Goal: Task Accomplishment & Management: Use online tool/utility

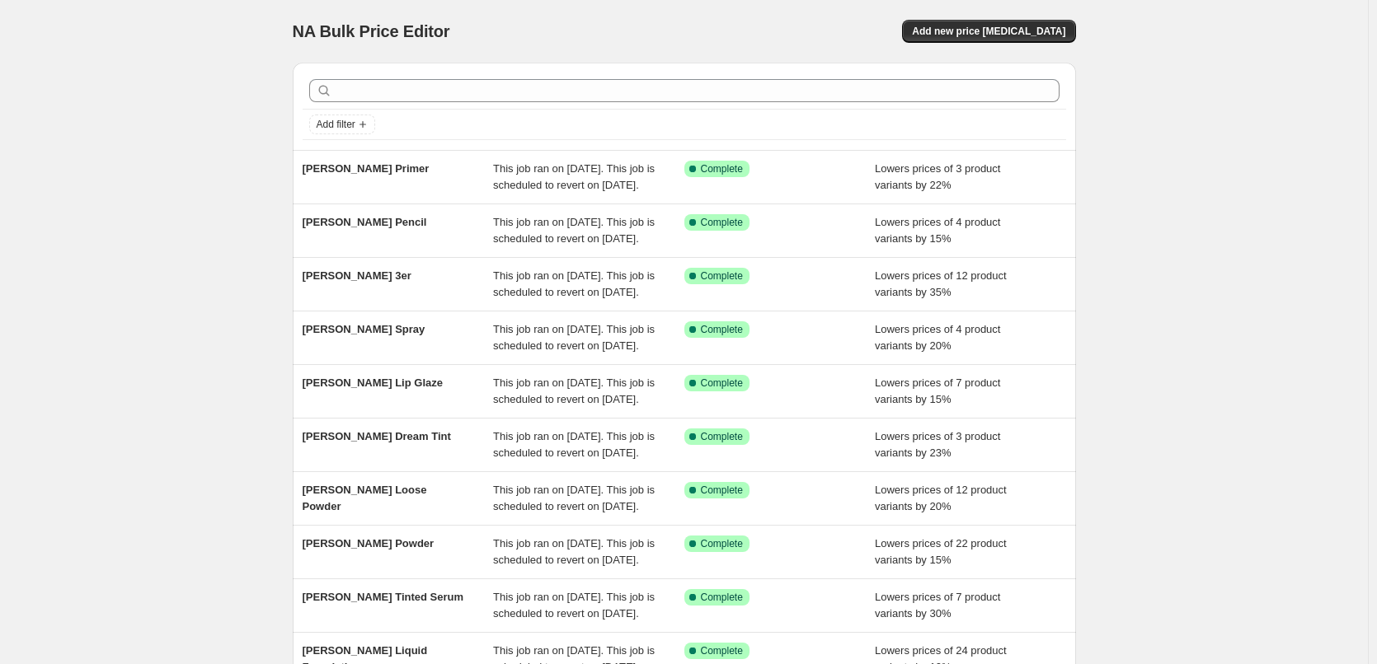
scroll to position [350, 0]
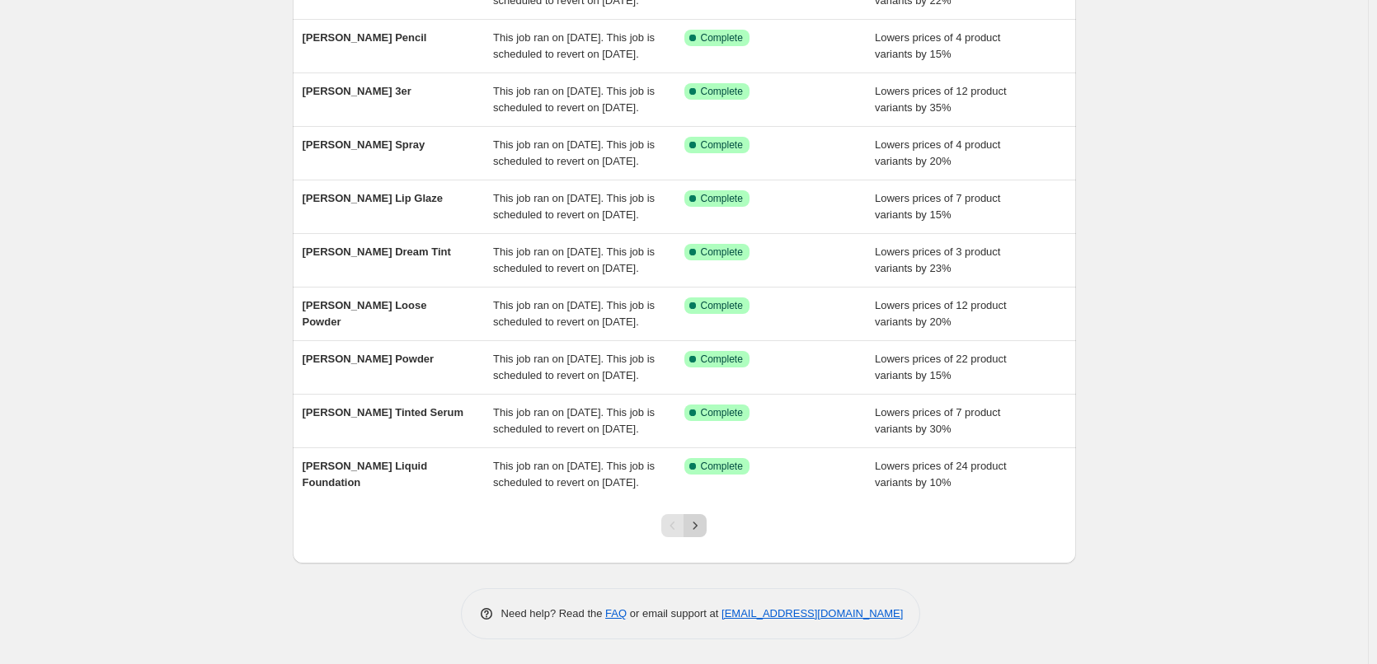
click at [692, 526] on icon "Next" at bounding box center [695, 526] width 16 height 16
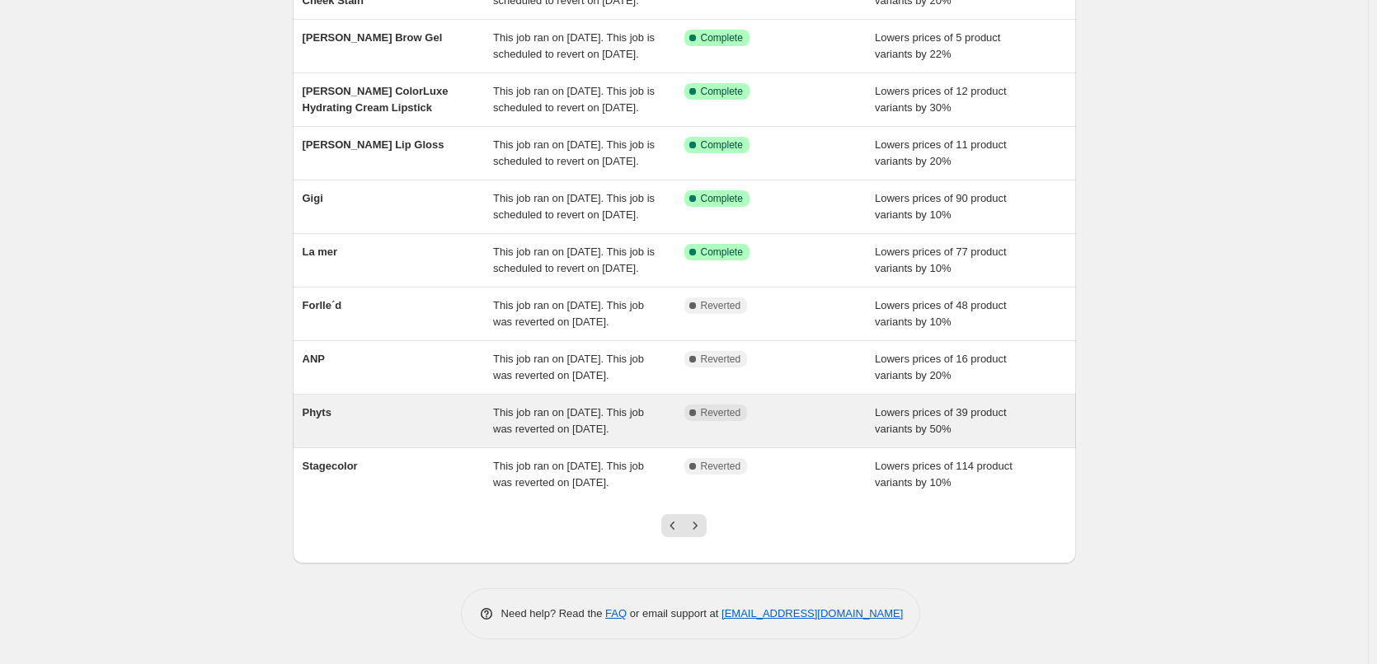
click at [334, 405] on div "Phyts" at bounding box center [398, 421] width 191 height 33
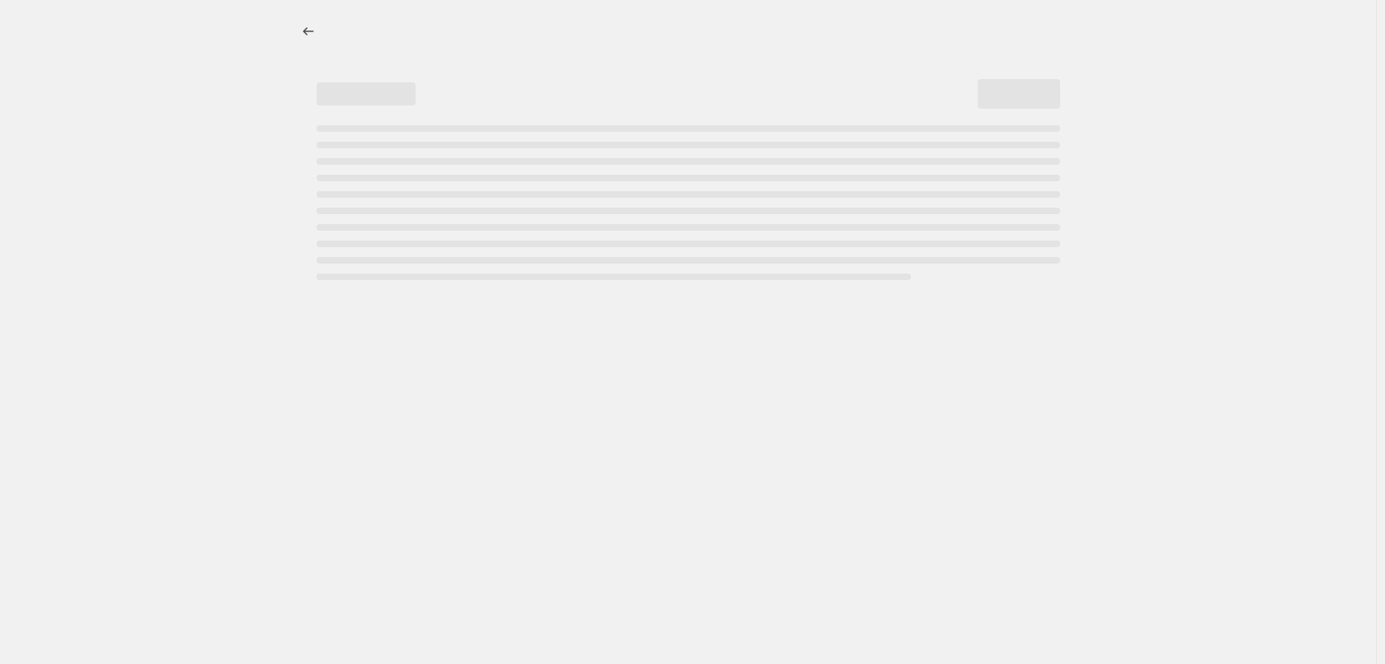
select select "percentage"
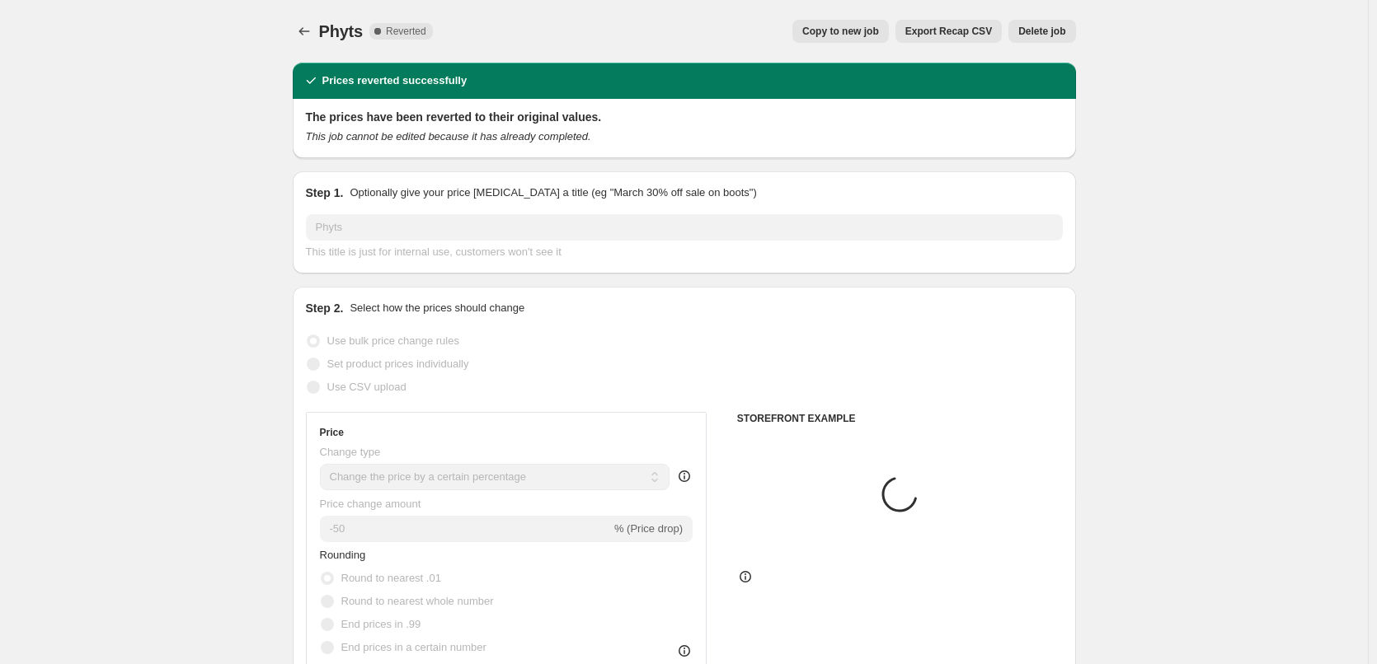
select select "vendor"
click at [886, 20] on button "Copy to new job" at bounding box center [840, 31] width 96 height 23
select select "percentage"
select select "vendor"
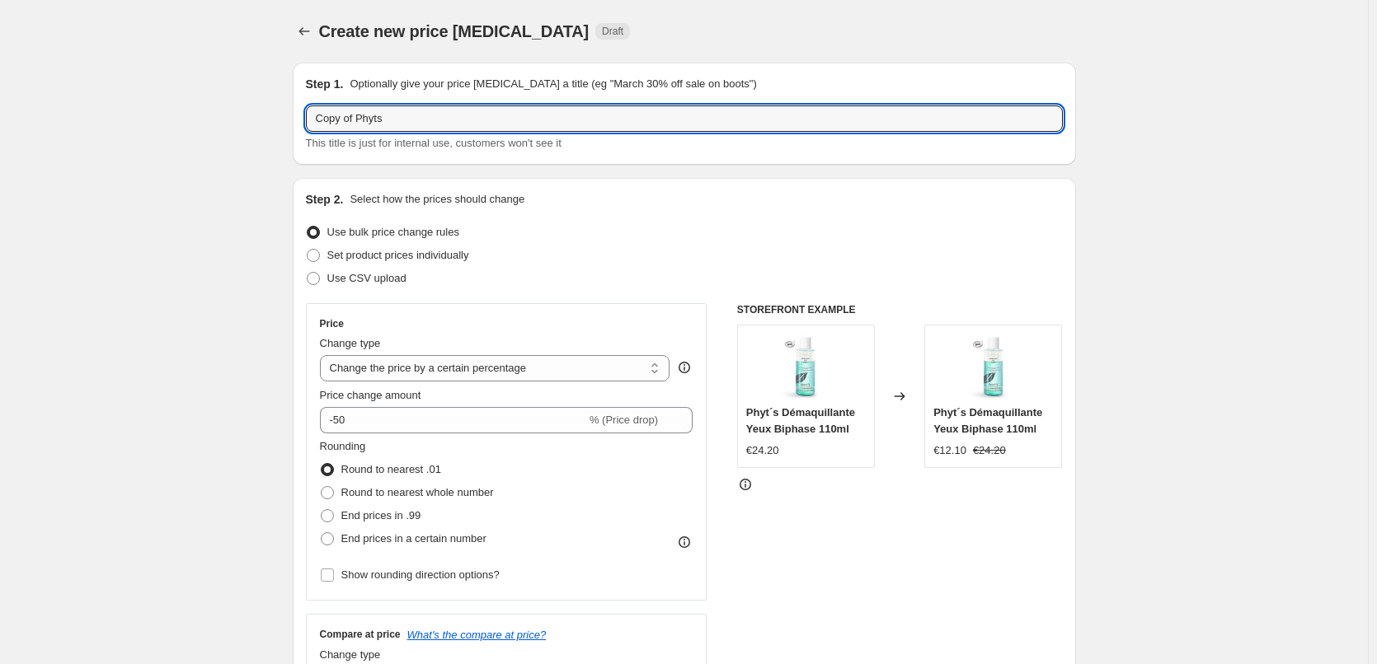
drag, startPoint x: 360, startPoint y: 118, endPoint x: 164, endPoint y: 117, distance: 196.2
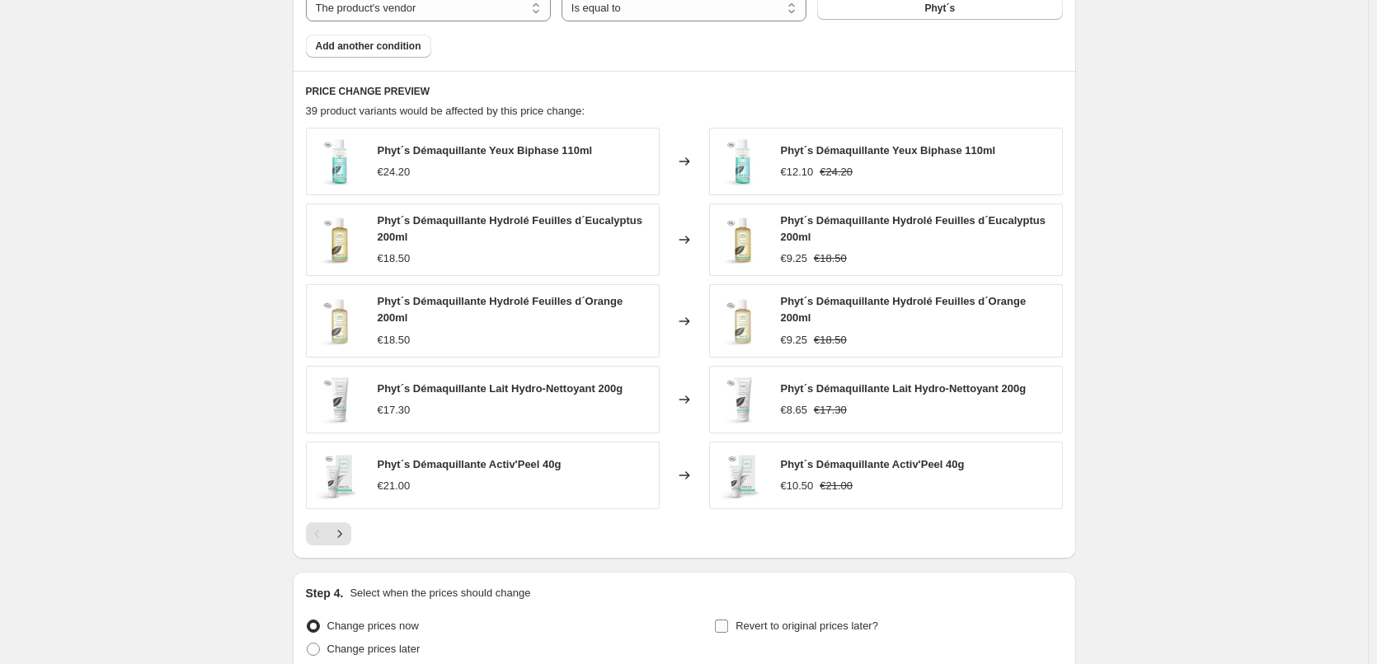
scroll to position [1181, 0]
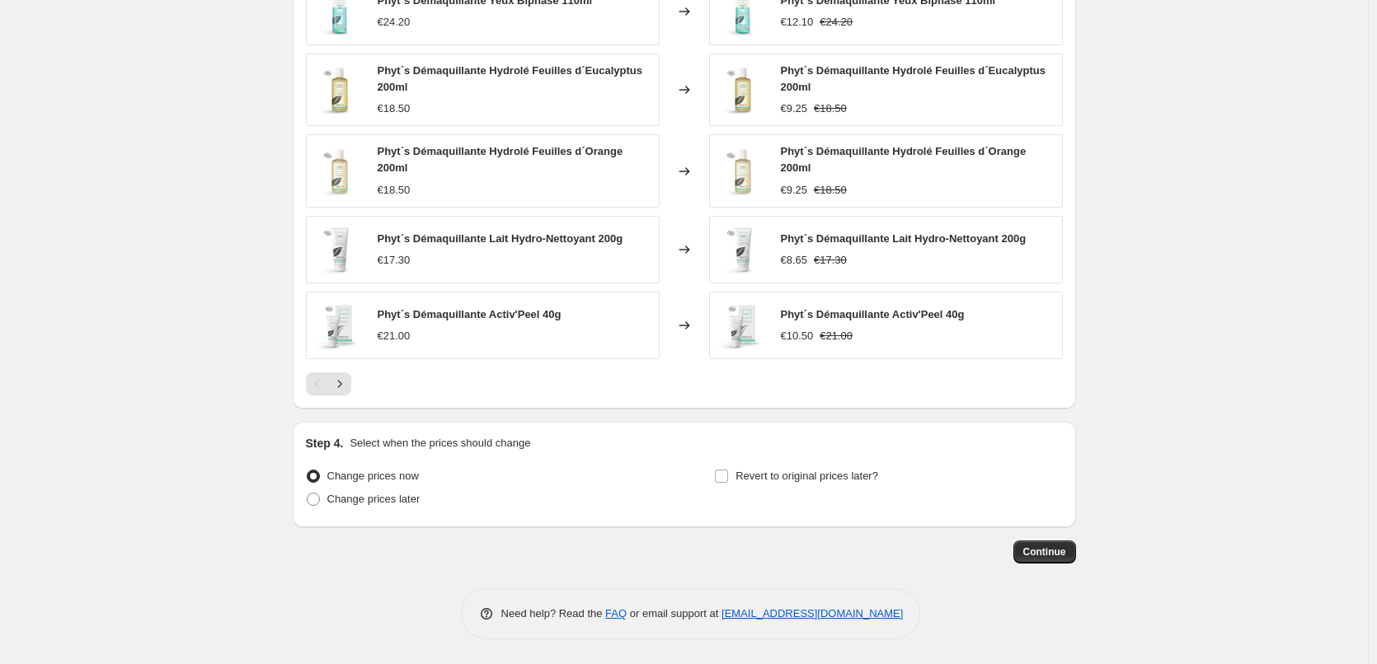
type input "Phyts"
click at [794, 458] on div "Step 4. Select when the prices should change Change prices now Change prices la…" at bounding box center [684, 474] width 757 height 79
click at [783, 479] on span "Revert to original prices later?" at bounding box center [806, 476] width 143 height 12
click at [728, 479] on input "Revert to original prices later?" at bounding box center [721, 476] width 13 height 13
checkbox input "true"
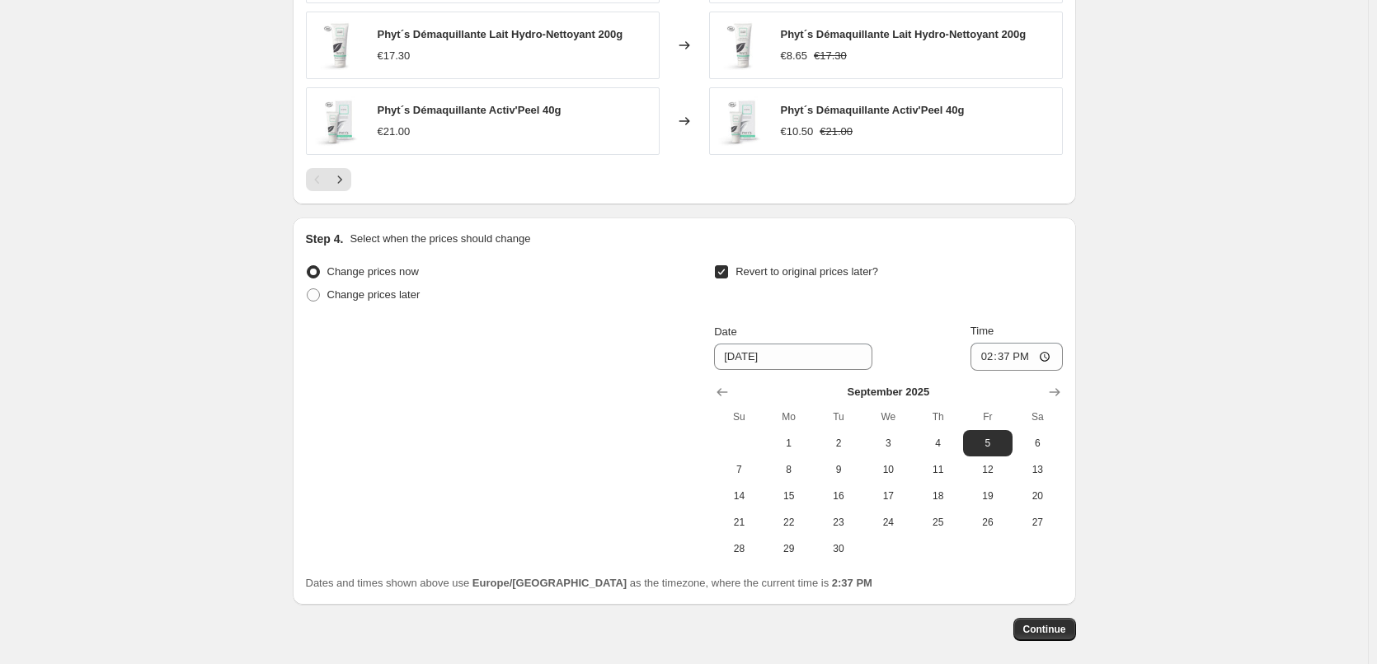
scroll to position [1462, 0]
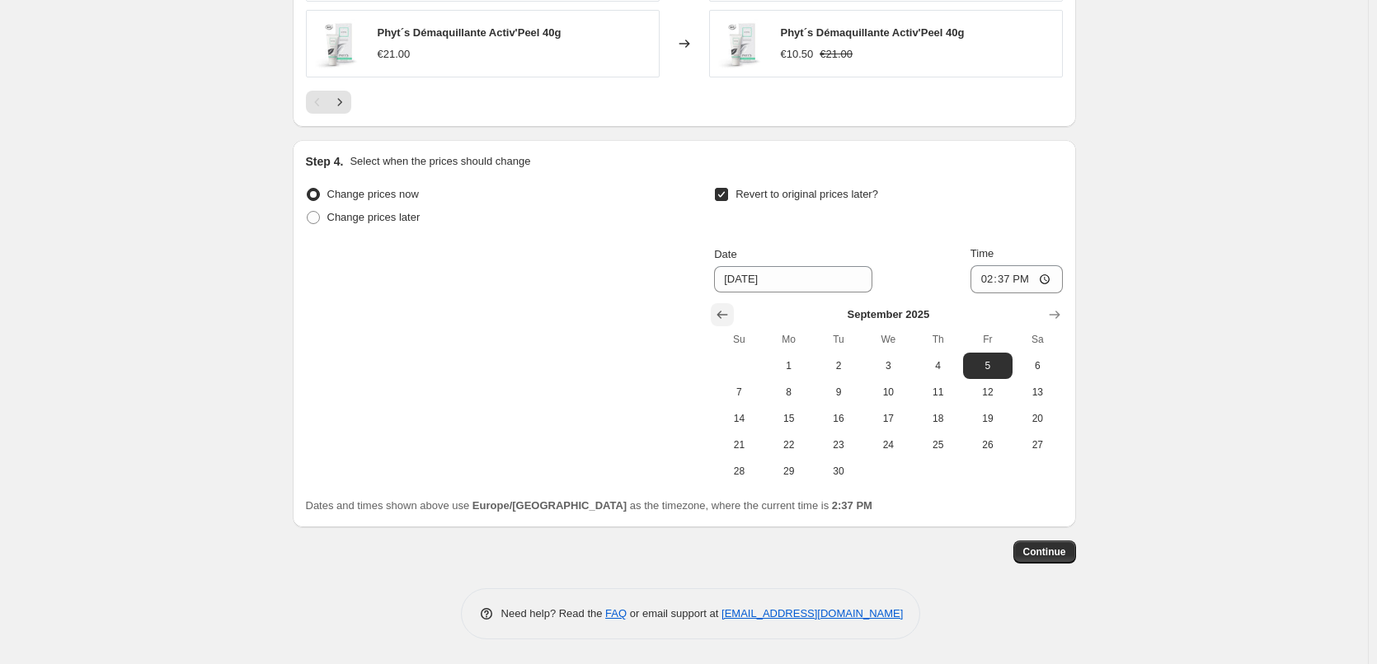
click at [725, 314] on icon "Show previous month, August 2025" at bounding box center [722, 315] width 11 height 8
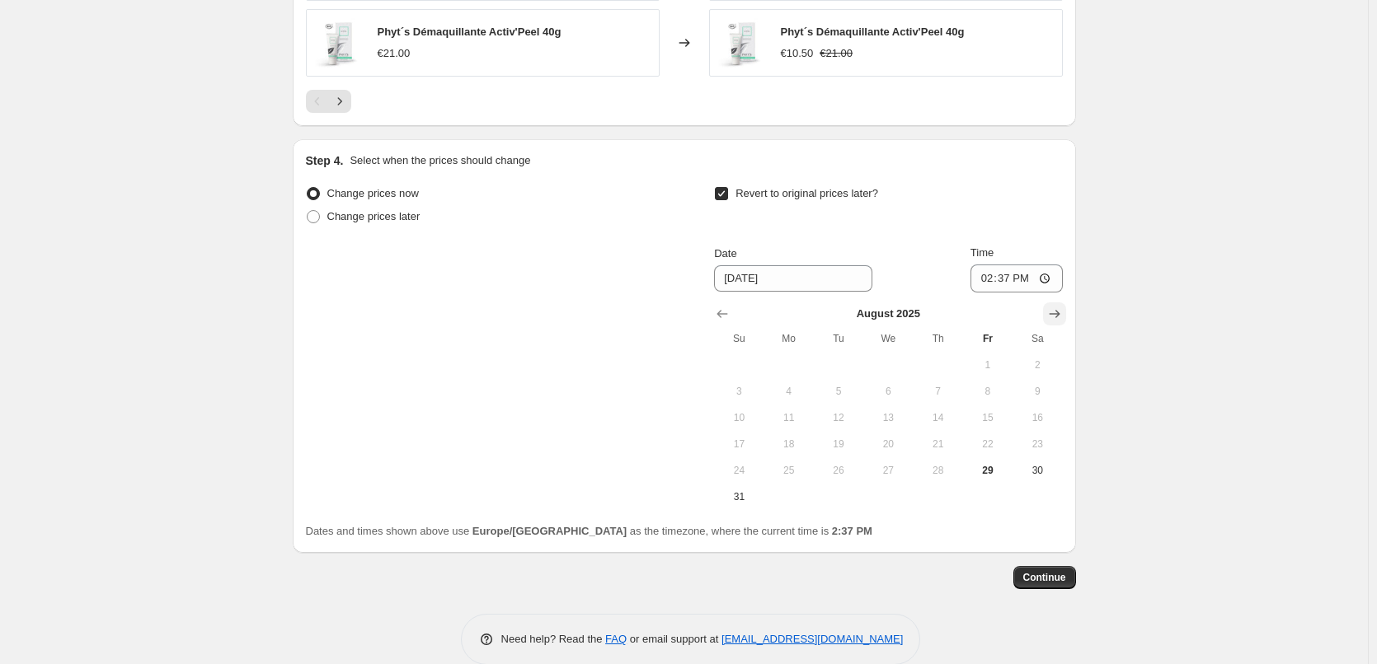
click at [1060, 311] on icon "Show next month, September 2025" at bounding box center [1054, 314] width 16 height 16
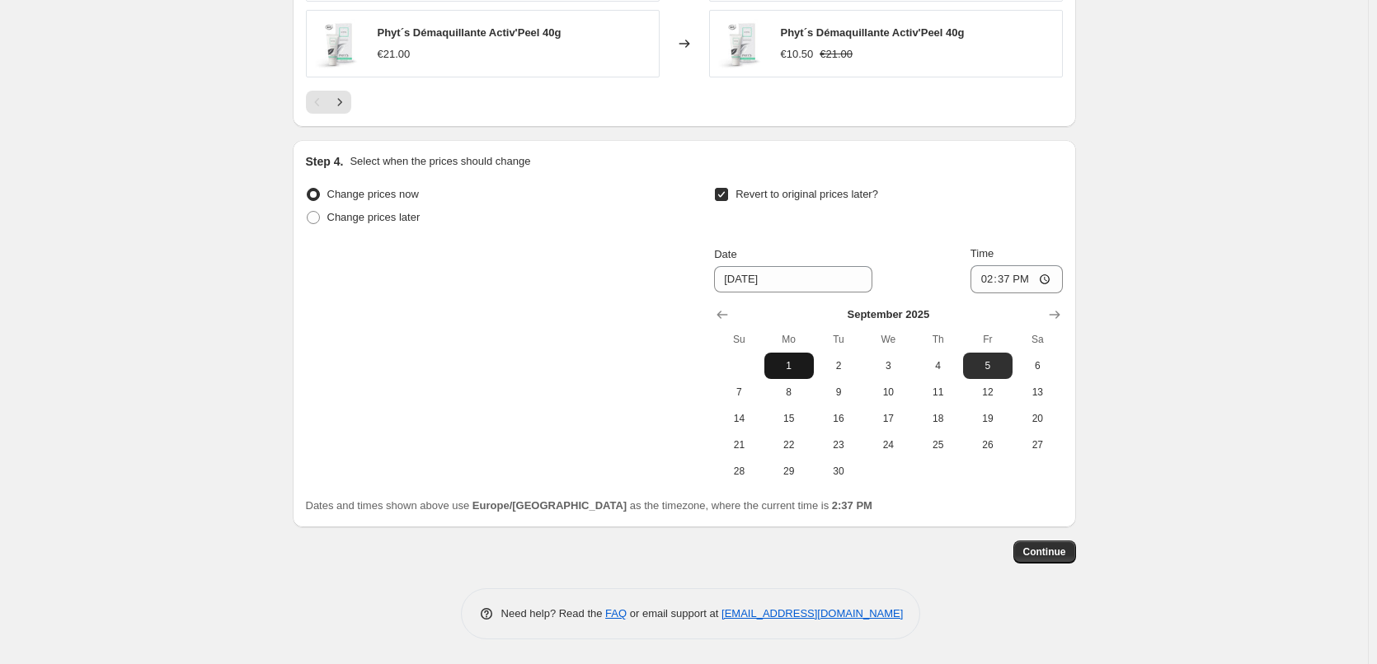
click at [800, 369] on span "1" at bounding box center [789, 365] width 36 height 13
type input "[DATE]"
click at [990, 284] on input "14:37" at bounding box center [1016, 279] width 92 height 28
type input "03:00"
click at [1051, 554] on span "Continue" at bounding box center [1044, 552] width 43 height 13
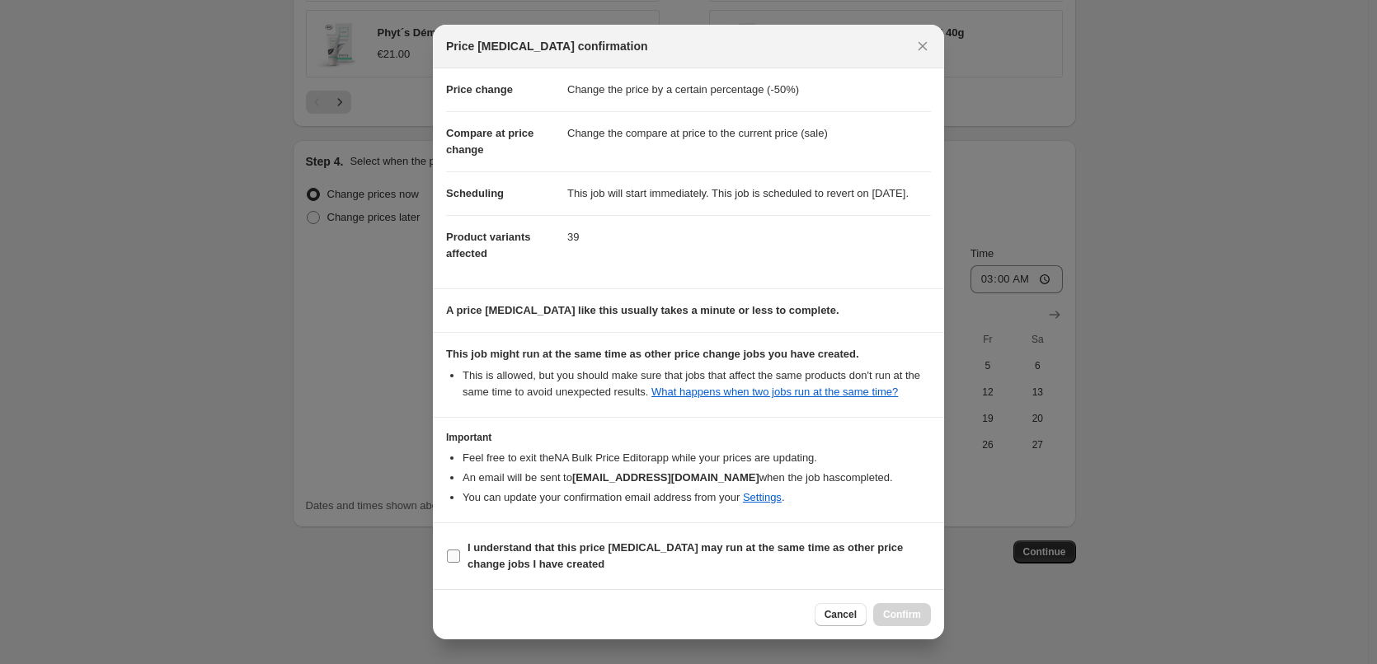
scroll to position [46, 0]
click at [509, 559] on b "I understand that this price [MEDICAL_DATA] may run at the same time as other p…" at bounding box center [684, 556] width 435 height 29
click at [460, 559] on input "I understand that this price [MEDICAL_DATA] may run at the same time as other p…" at bounding box center [453, 556] width 13 height 13
checkbox input "true"
click at [904, 617] on span "Confirm" at bounding box center [902, 614] width 38 height 13
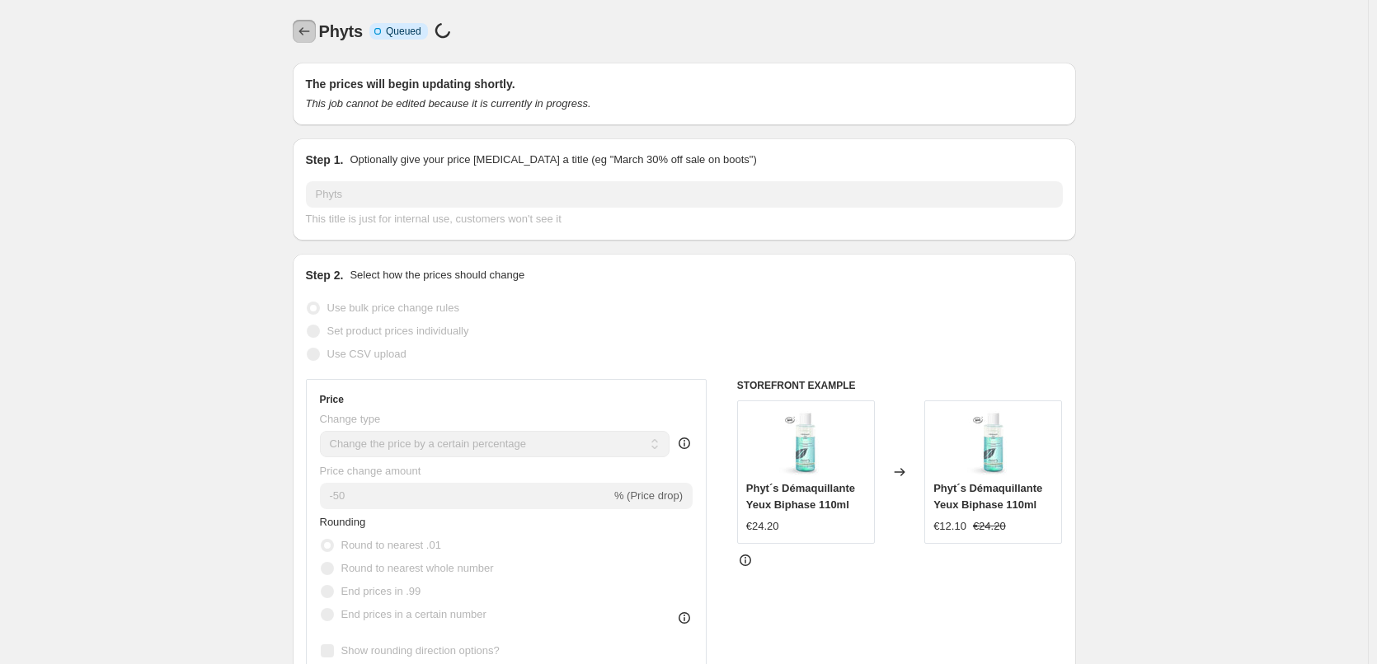
click at [307, 25] on icon "Price change jobs" at bounding box center [304, 31] width 16 height 16
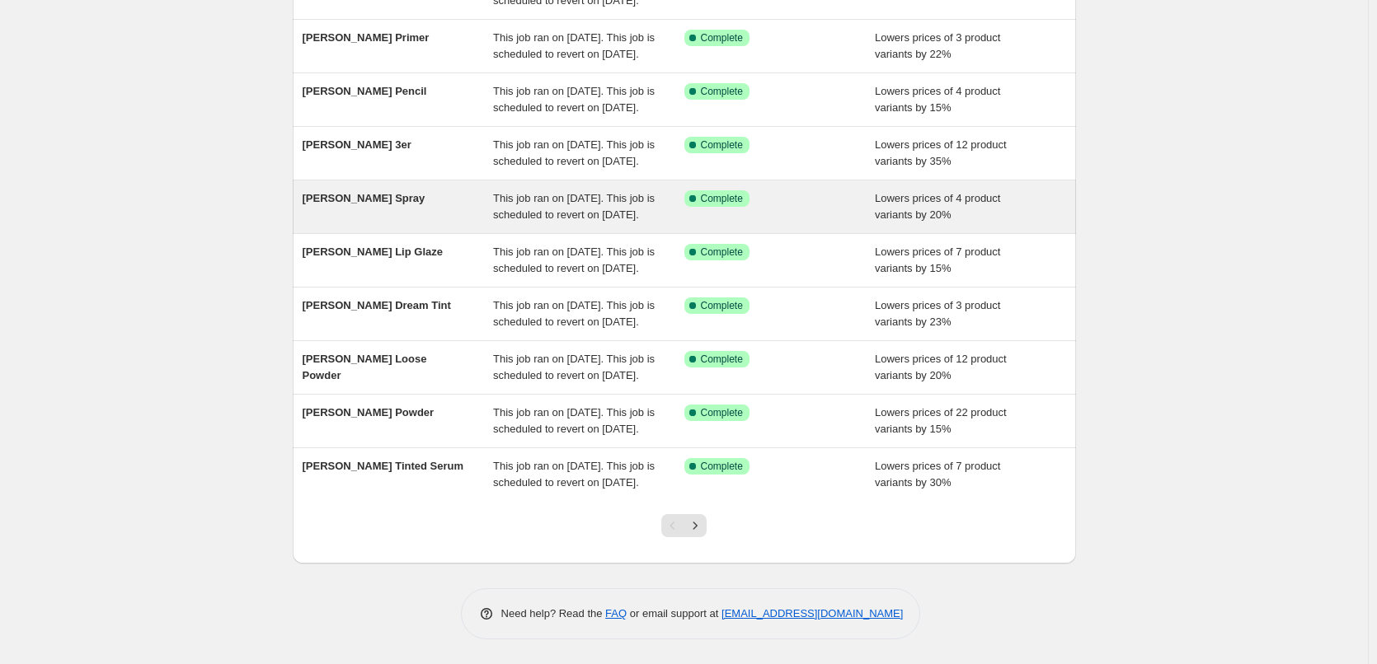
scroll to position [350, 0]
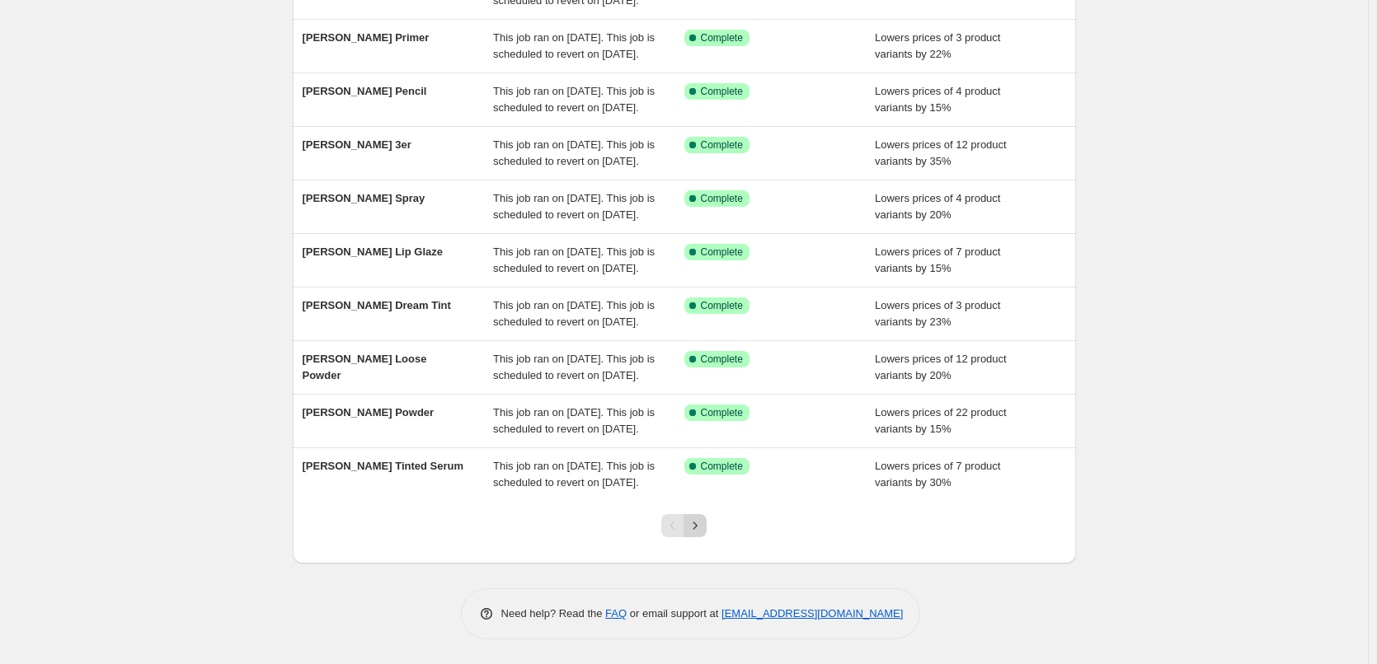
click at [698, 533] on icon "Next" at bounding box center [695, 526] width 16 height 16
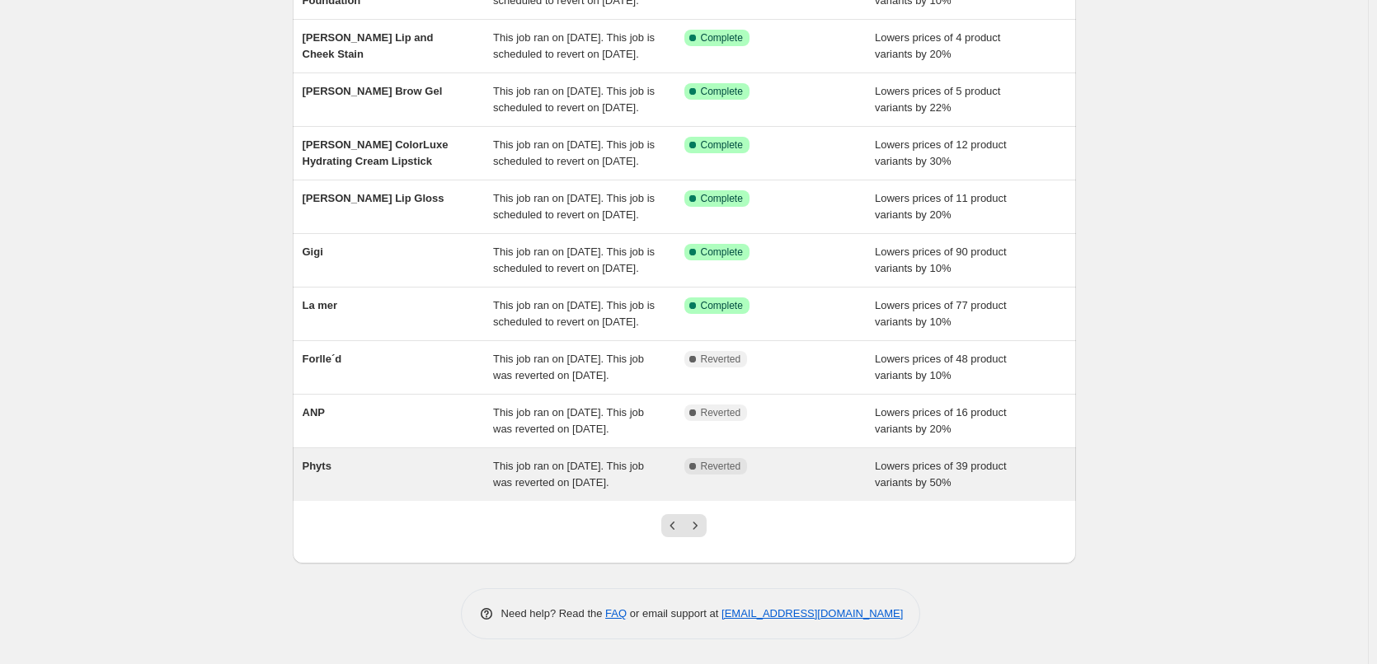
click at [331, 460] on div "Phyts" at bounding box center [398, 474] width 191 height 33
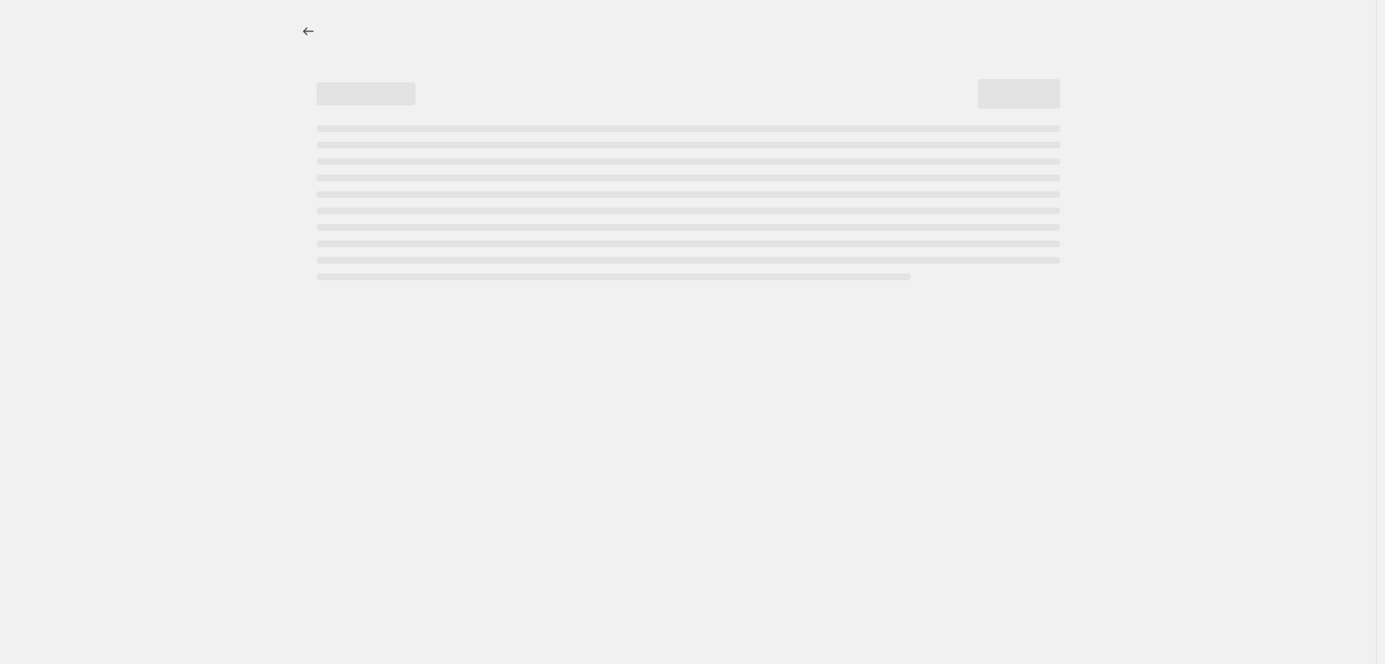
select select "percentage"
select select "vendor"
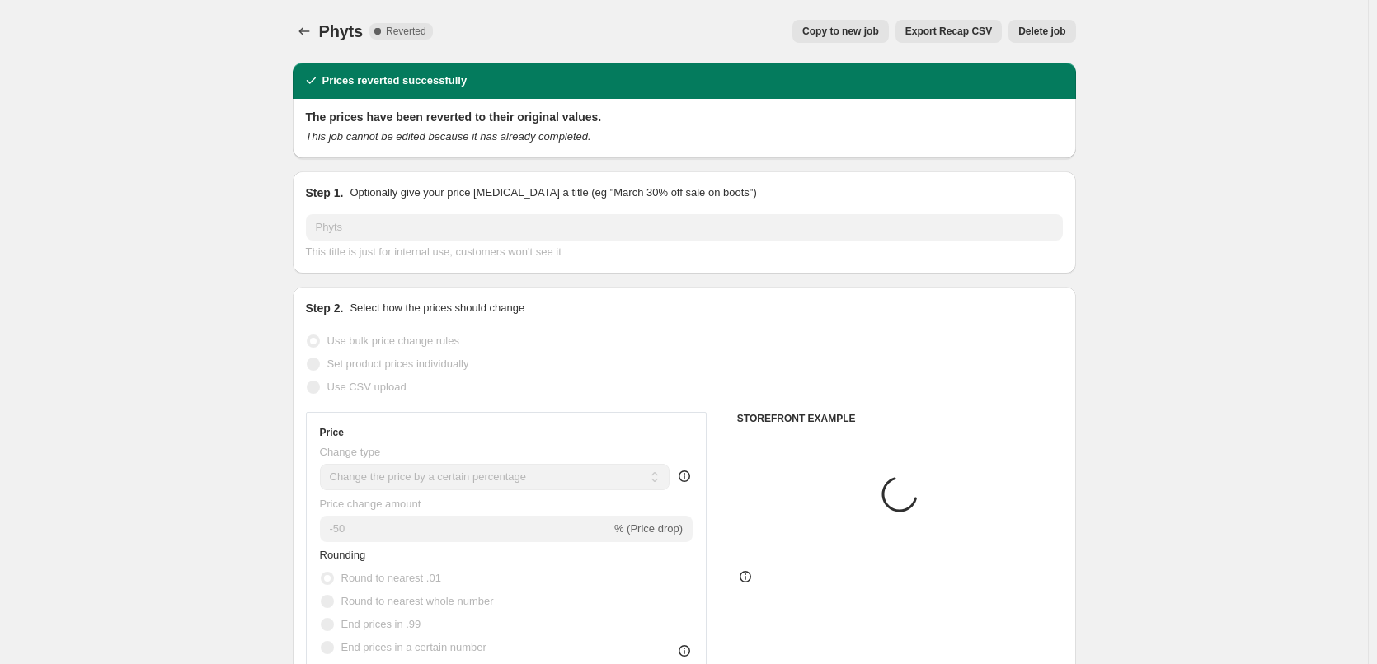
click at [1030, 32] on span "Delete job" at bounding box center [1041, 31] width 47 height 13
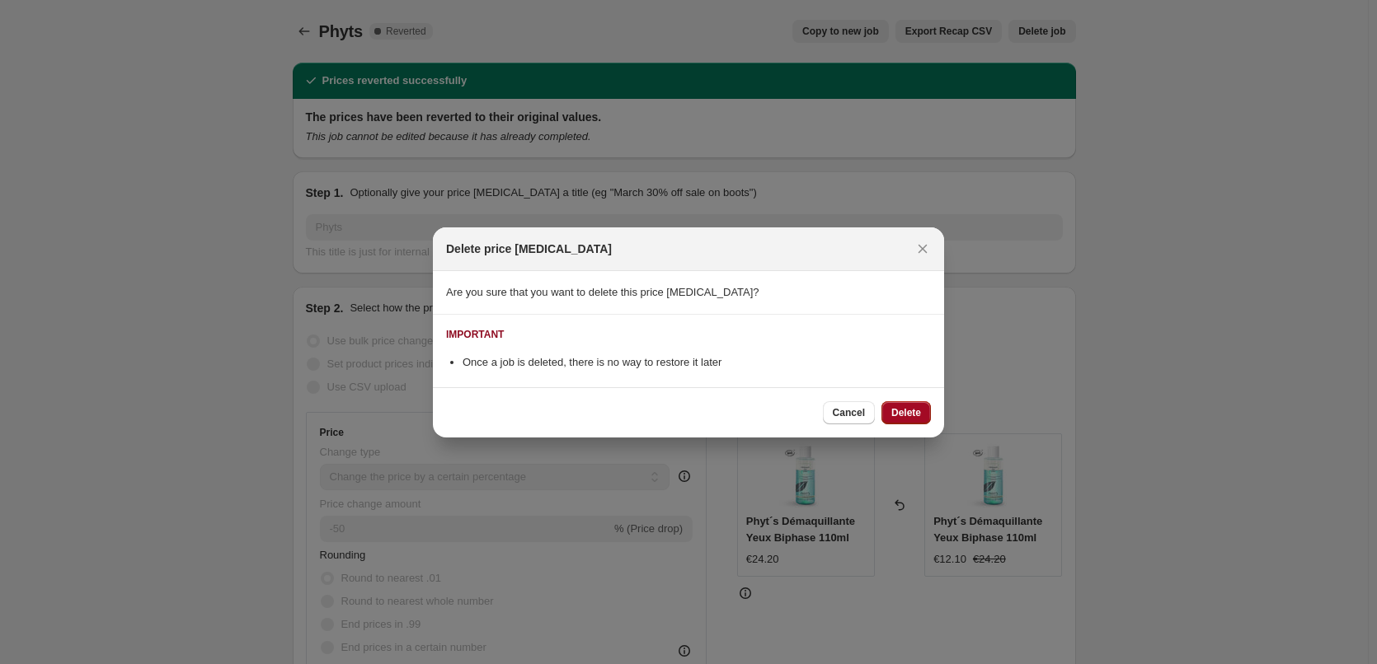
click at [896, 416] on span "Delete" at bounding box center [906, 412] width 30 height 13
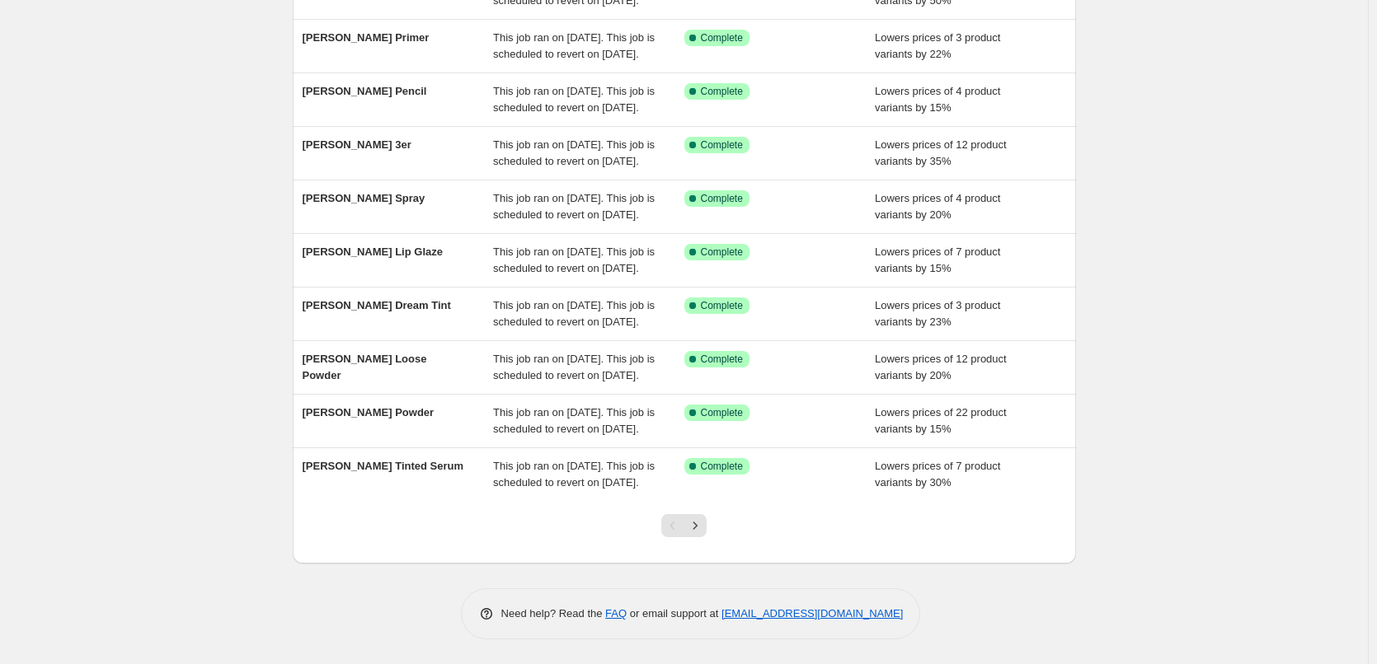
scroll to position [350, 0]
click at [692, 529] on icon "Next" at bounding box center [695, 526] width 16 height 16
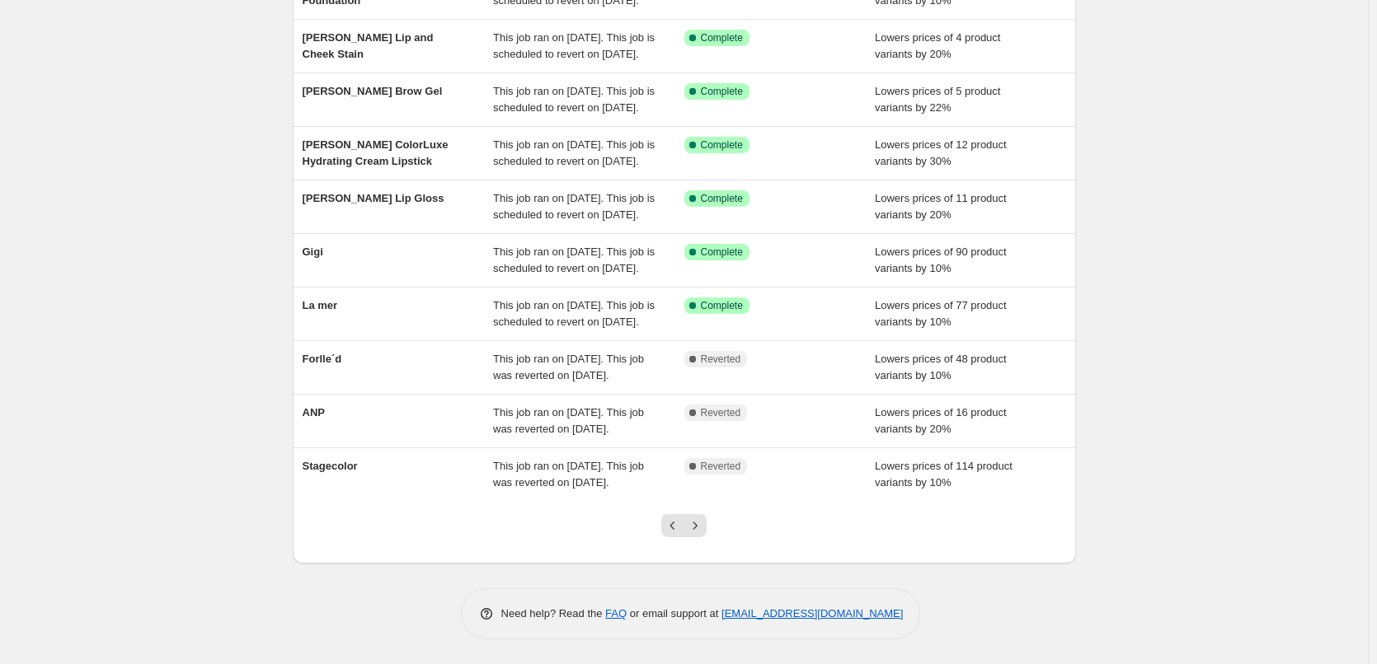
click at [711, 518] on div at bounding box center [683, 532] width 67 height 63
click at [703, 521] on icon "Next" at bounding box center [695, 526] width 16 height 16
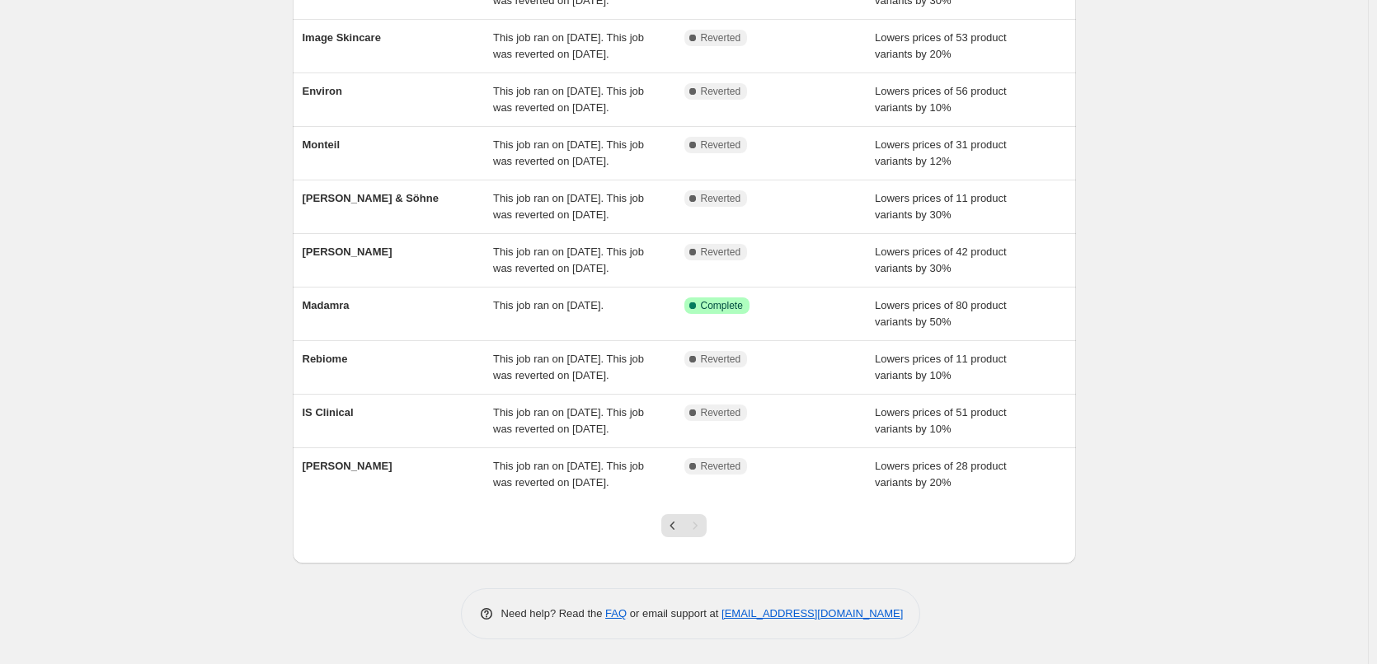
scroll to position [284, 0]
click at [675, 521] on icon "Previous" at bounding box center [672, 526] width 16 height 16
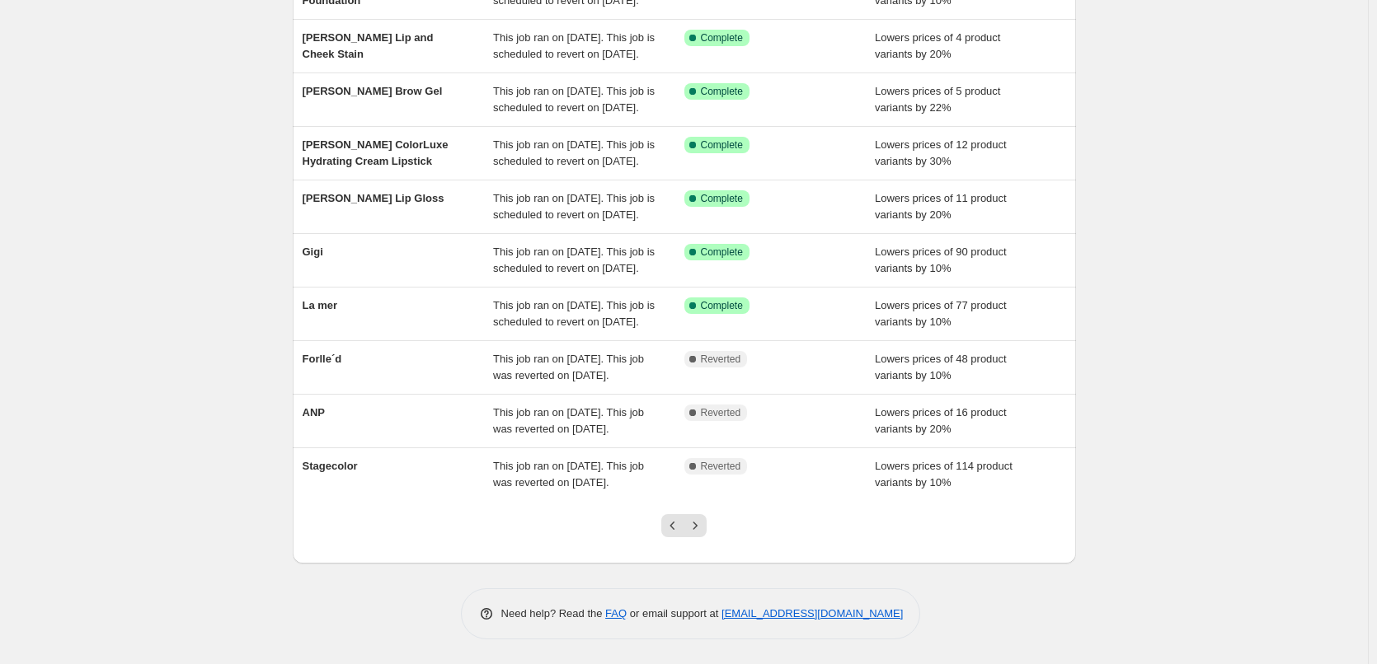
scroll to position [350, 0]
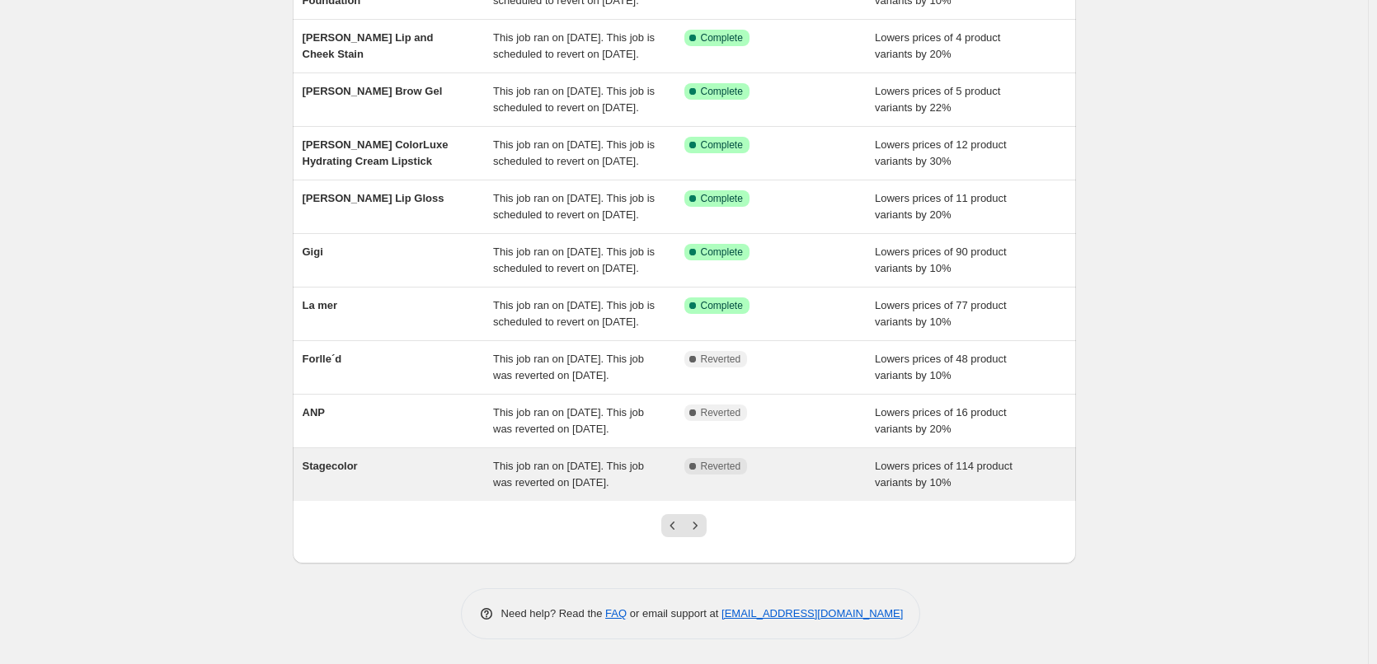
click at [350, 458] on div "Stagecolor" at bounding box center [398, 474] width 191 height 33
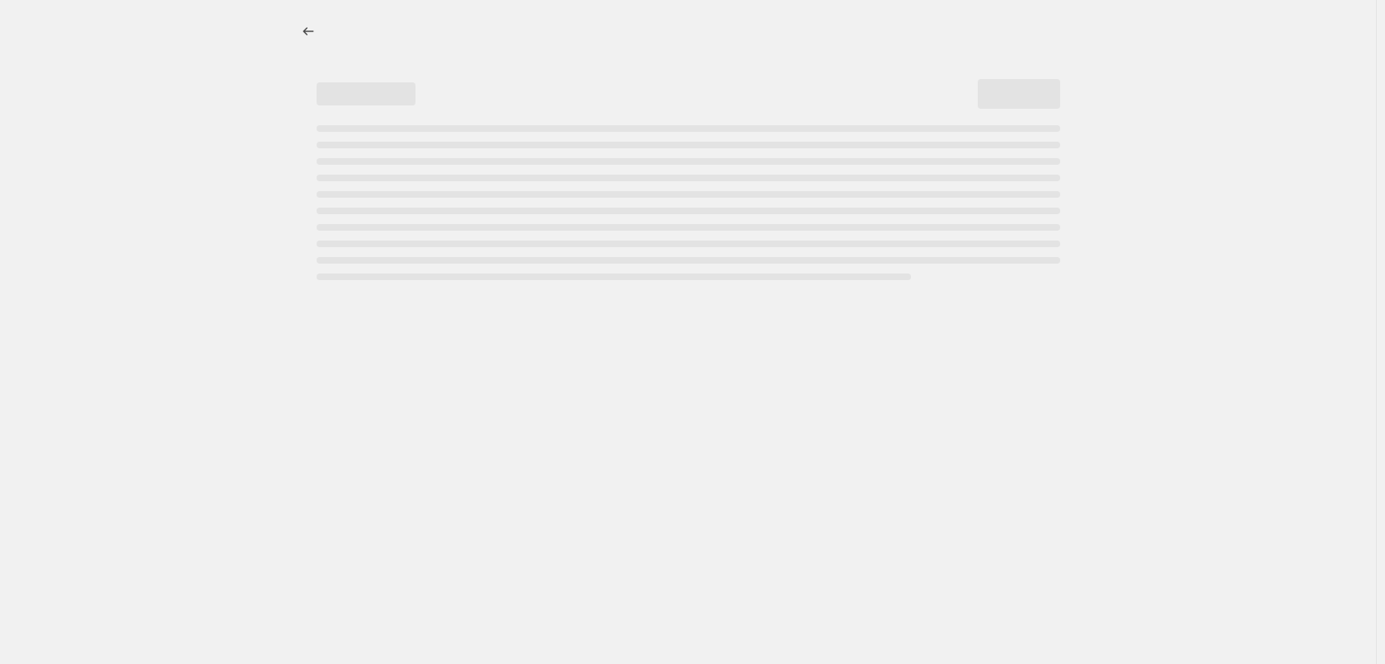
select select "percentage"
select select "vendor"
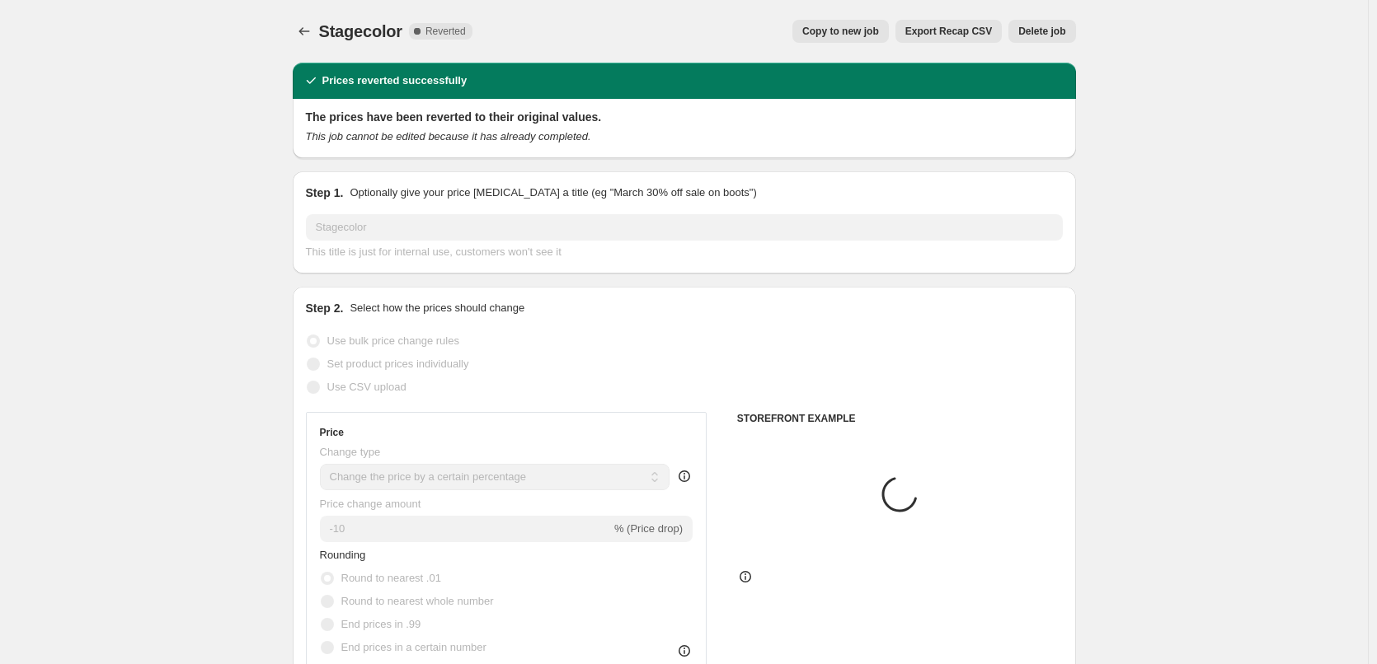
click at [884, 24] on button "Copy to new job" at bounding box center [840, 31] width 96 height 23
select select "percentage"
select select "vendor"
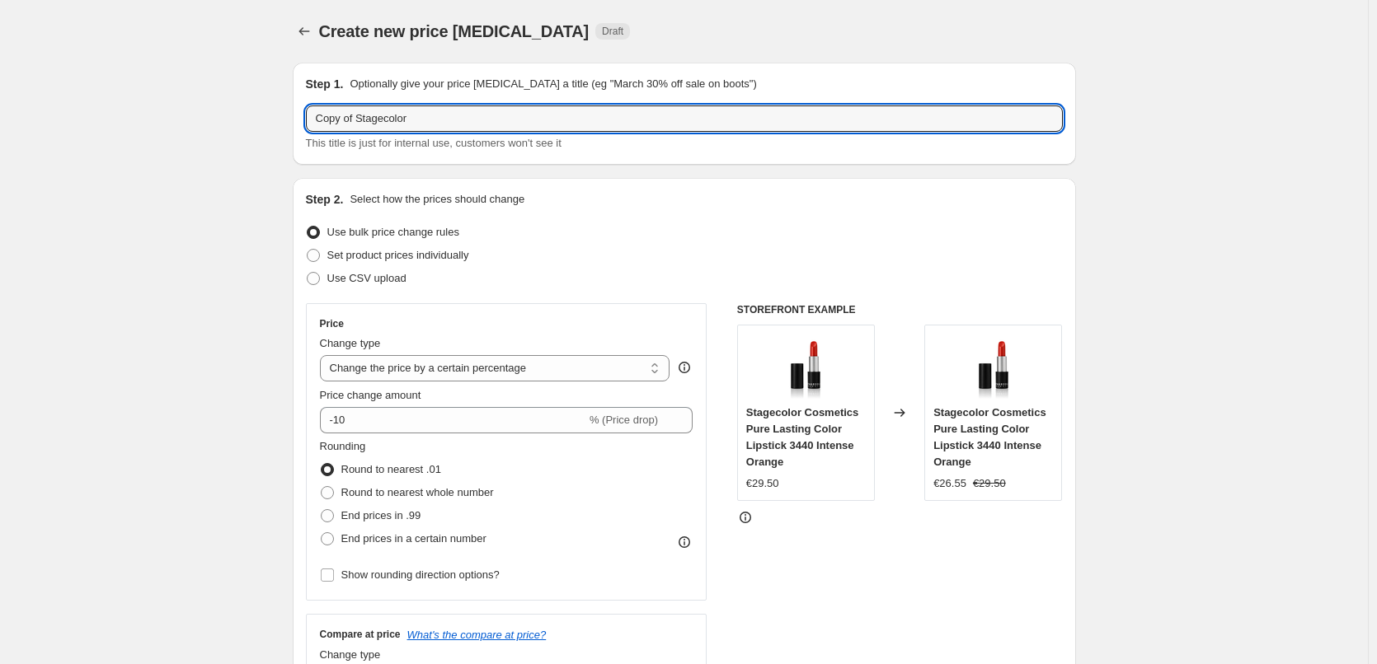
drag, startPoint x: 359, startPoint y: 120, endPoint x: 205, endPoint y: 133, distance: 154.7
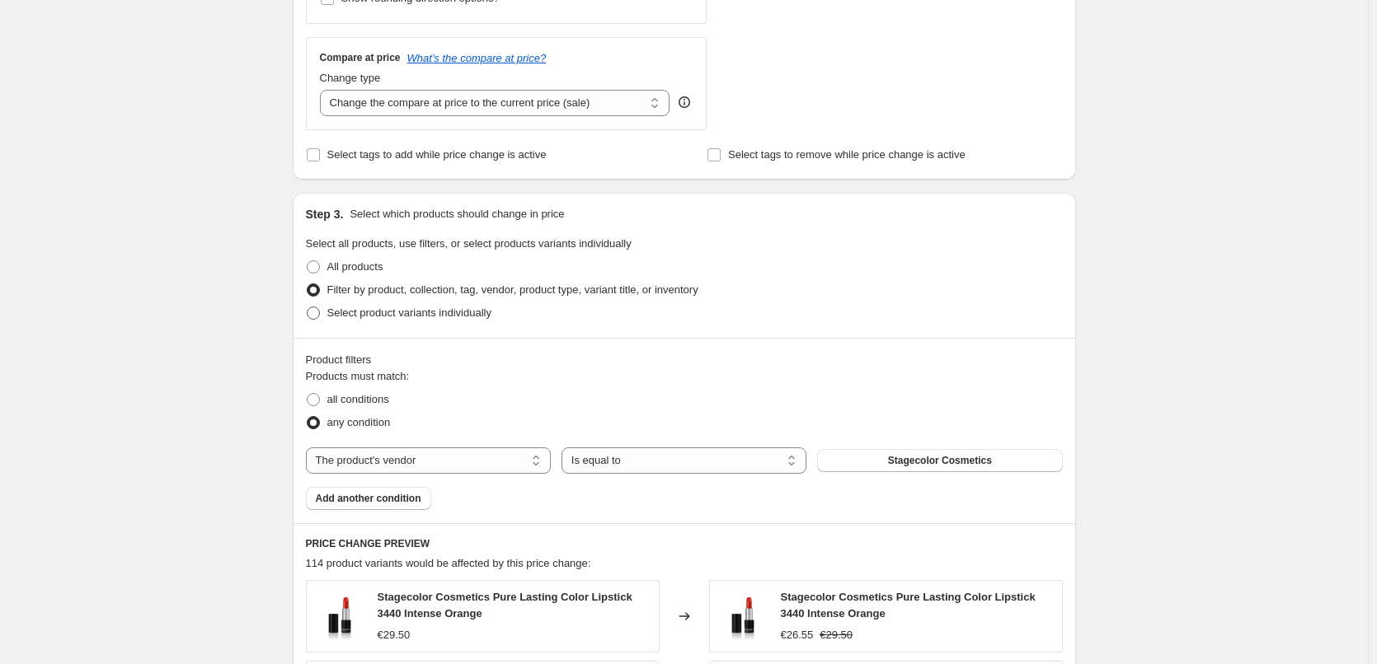
scroll to position [1154, 0]
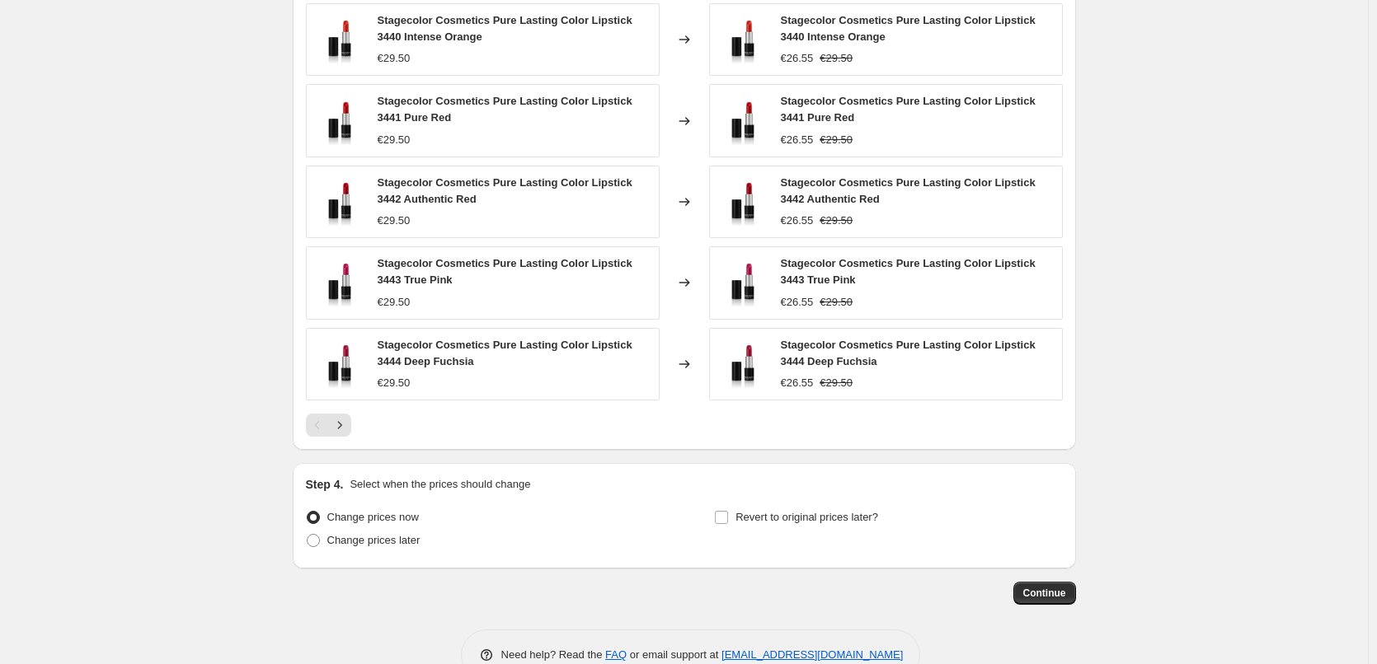
type input "Stagecolor"
drag, startPoint x: 866, startPoint y: 580, endPoint x: 839, endPoint y: 549, distance: 41.0
drag, startPoint x: 839, startPoint y: 549, endPoint x: 811, endPoint y: 532, distance: 32.9
click at [825, 541] on div "Revert to original prices later?" at bounding box center [888, 530] width 348 height 49
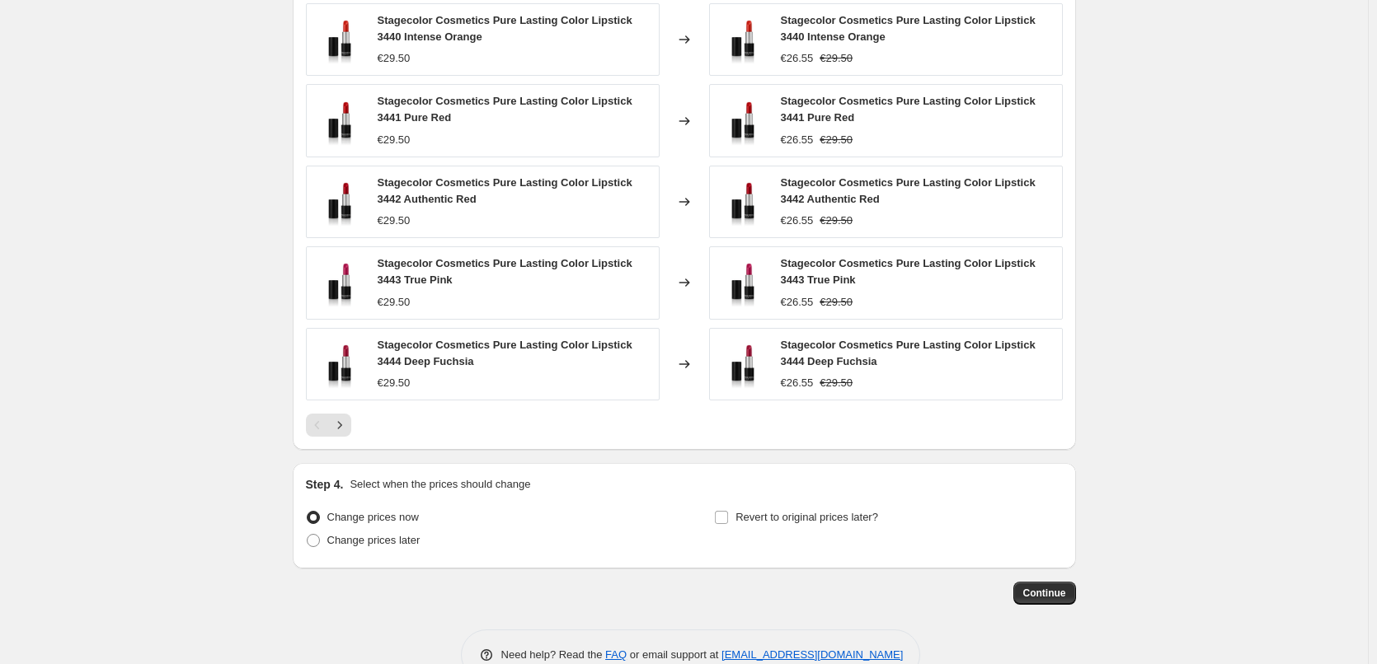
click at [808, 530] on div "Revert to original prices later?" at bounding box center [888, 530] width 348 height 49
click at [801, 523] on span "Revert to original prices later?" at bounding box center [806, 517] width 143 height 12
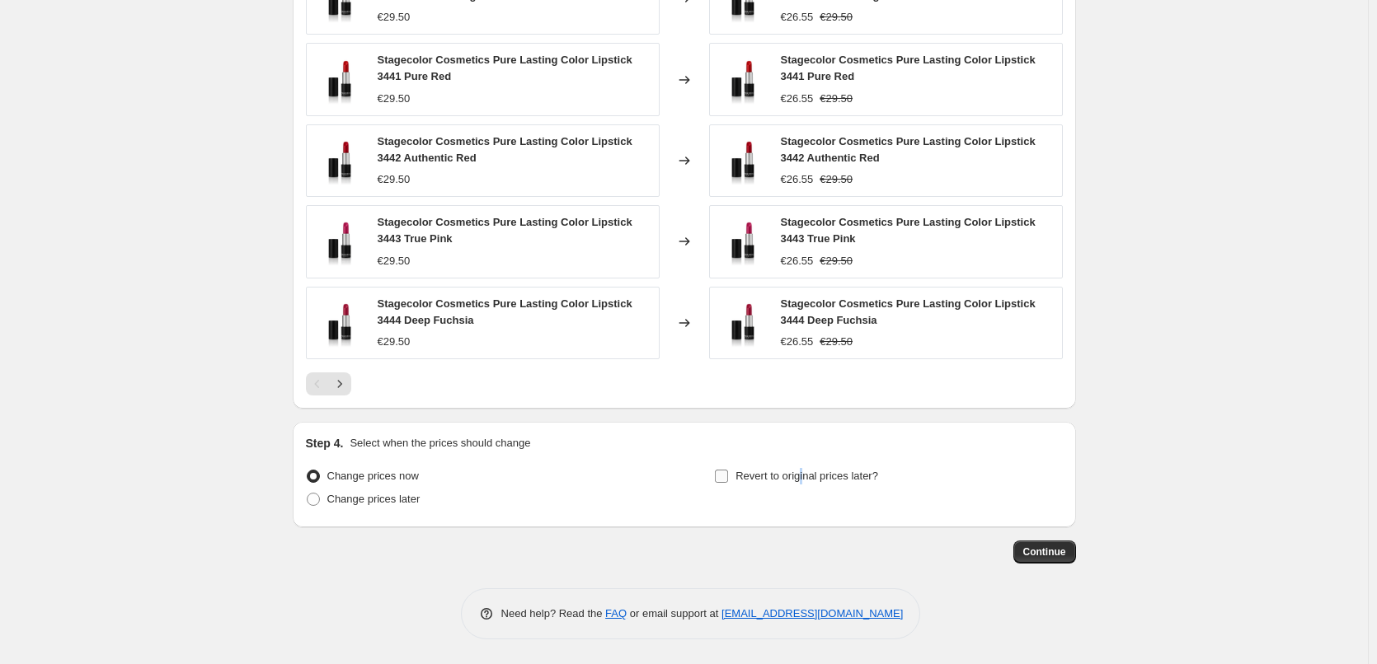
click at [802, 482] on span "Revert to original prices later?" at bounding box center [806, 476] width 143 height 12
click at [728, 482] on input "Revert to original prices later?" at bounding box center [721, 476] width 13 height 13
checkbox input "true"
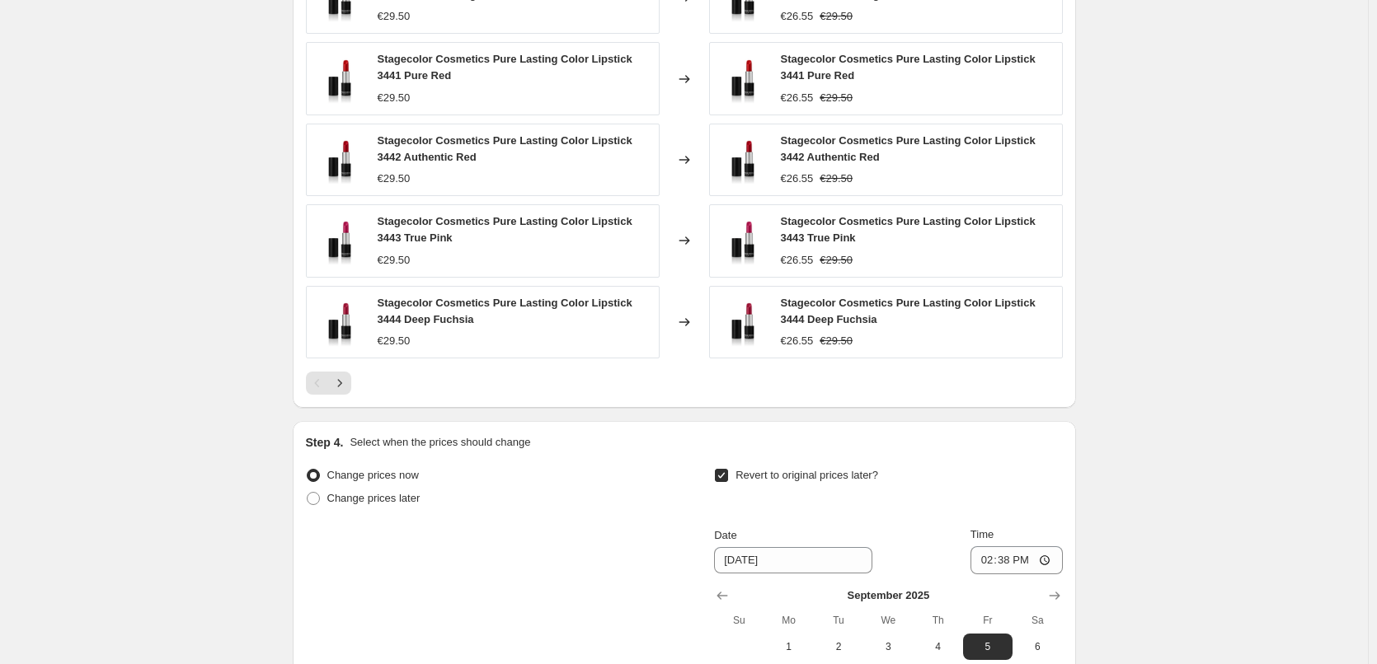
scroll to position [1478, 0]
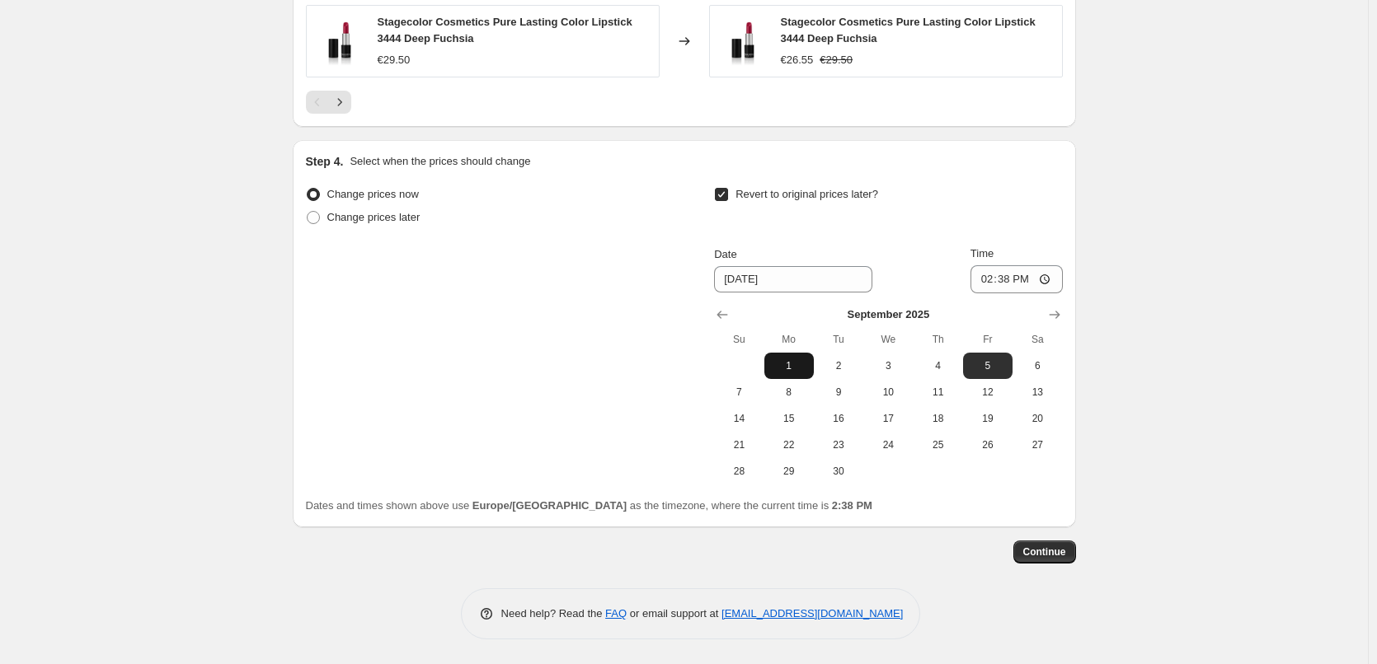
click at [805, 367] on span "1" at bounding box center [789, 365] width 36 height 13
type input "[DATE]"
click at [992, 286] on input "14:38" at bounding box center [1016, 279] width 92 height 28
type input "03:00"
click at [1052, 541] on button "Continue" at bounding box center [1044, 552] width 63 height 23
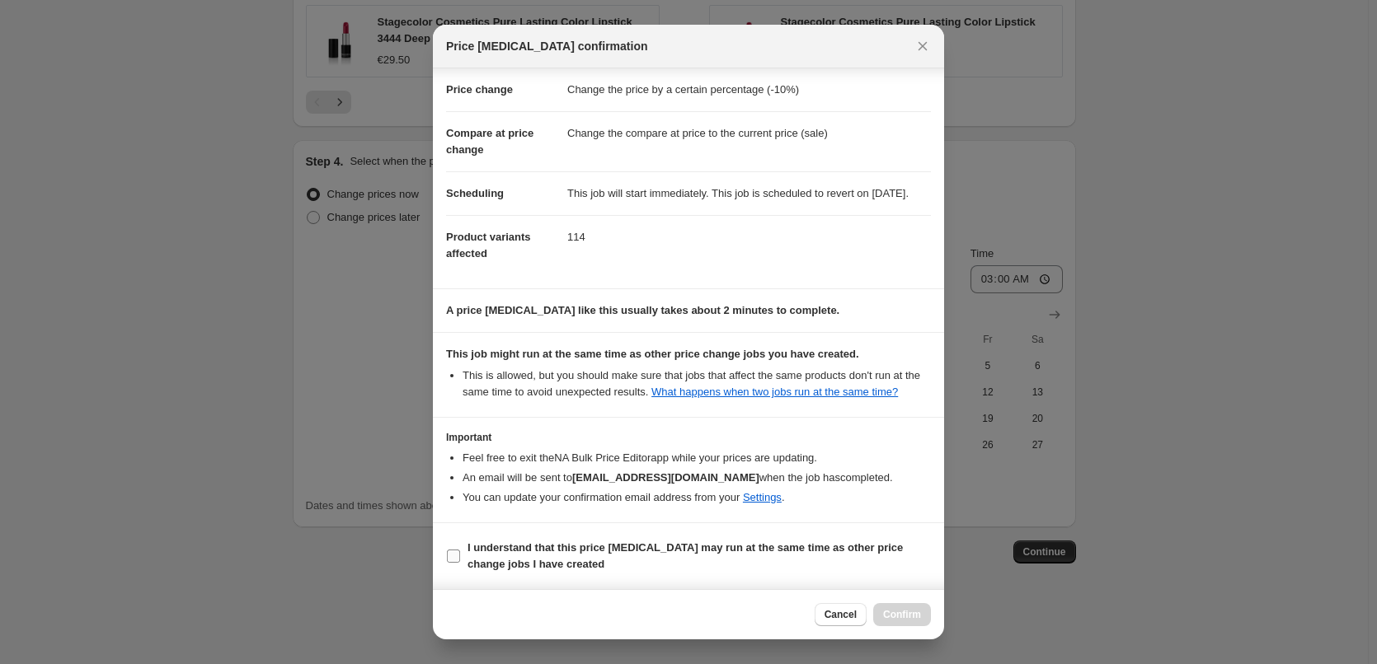
scroll to position [0, 0]
click at [522, 549] on b "I understand that this price [MEDICAL_DATA] may run at the same time as other p…" at bounding box center [684, 556] width 435 height 29
click at [460, 550] on input "I understand that this price [MEDICAL_DATA] may run at the same time as other p…" at bounding box center [453, 556] width 13 height 13
checkbox input "true"
click at [878, 605] on button "Confirm" at bounding box center [902, 614] width 58 height 23
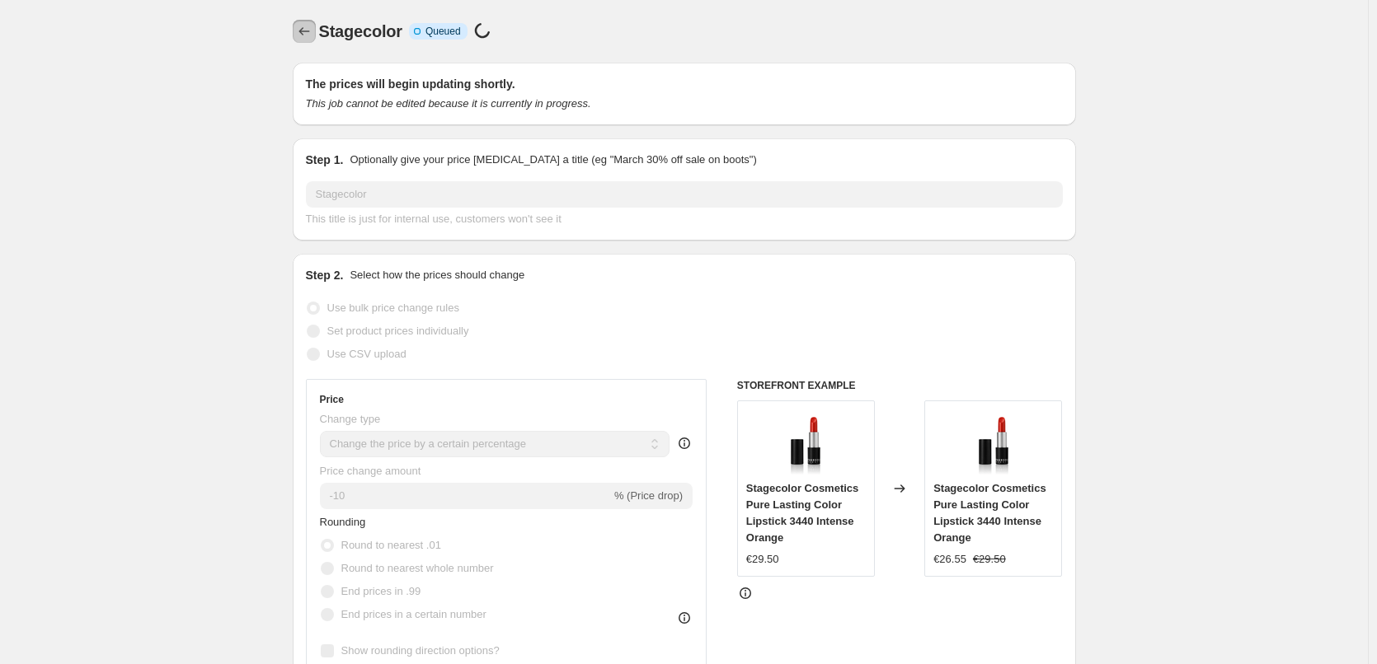
click at [316, 35] on button "Price change jobs" at bounding box center [304, 31] width 23 height 23
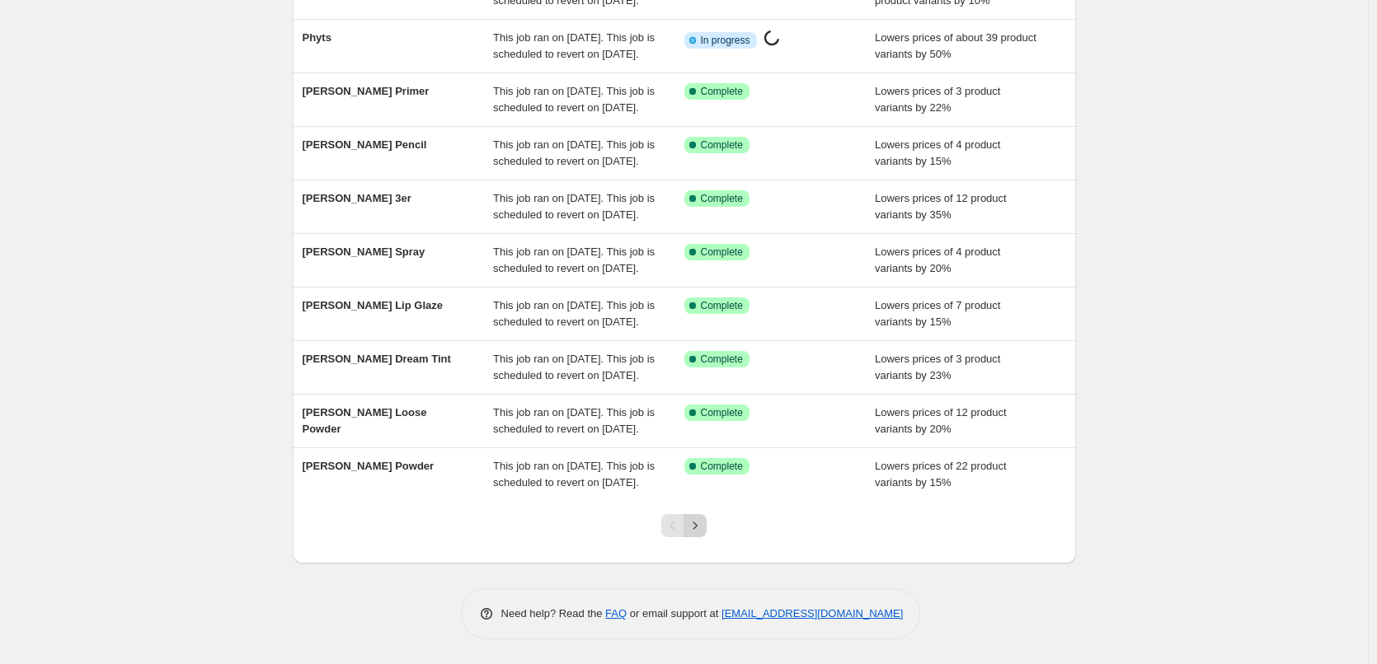
click at [697, 528] on icon "Next" at bounding box center [695, 525] width 4 height 7
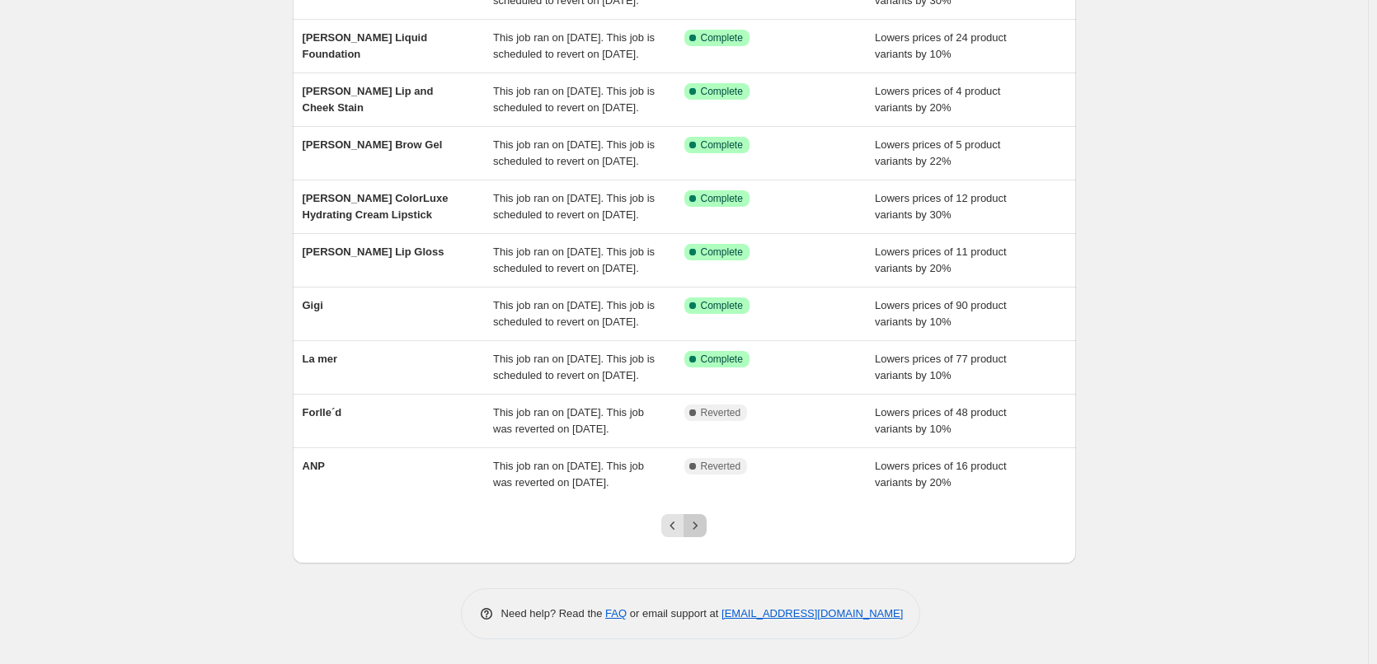
click at [697, 528] on icon "Next" at bounding box center [695, 525] width 4 height 7
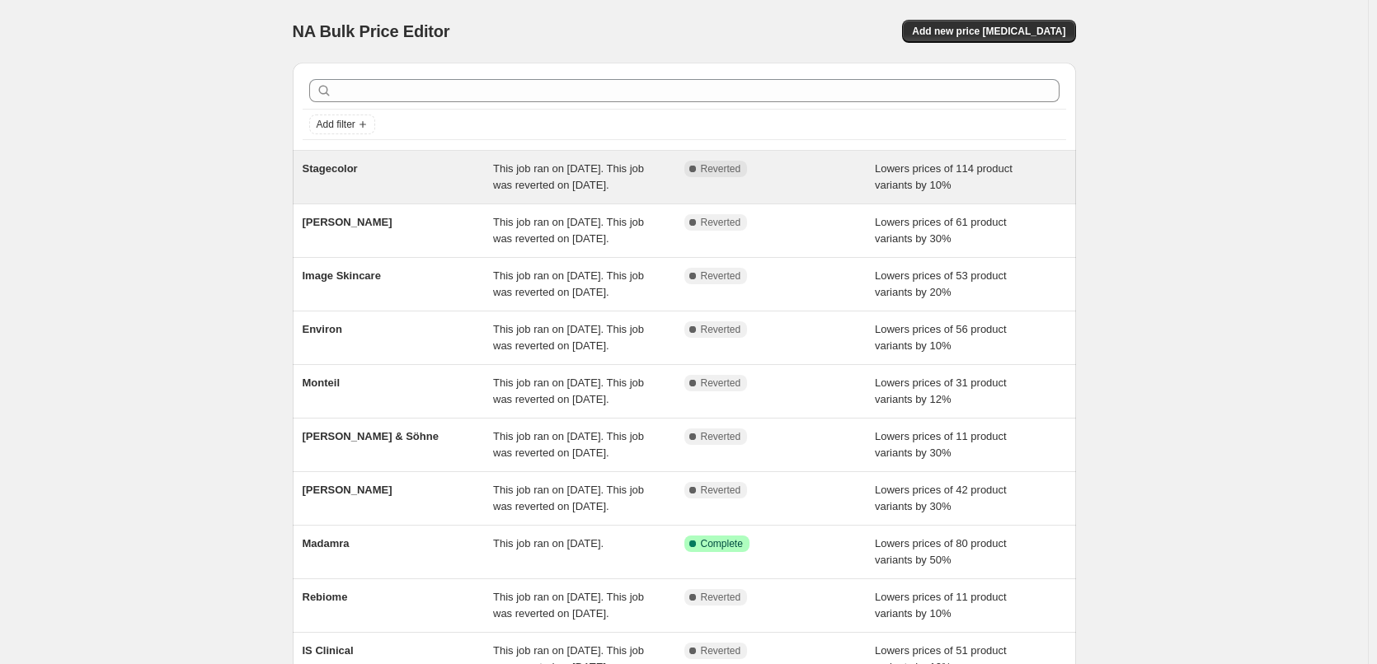
click at [329, 170] on span "Stagecolor" at bounding box center [330, 168] width 55 height 12
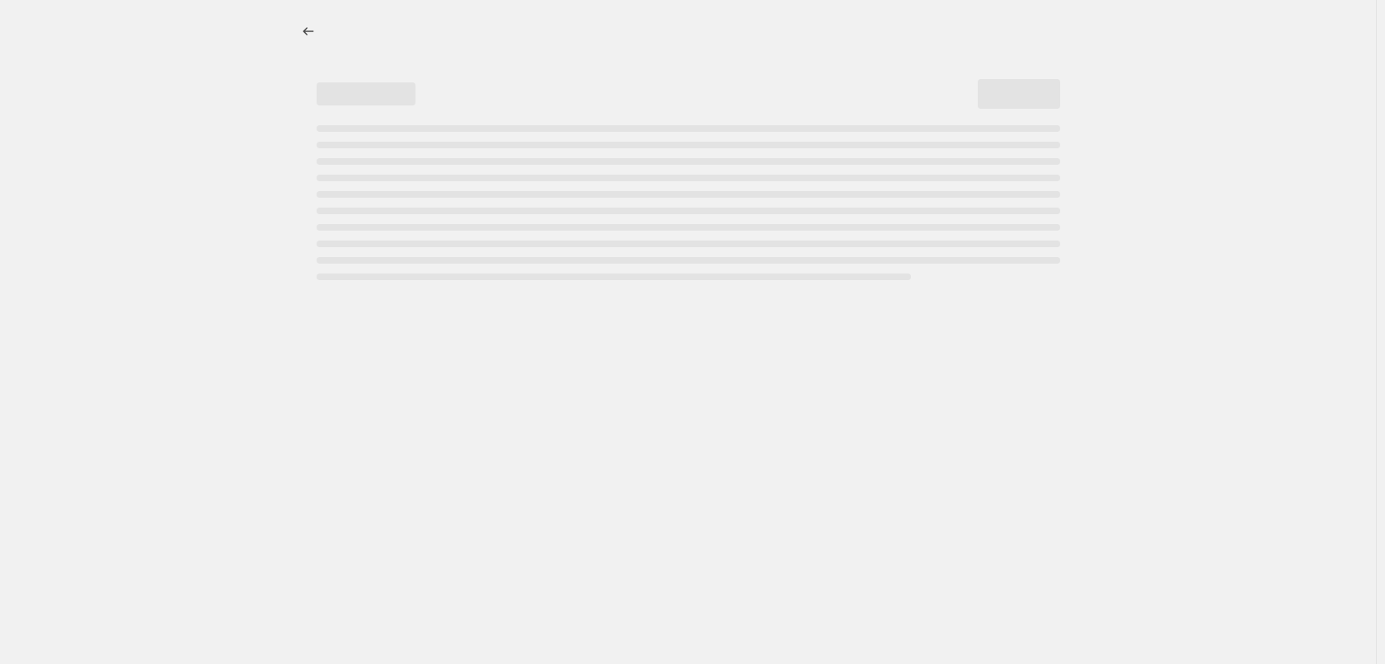
select select "percentage"
select select "vendor"
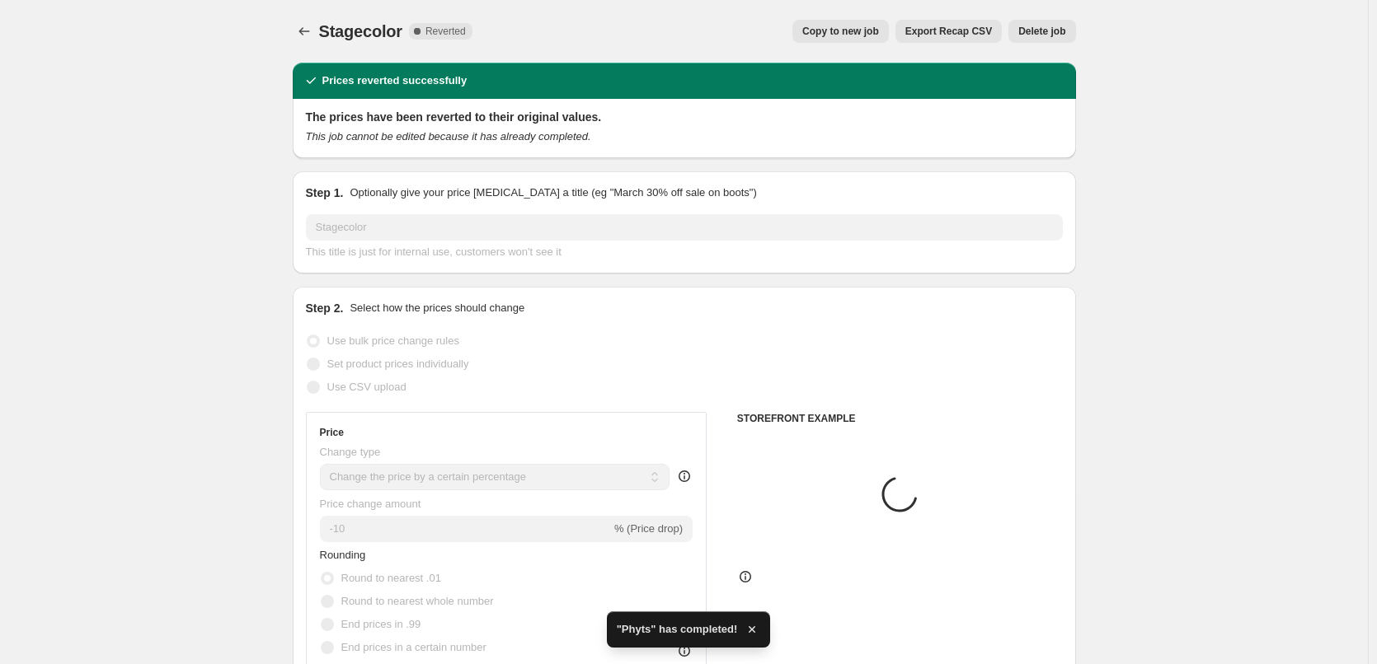
click at [1047, 35] on span "Delete job" at bounding box center [1041, 31] width 47 height 13
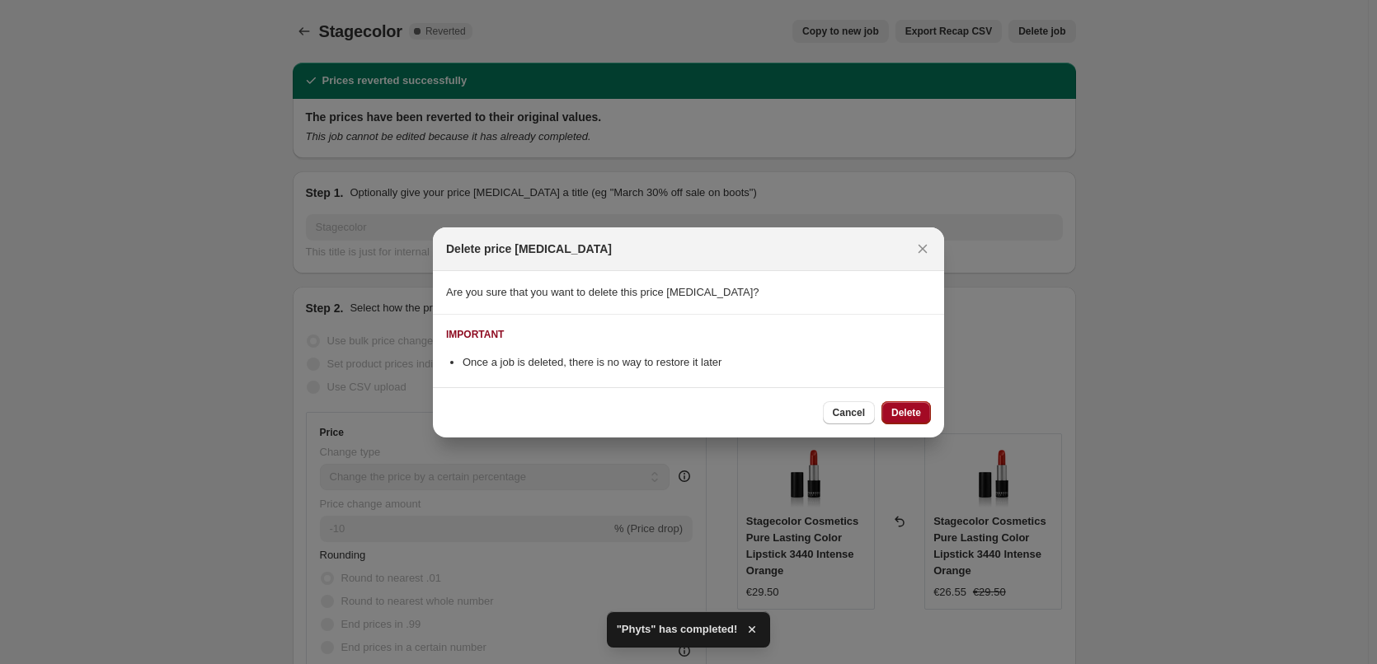
click at [895, 407] on span "Delete" at bounding box center [906, 412] width 30 height 13
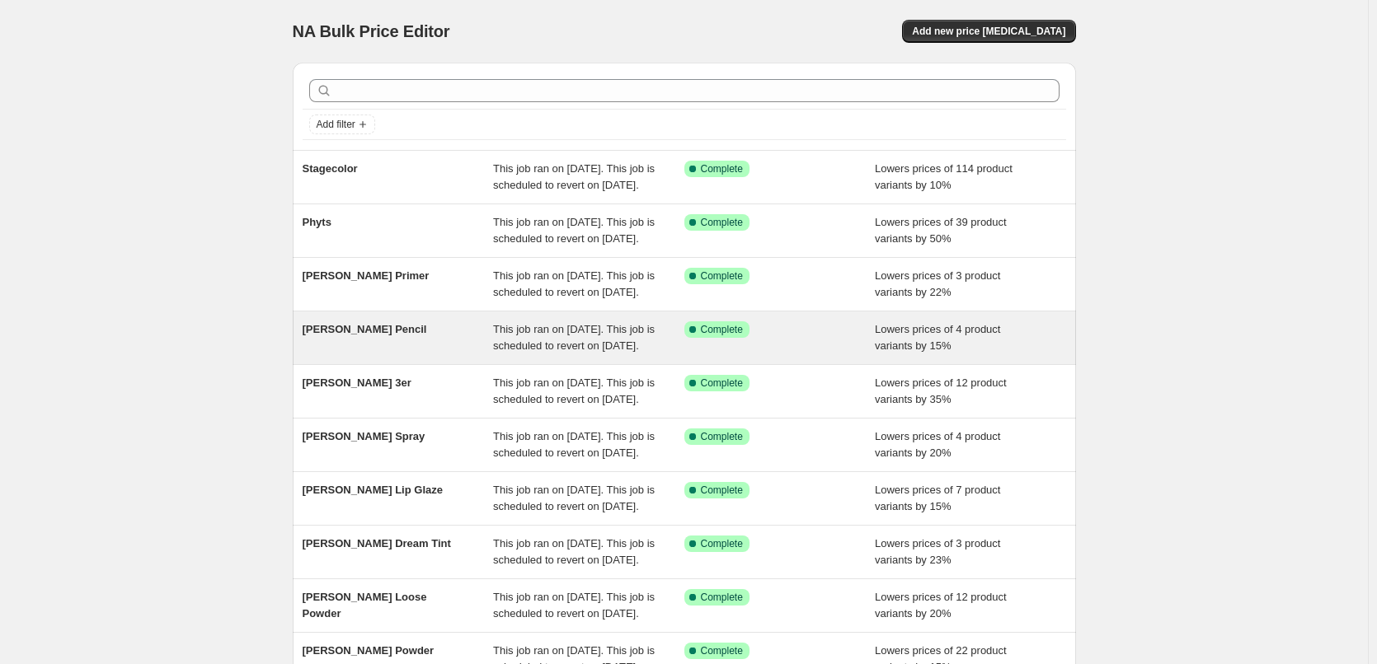
scroll to position [350, 0]
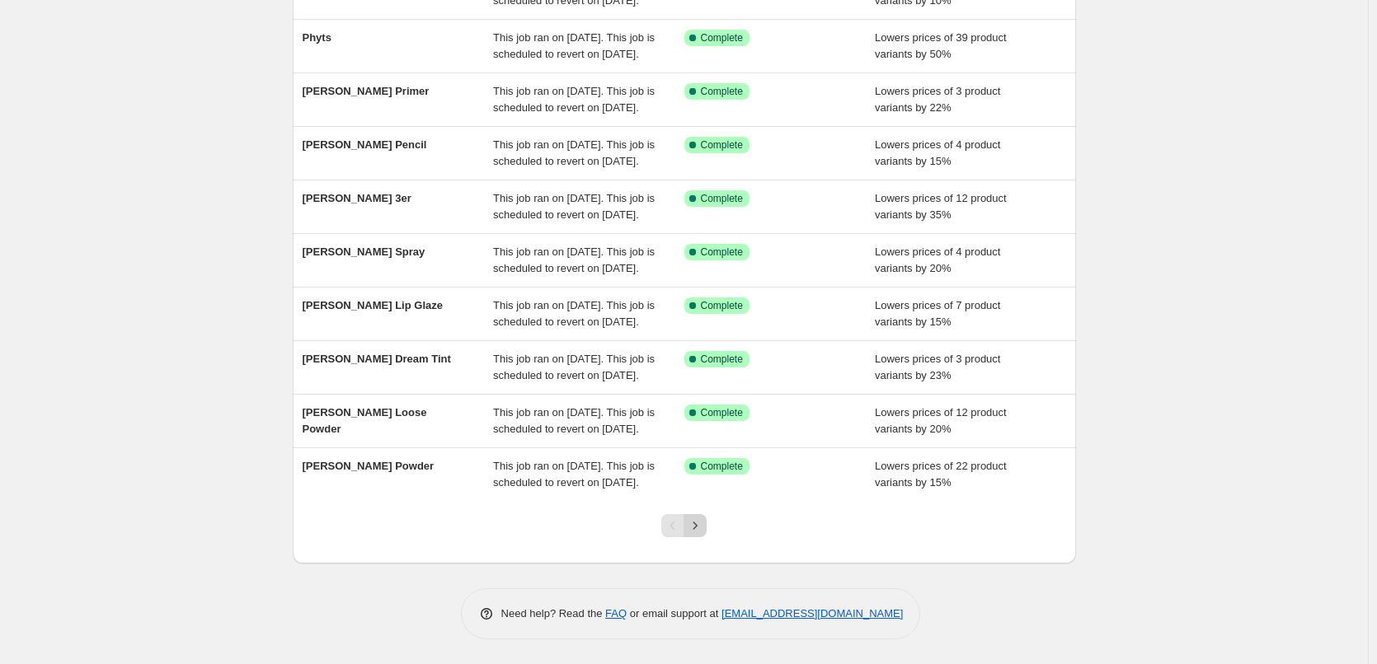
click at [703, 530] on icon "Next" at bounding box center [695, 526] width 16 height 16
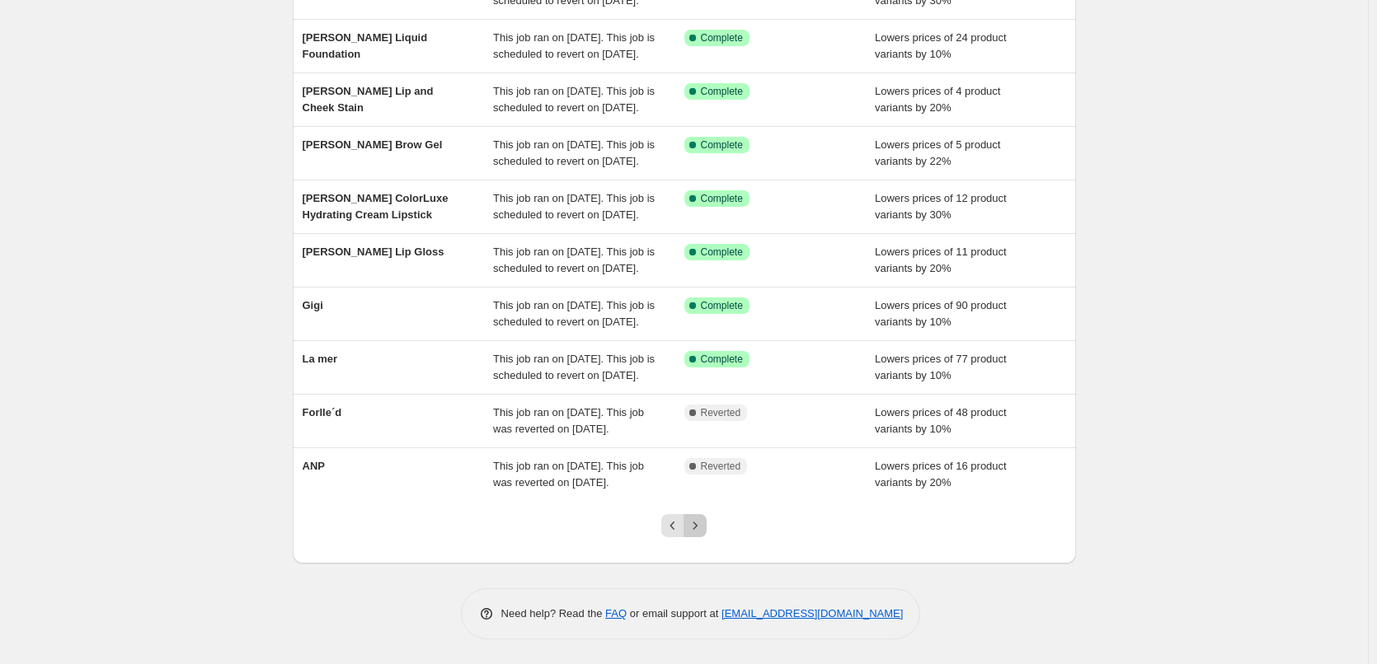
click at [703, 530] on icon "Next" at bounding box center [695, 526] width 16 height 16
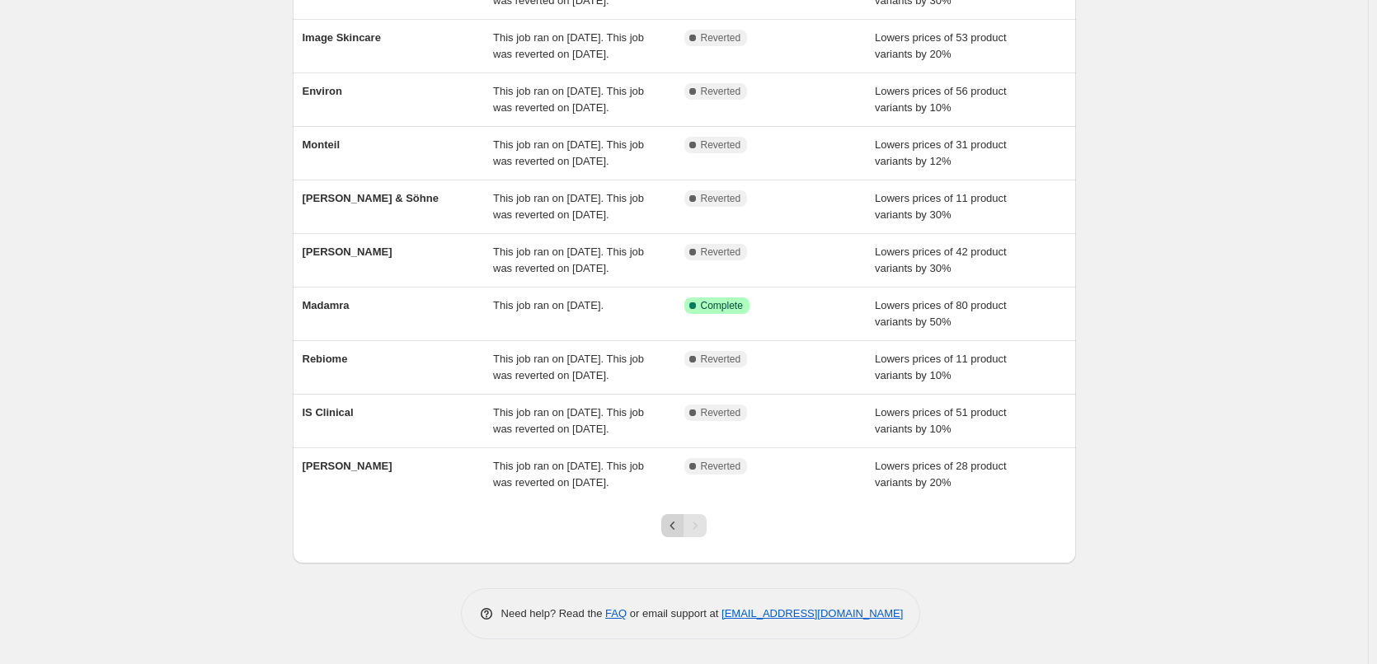
scroll to position [284, 0]
click at [676, 529] on icon "Previous" at bounding box center [672, 526] width 16 height 16
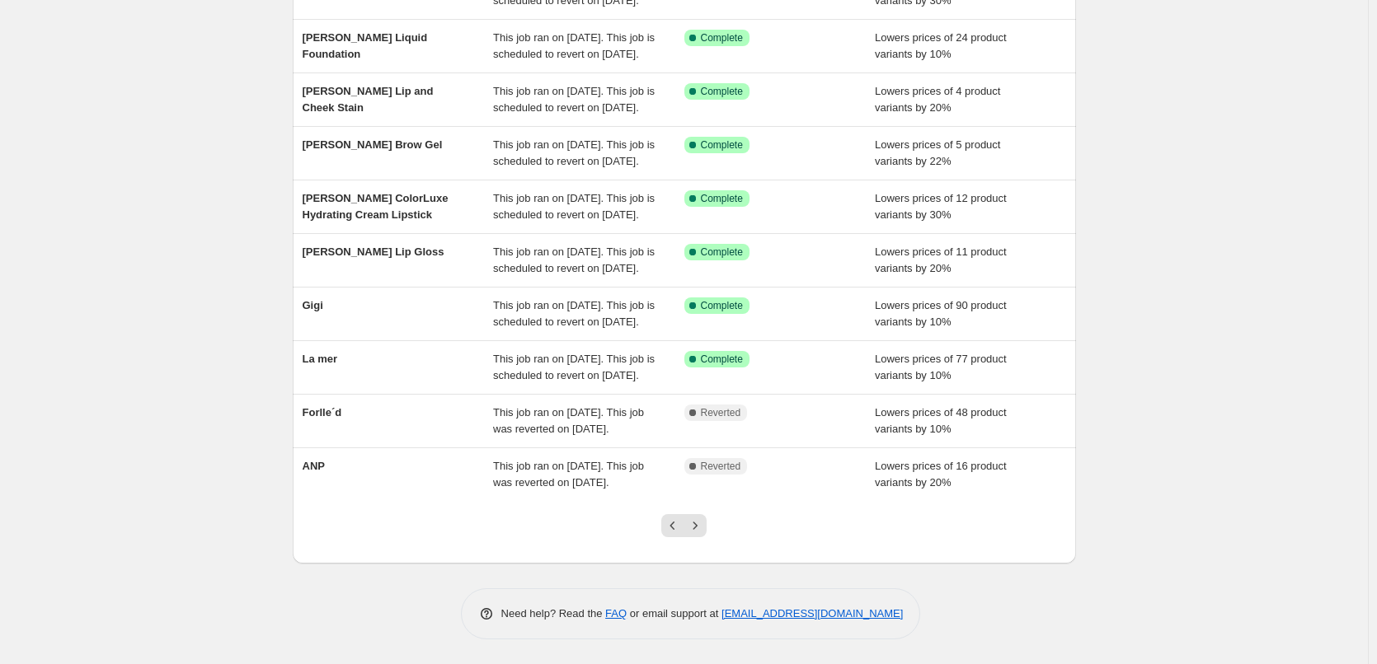
scroll to position [350, 0]
click at [676, 529] on icon "Previous" at bounding box center [672, 526] width 16 height 16
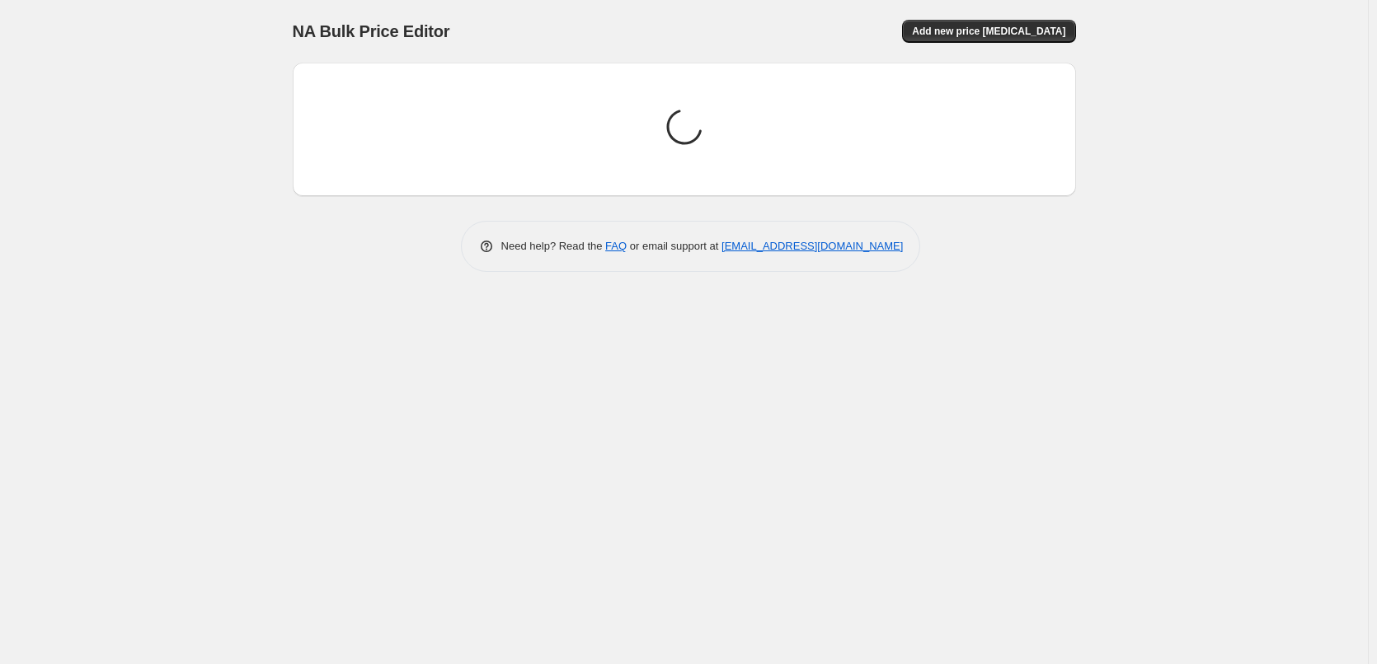
scroll to position [0, 0]
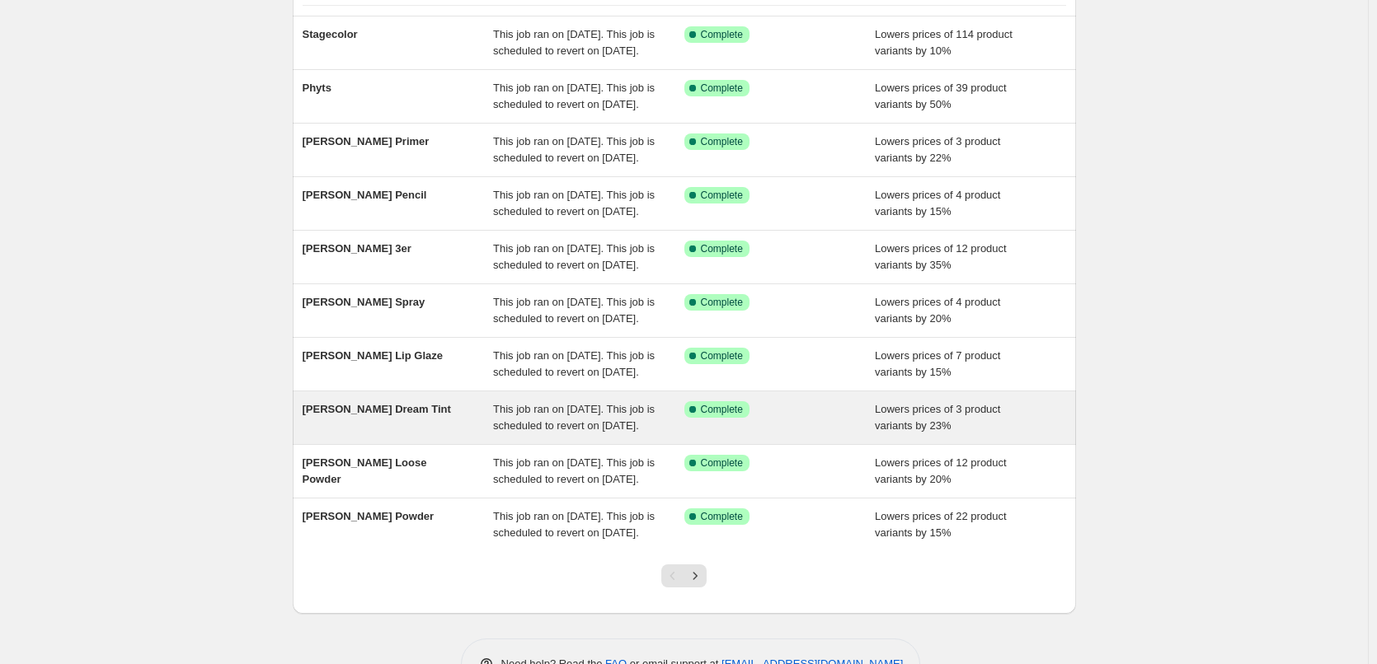
scroll to position [350, 0]
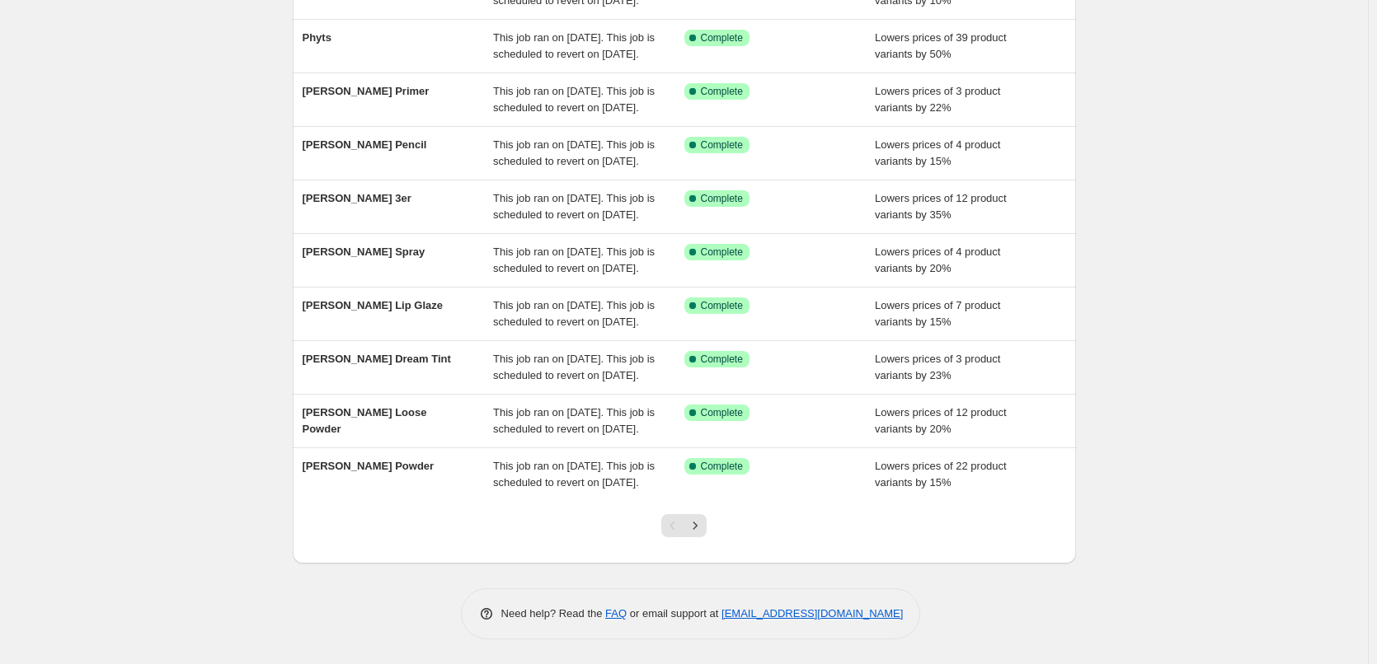
click at [674, 531] on div "Pagination" at bounding box center [672, 525] width 23 height 23
click at [684, 528] on div "Pagination" at bounding box center [672, 525] width 23 height 23
click at [695, 528] on icon "Next" at bounding box center [695, 526] width 16 height 16
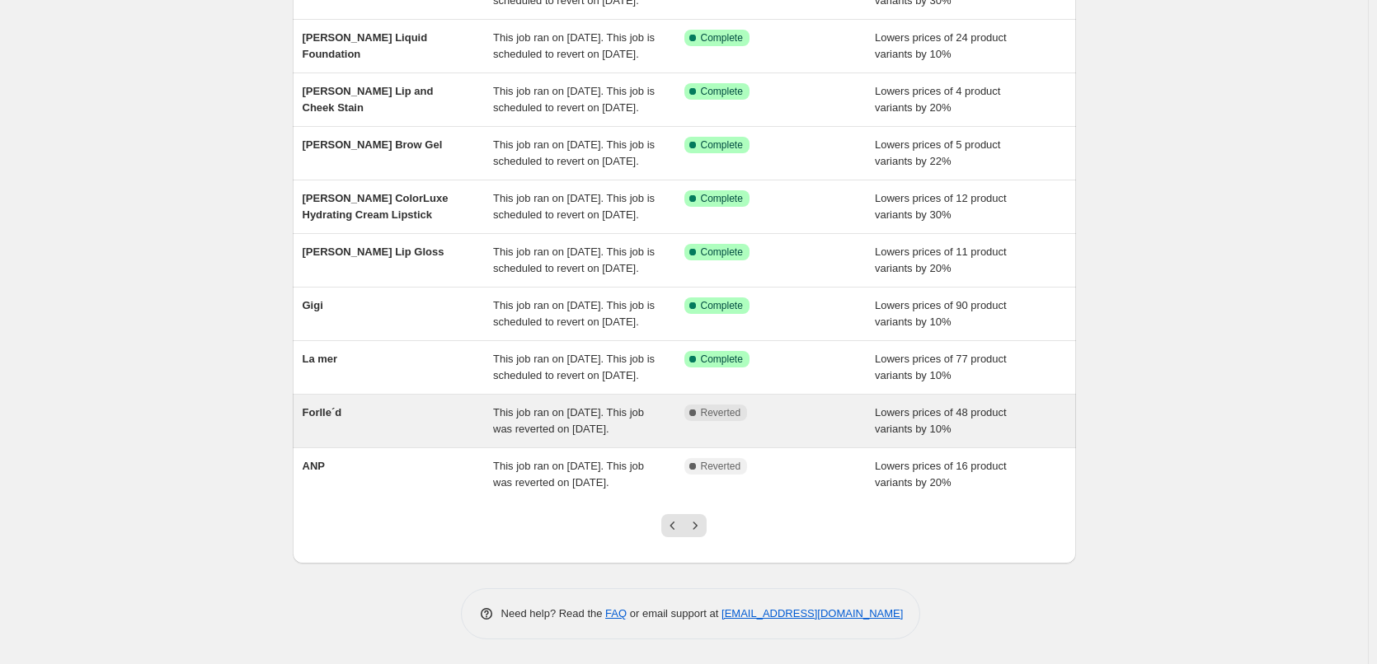
click at [330, 405] on div "Forlle´d" at bounding box center [398, 421] width 191 height 33
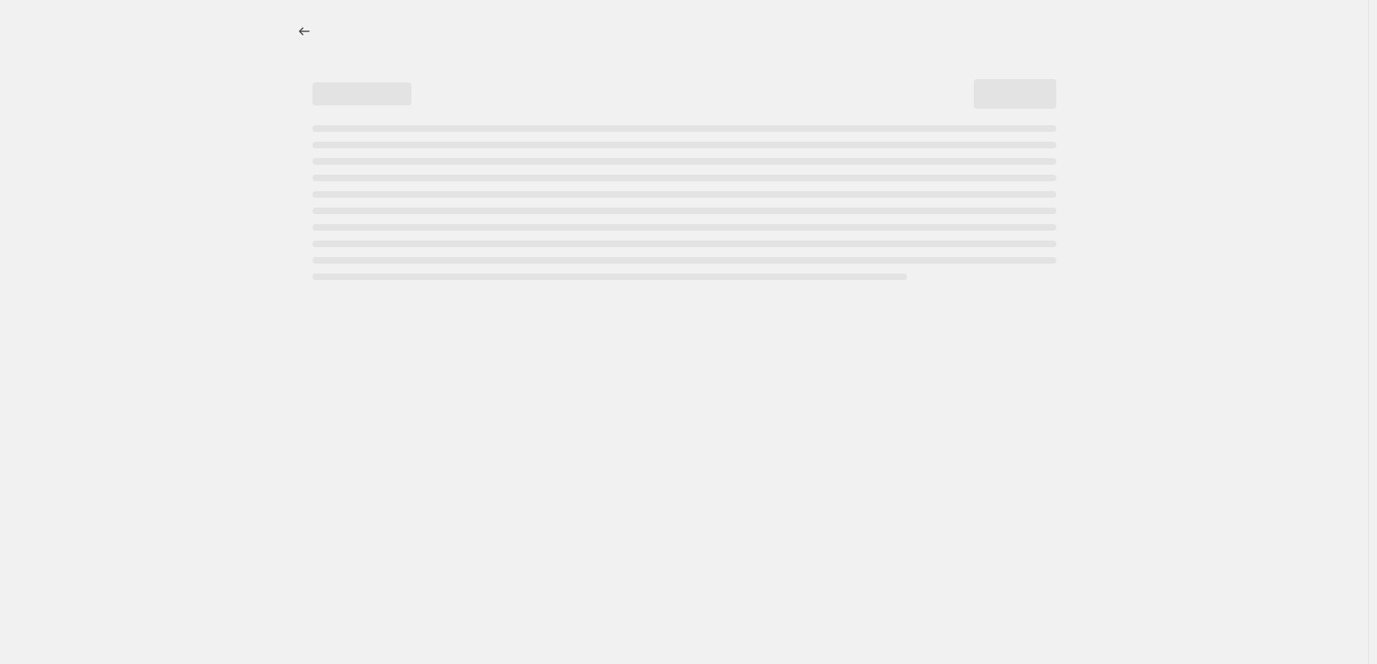
select select "percentage"
select select "remove"
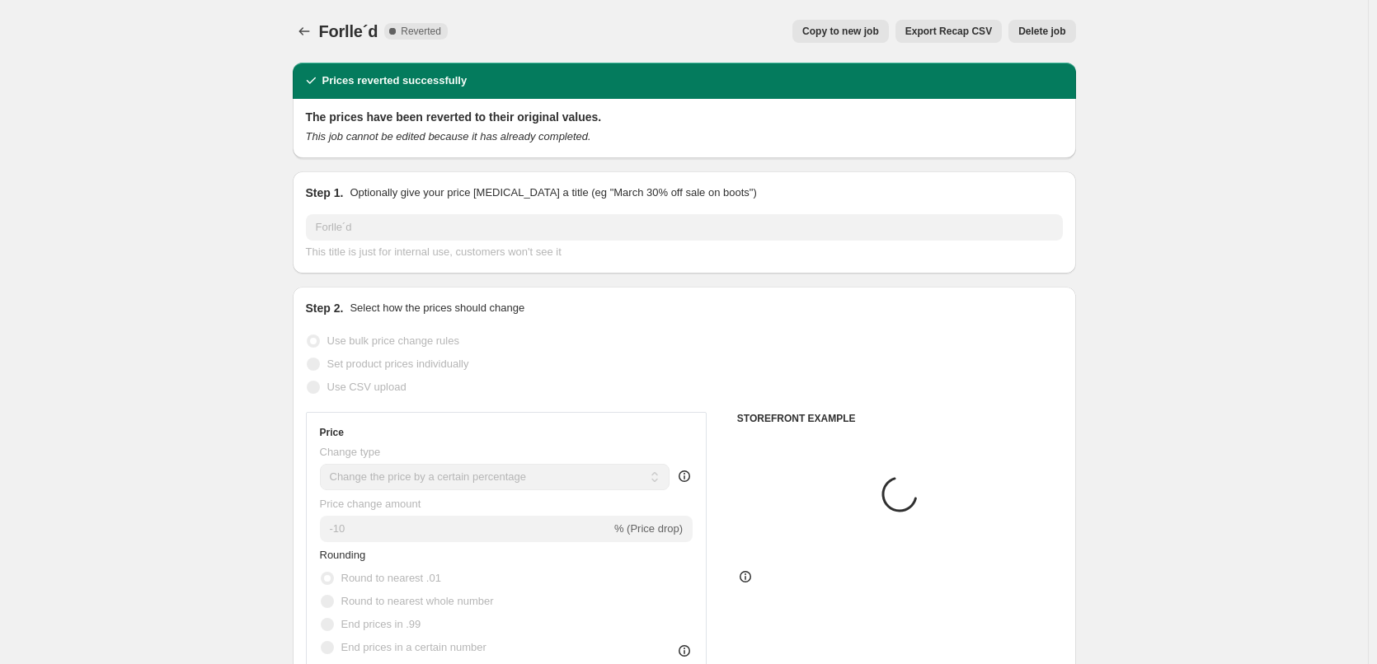
select select "vendor"
click at [883, 19] on div "Forlle´d. This page is ready Forlle´d Complete Reverted Copy to new job Export …" at bounding box center [684, 31] width 783 height 63
click at [878, 21] on button "Copy to new job" at bounding box center [840, 31] width 96 height 23
select select "percentage"
select select "remove"
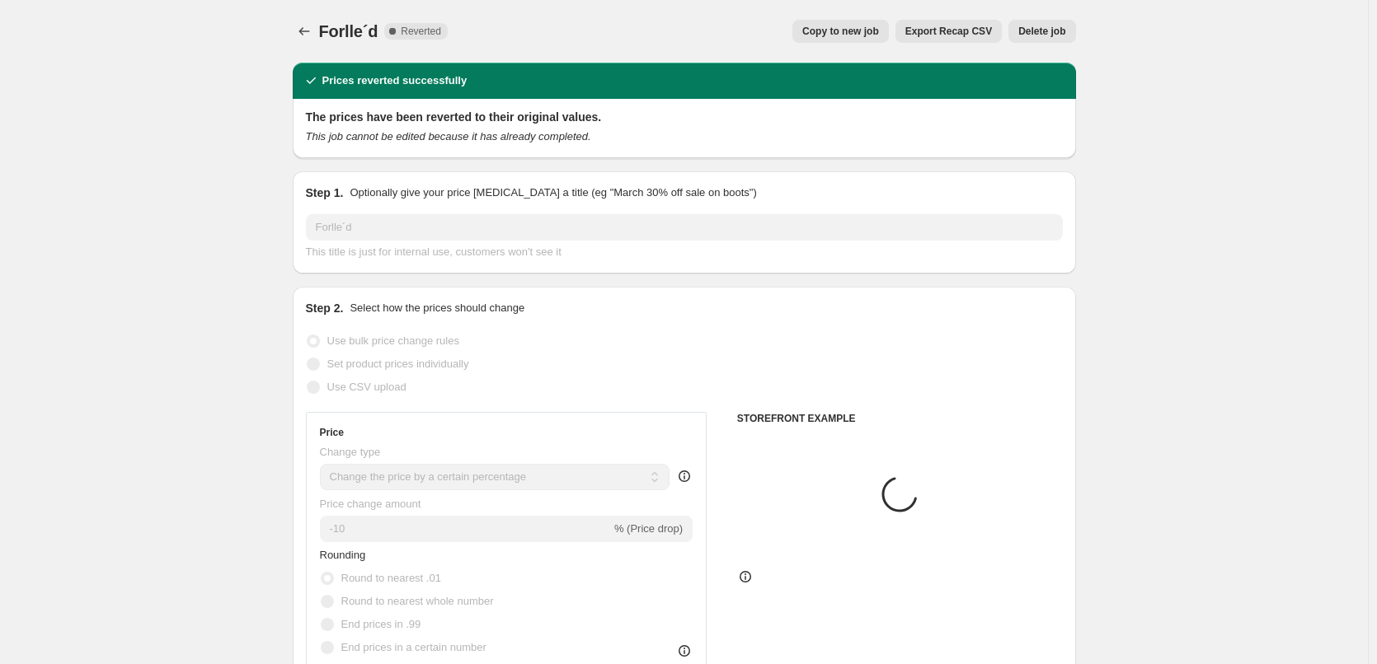
select select "vendor"
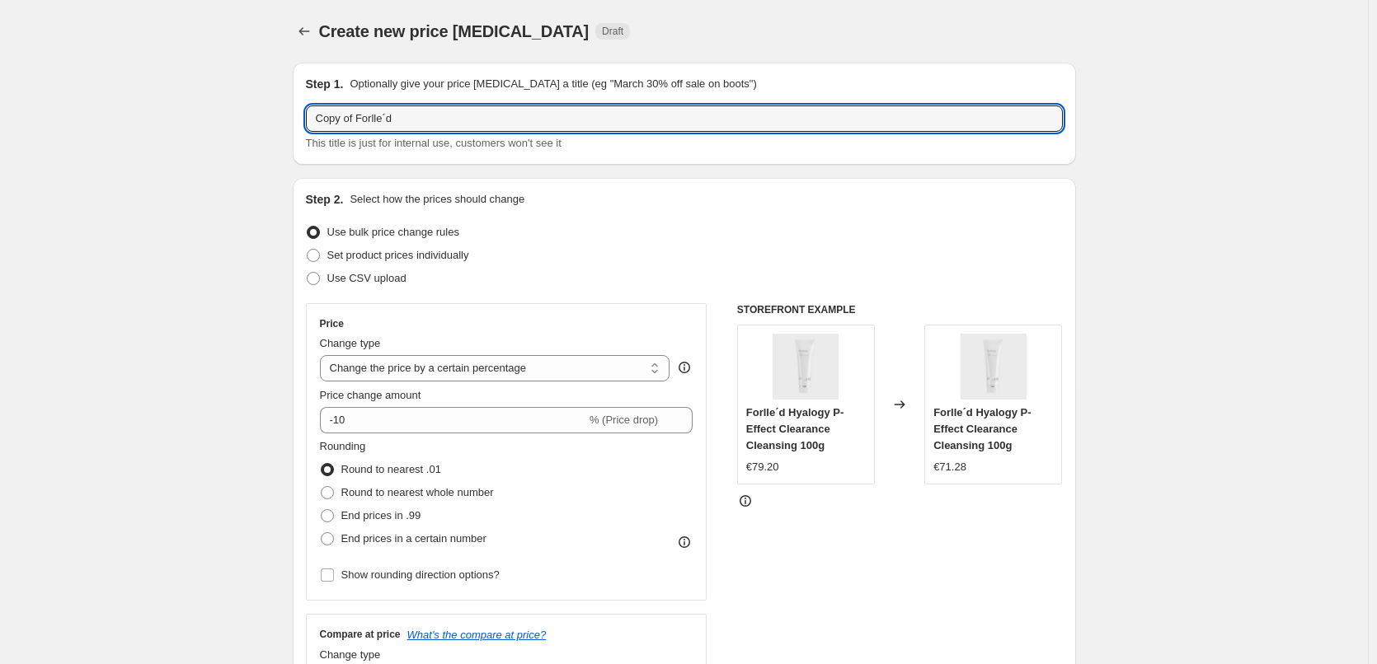
drag, startPoint x: 359, startPoint y: 117, endPoint x: 223, endPoint y: 88, distance: 139.1
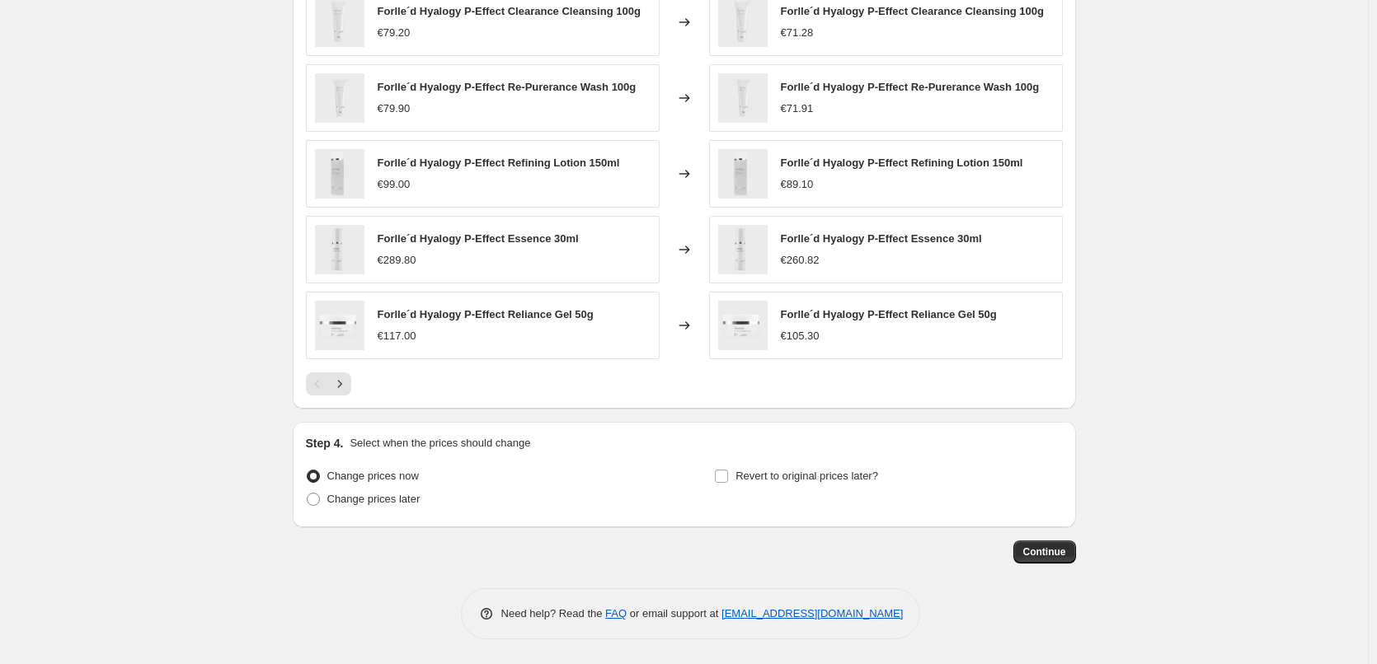
type input "Forlle´d"
click at [791, 462] on div "Step 4. Select when the prices should change Change prices now Change prices la…" at bounding box center [684, 474] width 757 height 79
click at [790, 470] on span "Revert to original prices later?" at bounding box center [806, 476] width 143 height 12
click at [728, 470] on input "Revert to original prices later?" at bounding box center [721, 476] width 13 height 13
checkbox input "true"
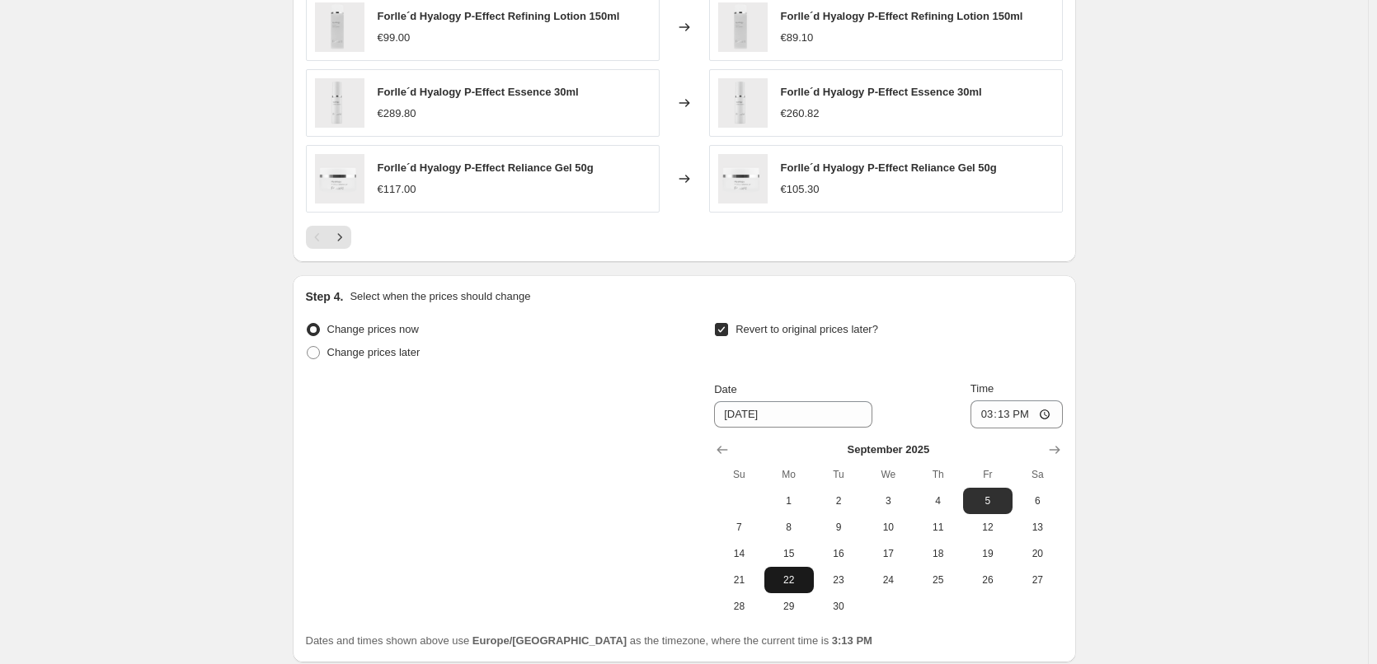
scroll to position [1452, 0]
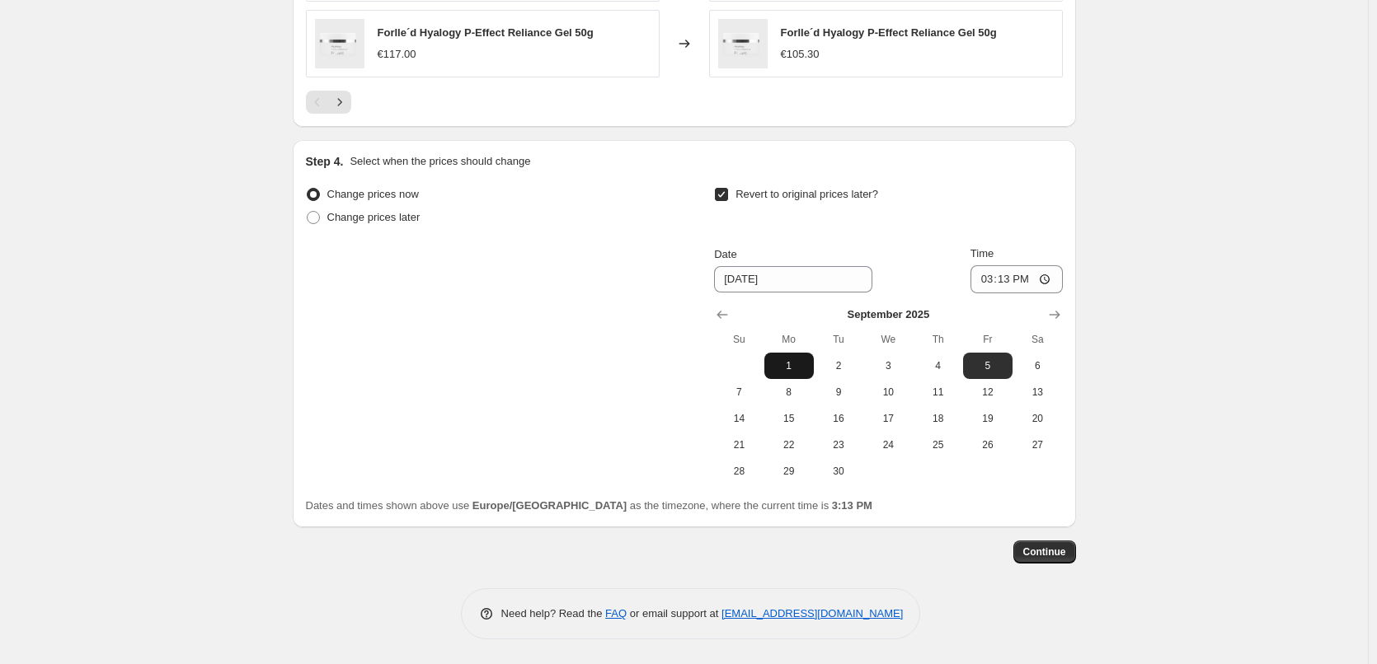
click at [811, 377] on button "1" at bounding box center [788, 366] width 49 height 26
type input "[DATE]"
click at [973, 286] on input "15:13" at bounding box center [1016, 279] width 92 height 28
type input "03:00"
click at [1049, 548] on span "Continue" at bounding box center [1044, 552] width 43 height 13
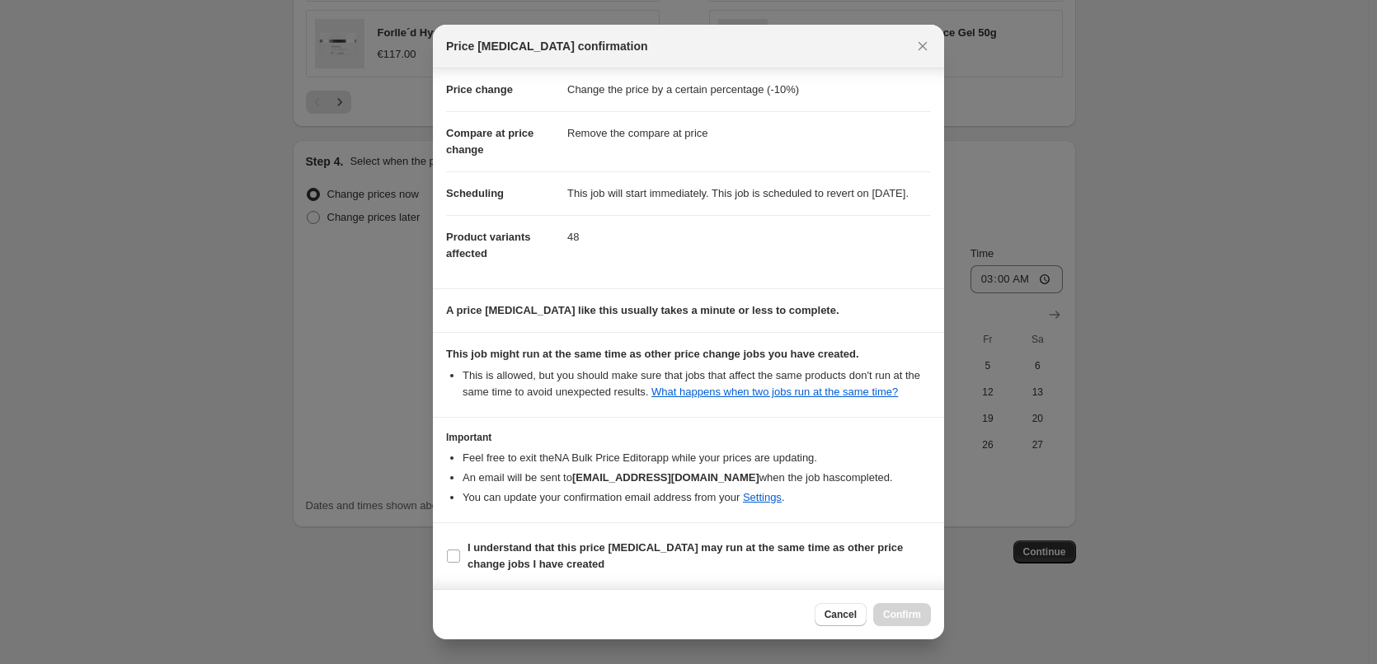
scroll to position [46, 0]
click at [507, 542] on b "I understand that this price [MEDICAL_DATA] may run at the same time as other p…" at bounding box center [684, 556] width 435 height 29
click at [460, 550] on input "I understand that this price [MEDICAL_DATA] may run at the same time as other p…" at bounding box center [453, 556] width 13 height 13
checkbox input "true"
click at [899, 614] on span "Confirm" at bounding box center [902, 614] width 38 height 13
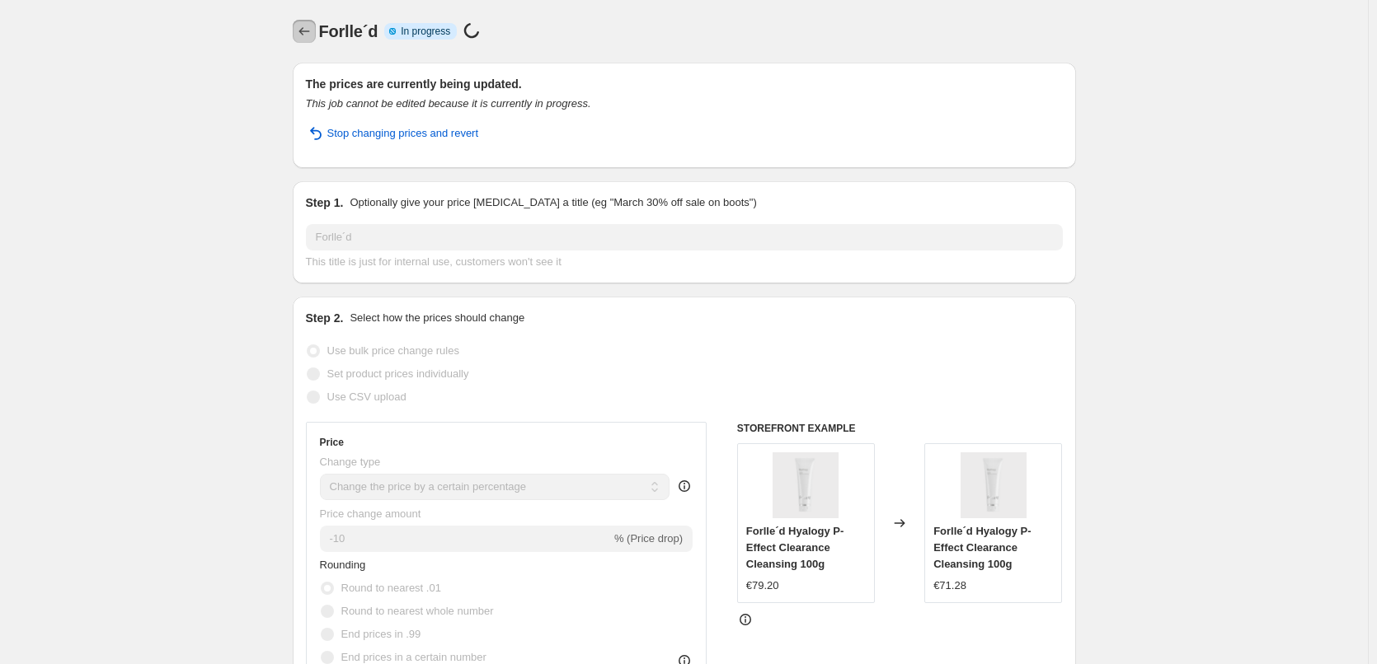
click at [312, 22] on button "Price change jobs" at bounding box center [304, 31] width 23 height 23
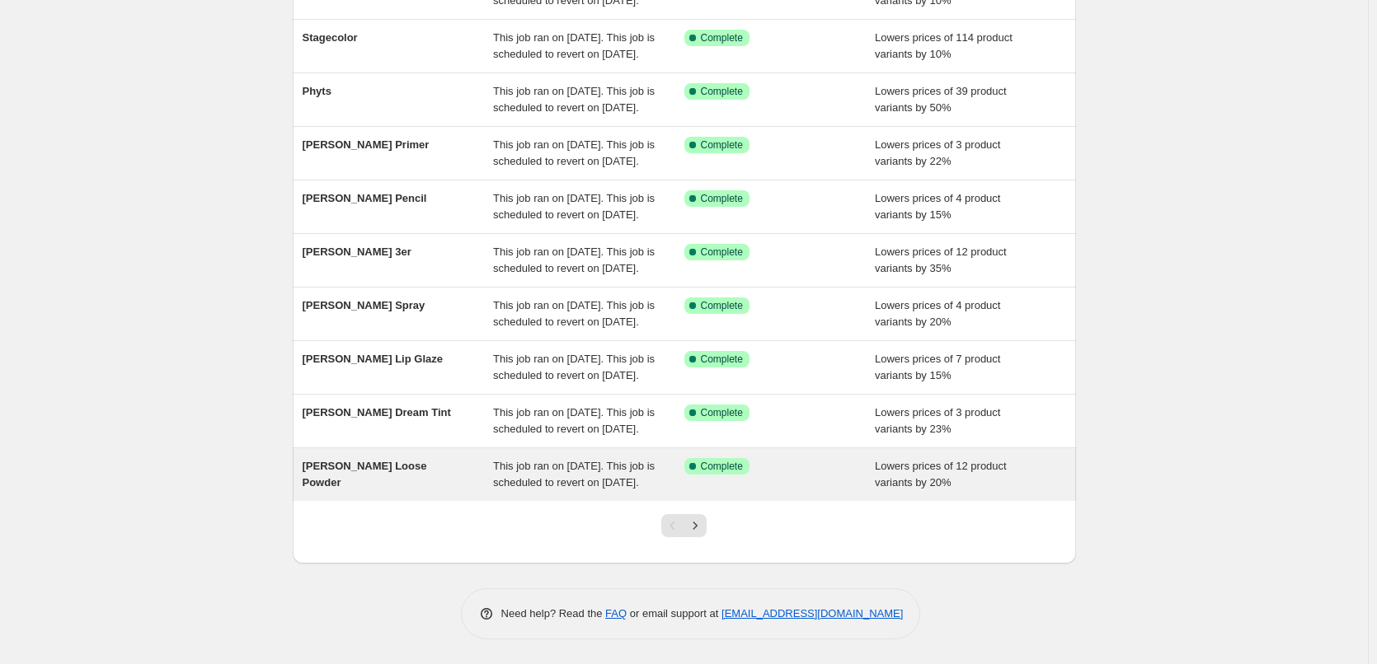
scroll to position [350, 0]
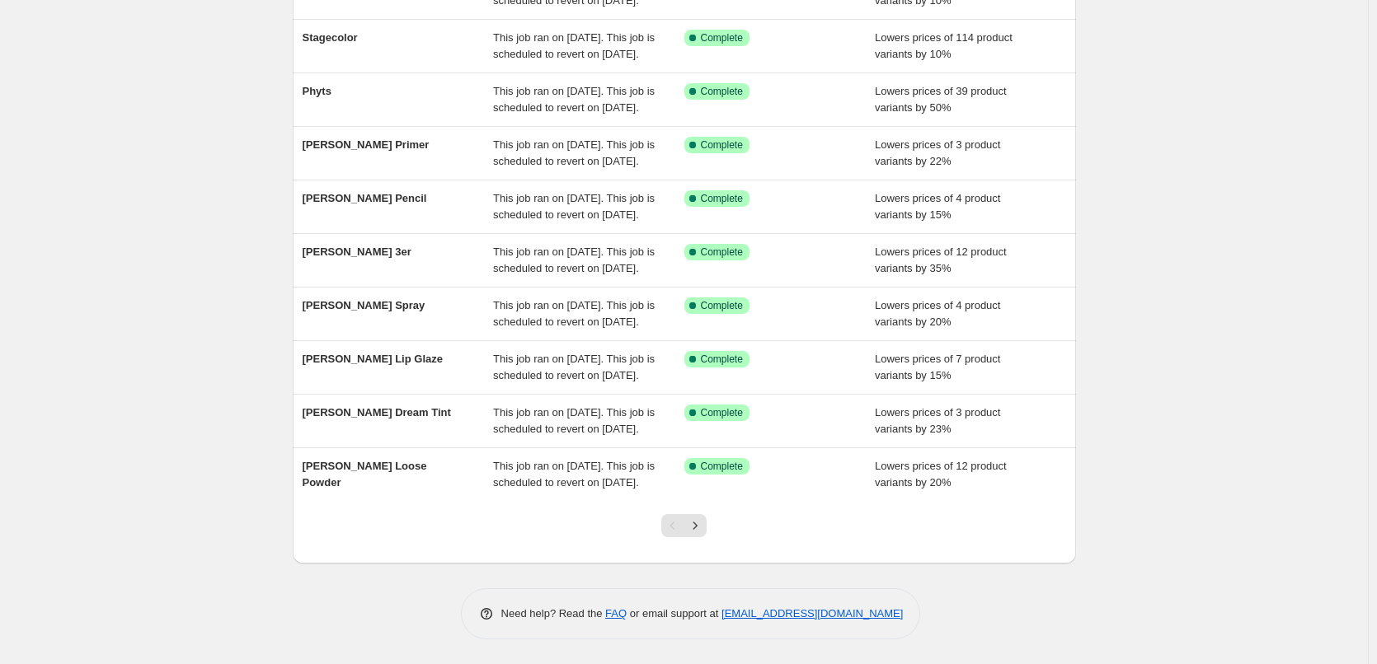
click at [702, 513] on div at bounding box center [683, 532] width 67 height 63
click at [702, 520] on icon "Next" at bounding box center [695, 526] width 16 height 16
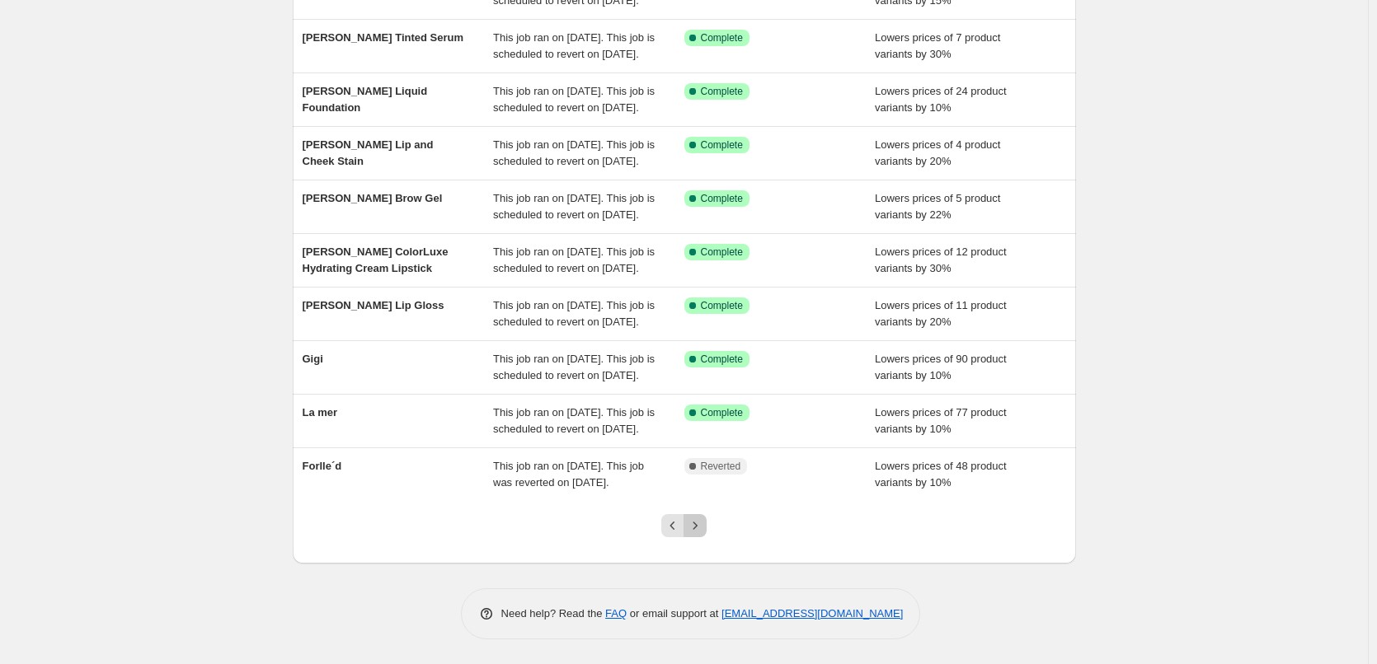
click at [702, 520] on icon "Next" at bounding box center [695, 526] width 16 height 16
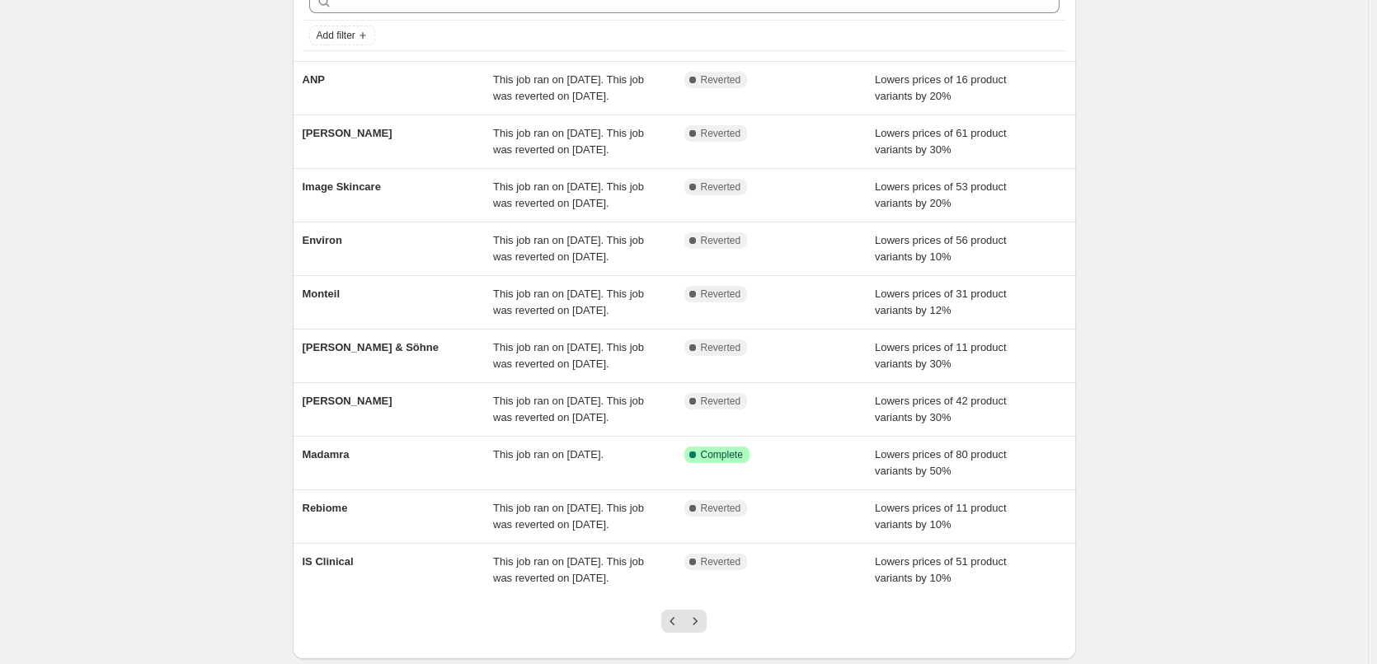
scroll to position [247, 0]
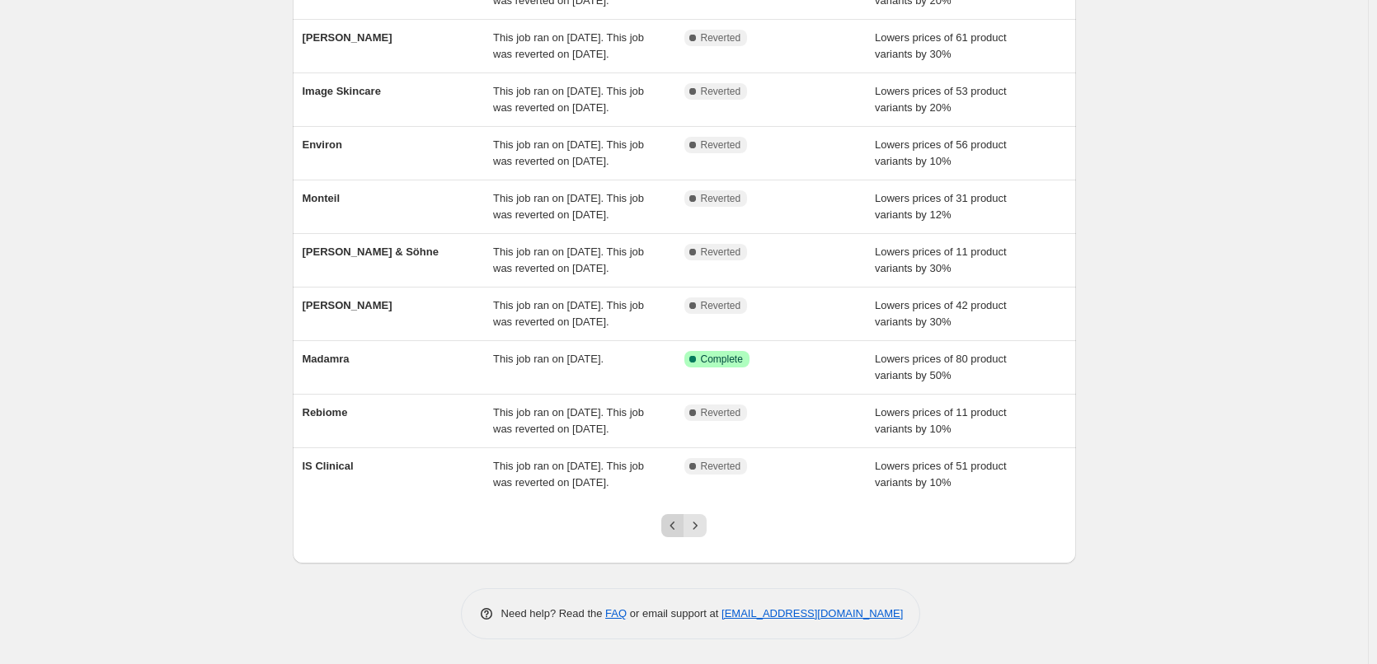
click at [668, 538] on button "Previous" at bounding box center [672, 525] width 23 height 23
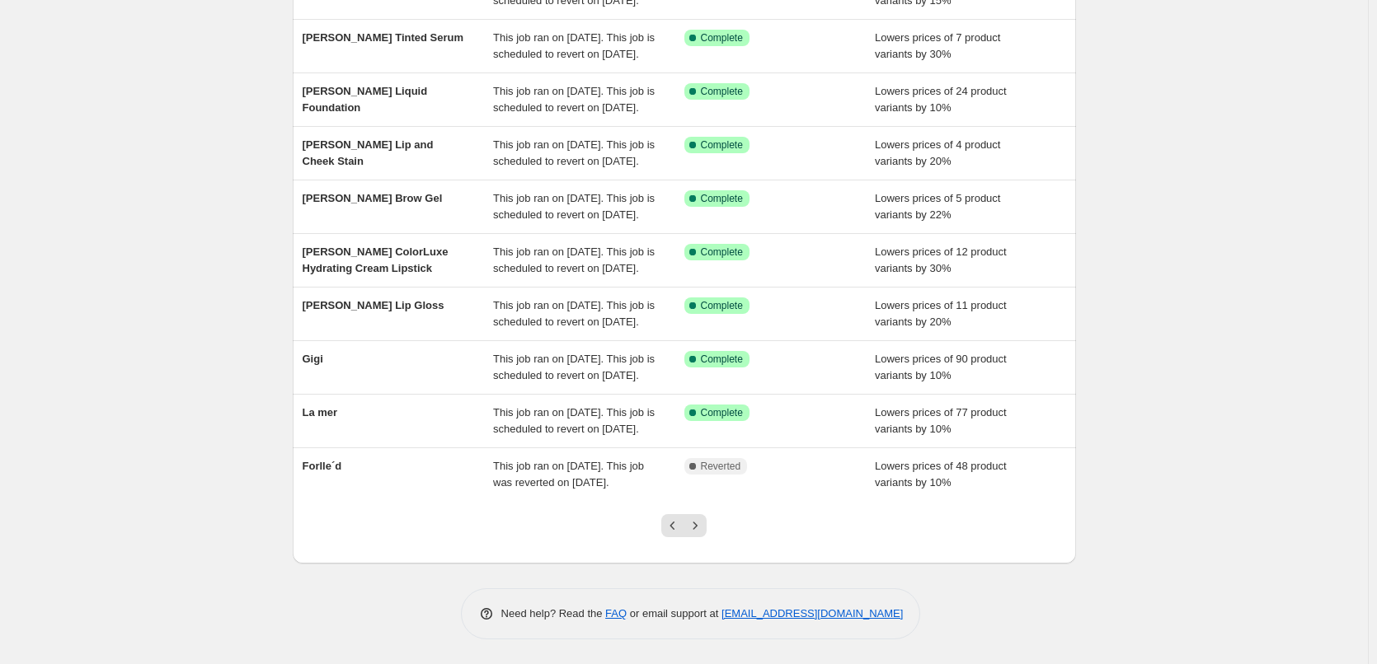
scroll to position [350, 0]
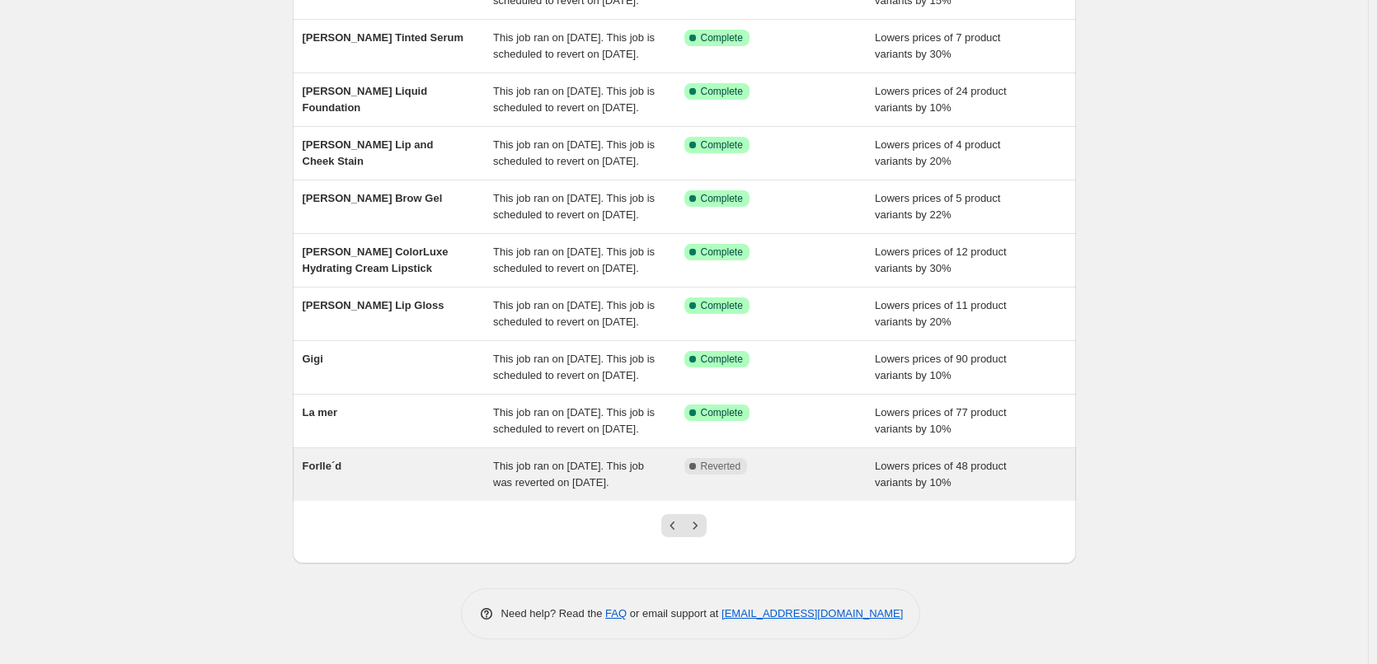
click at [351, 458] on div "Forlle´d" at bounding box center [398, 474] width 191 height 33
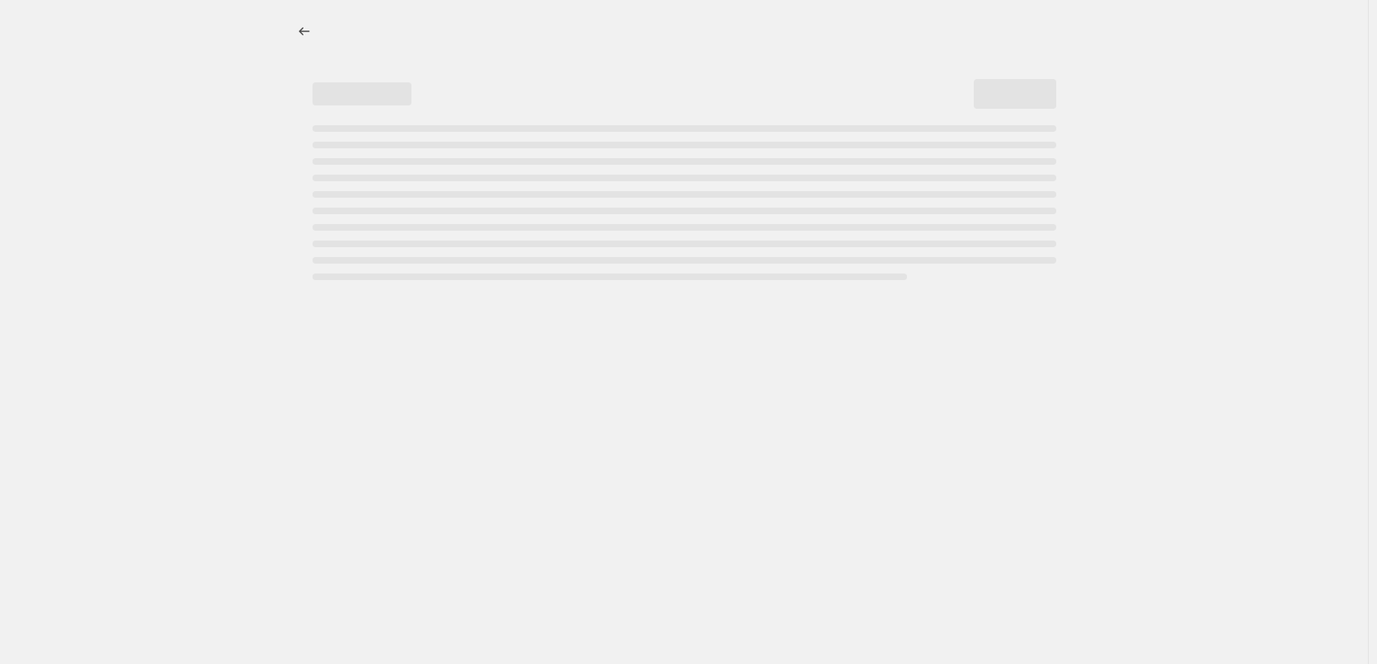
select select "percentage"
select select "remove"
select select "vendor"
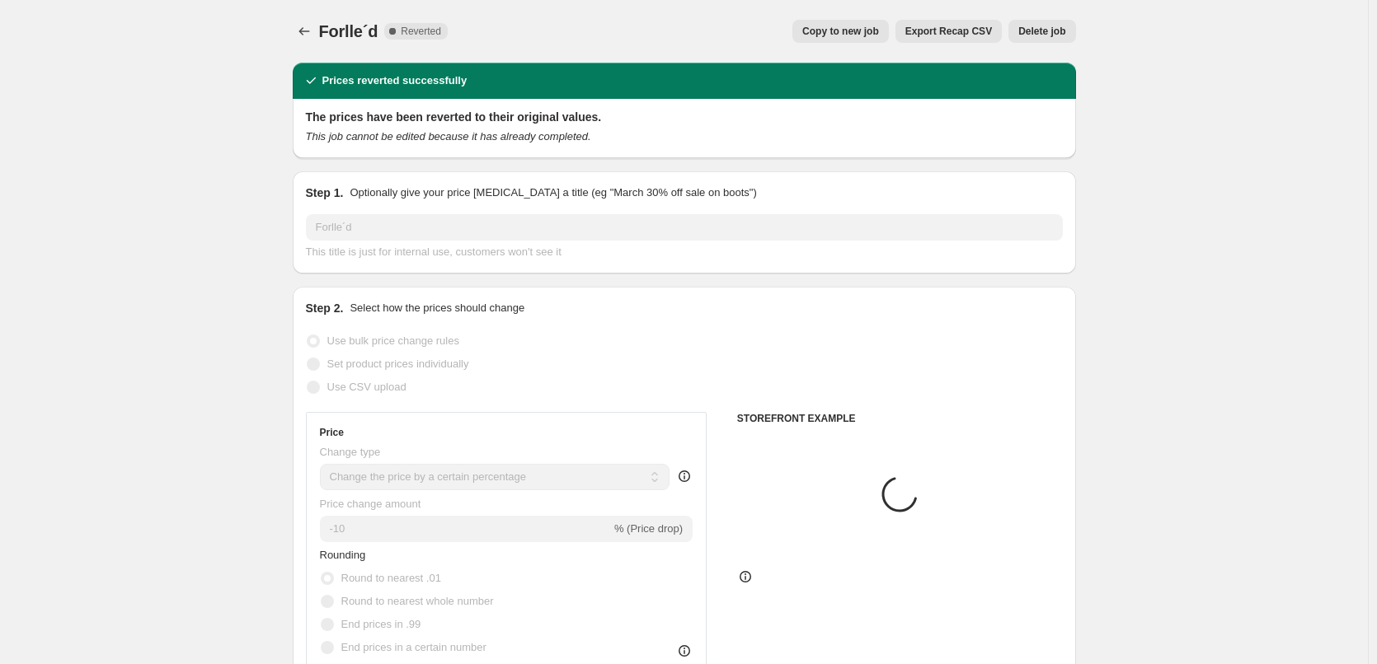
click at [1030, 31] on span "Delete job" at bounding box center [1041, 31] width 47 height 13
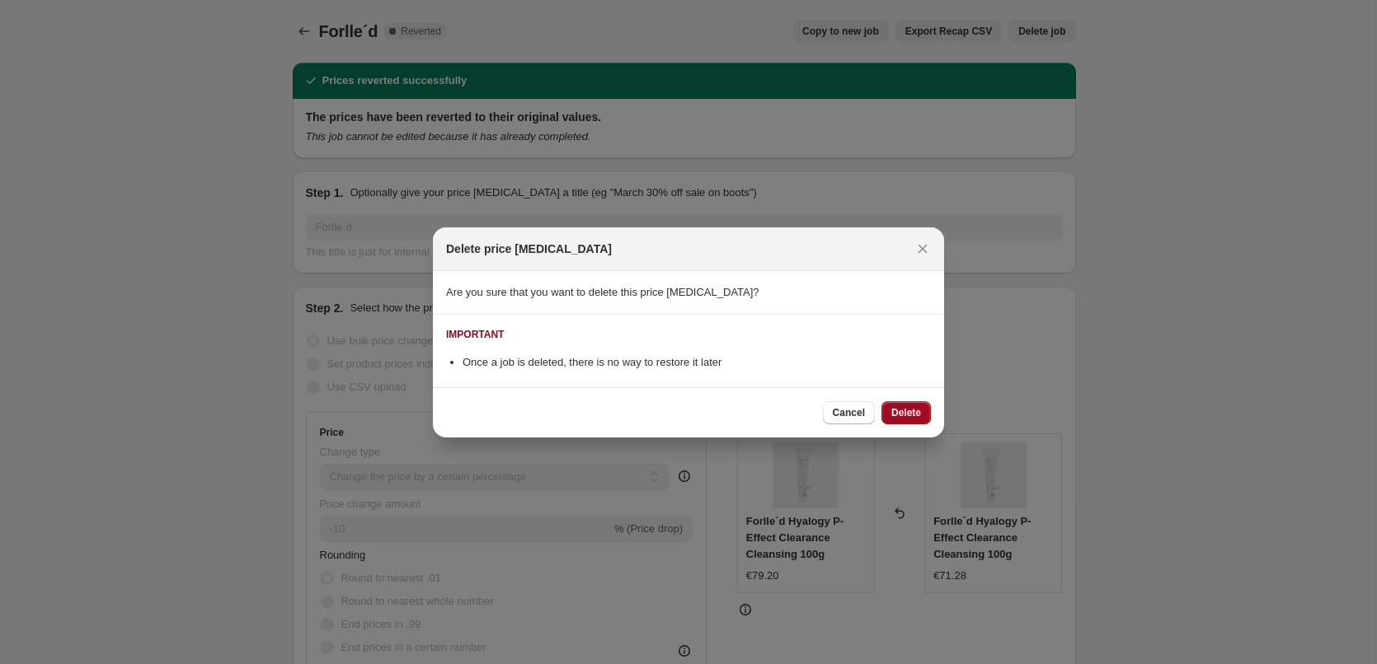
click at [905, 412] on span "Delete" at bounding box center [906, 412] width 30 height 13
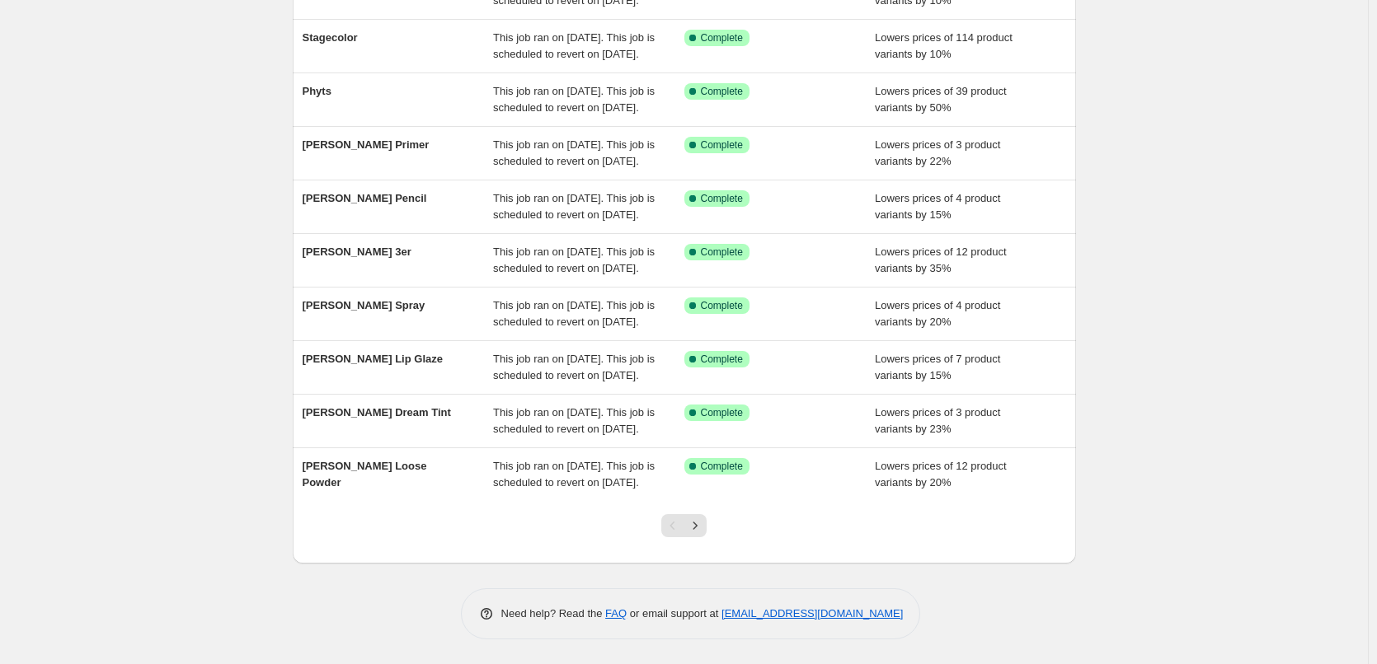
scroll to position [350, 0]
click at [701, 515] on button "Next" at bounding box center [694, 525] width 23 height 23
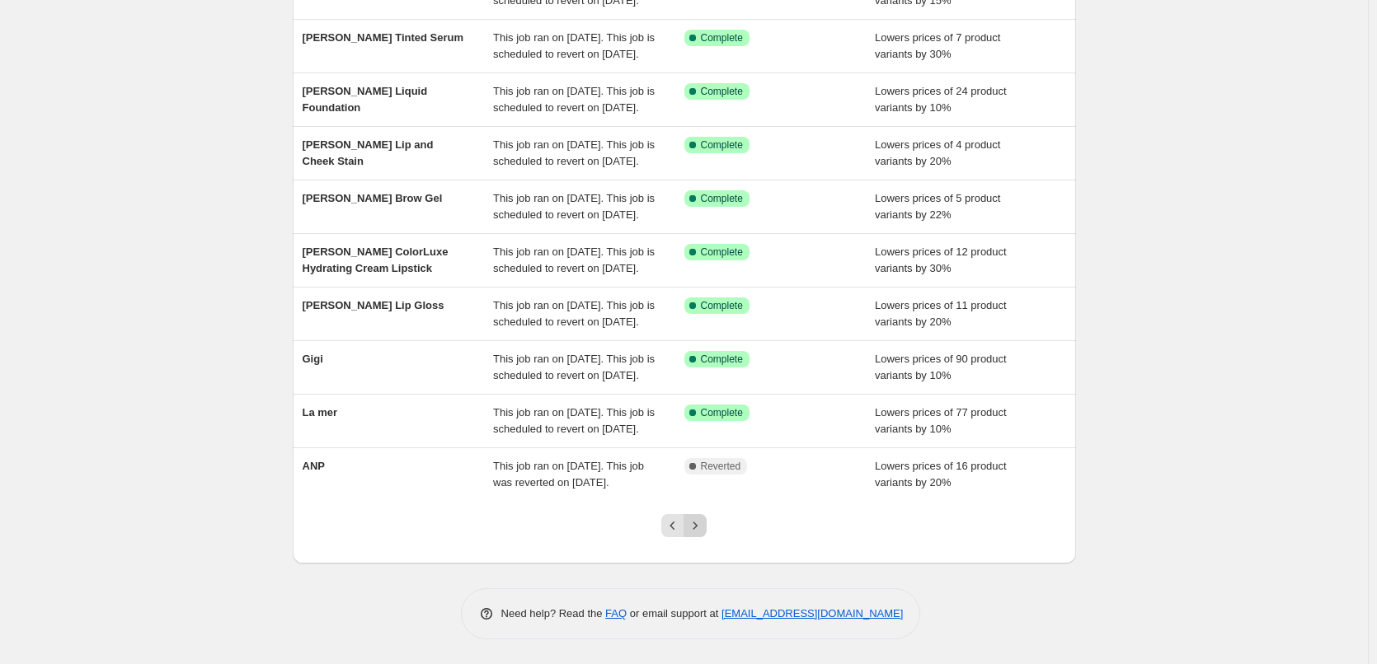
click at [699, 528] on icon "Next" at bounding box center [695, 526] width 16 height 16
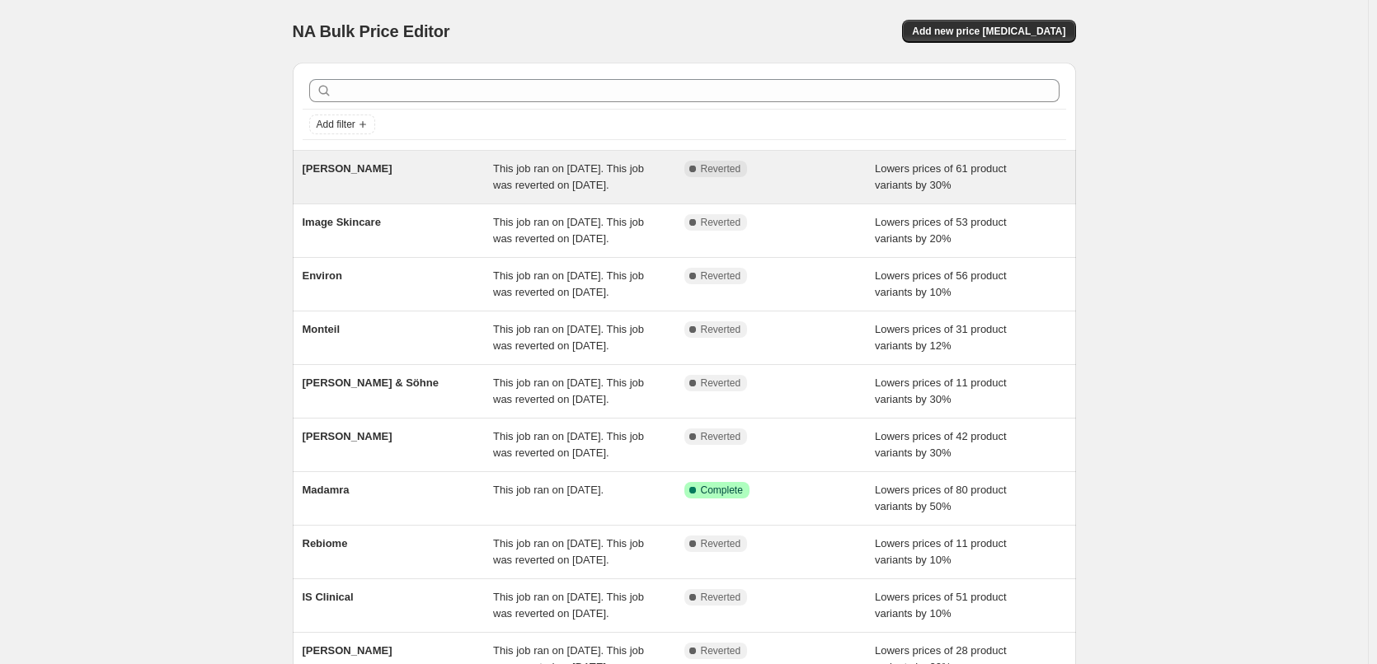
click at [351, 179] on div "[PERSON_NAME]" at bounding box center [398, 177] width 191 height 33
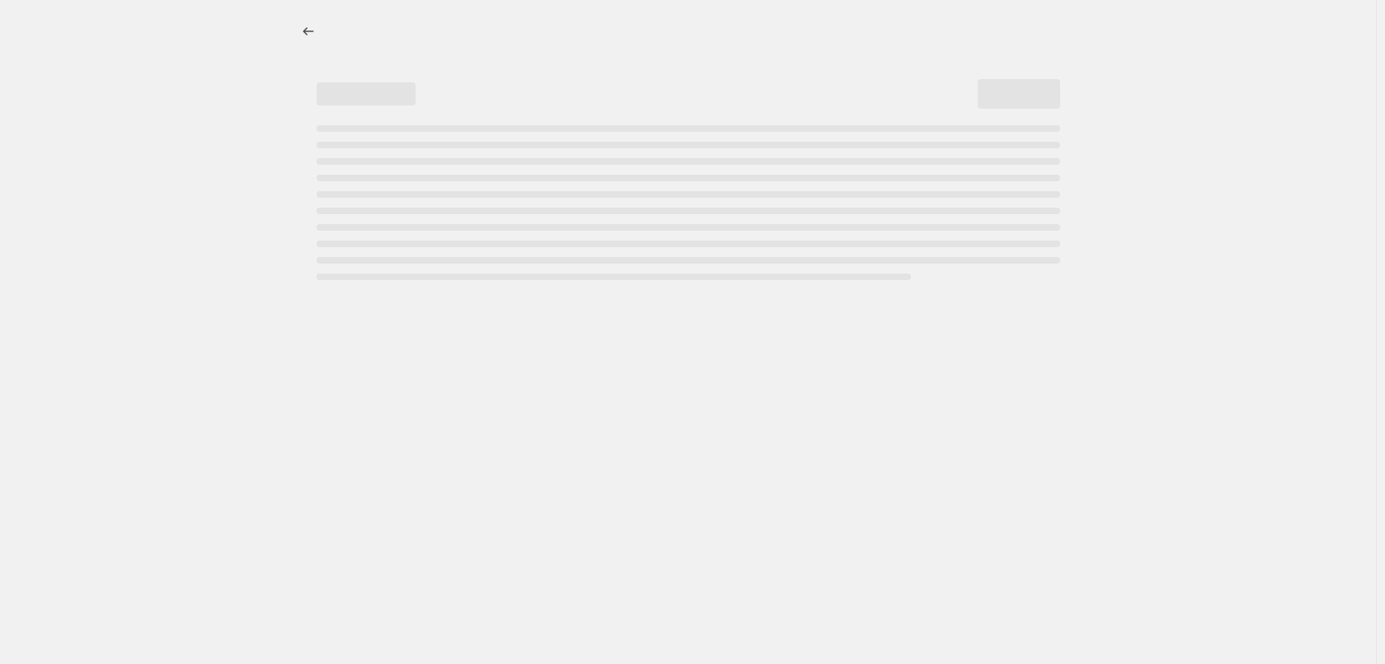
select select "percentage"
select select "vendor"
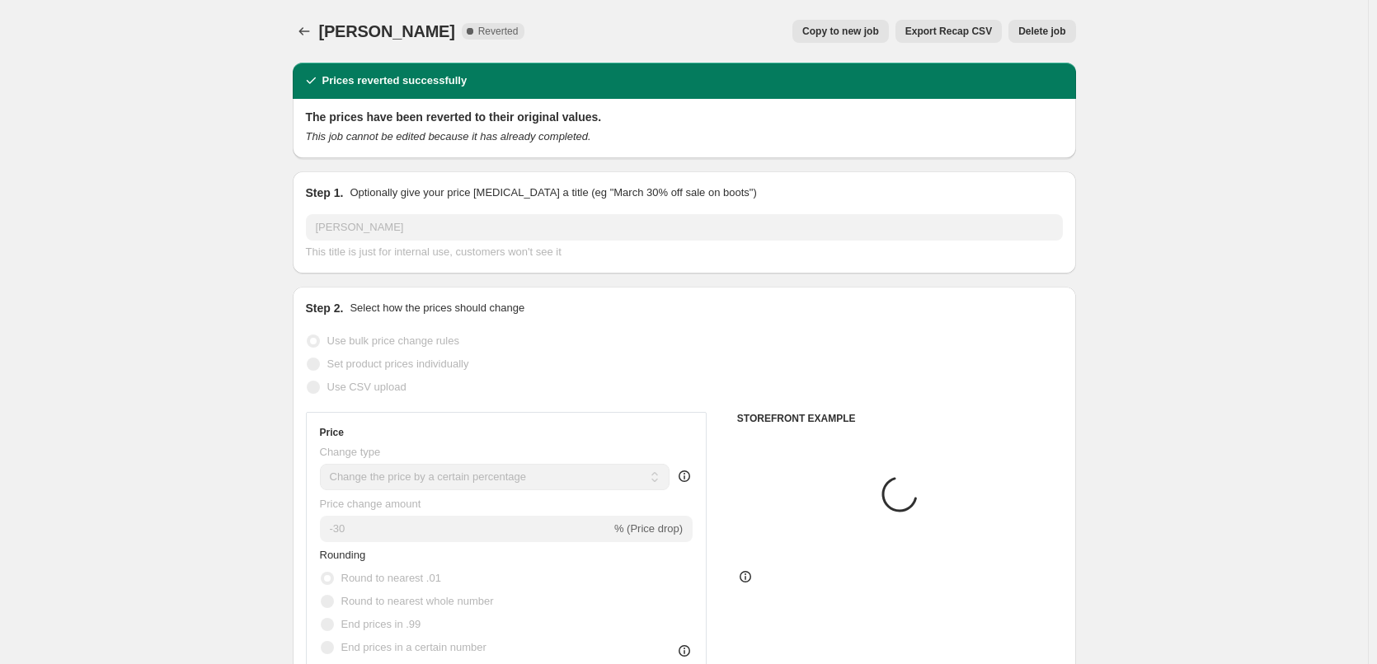
click at [865, 35] on span "Copy to new job" at bounding box center [840, 31] width 77 height 13
select select "percentage"
select select "vendor"
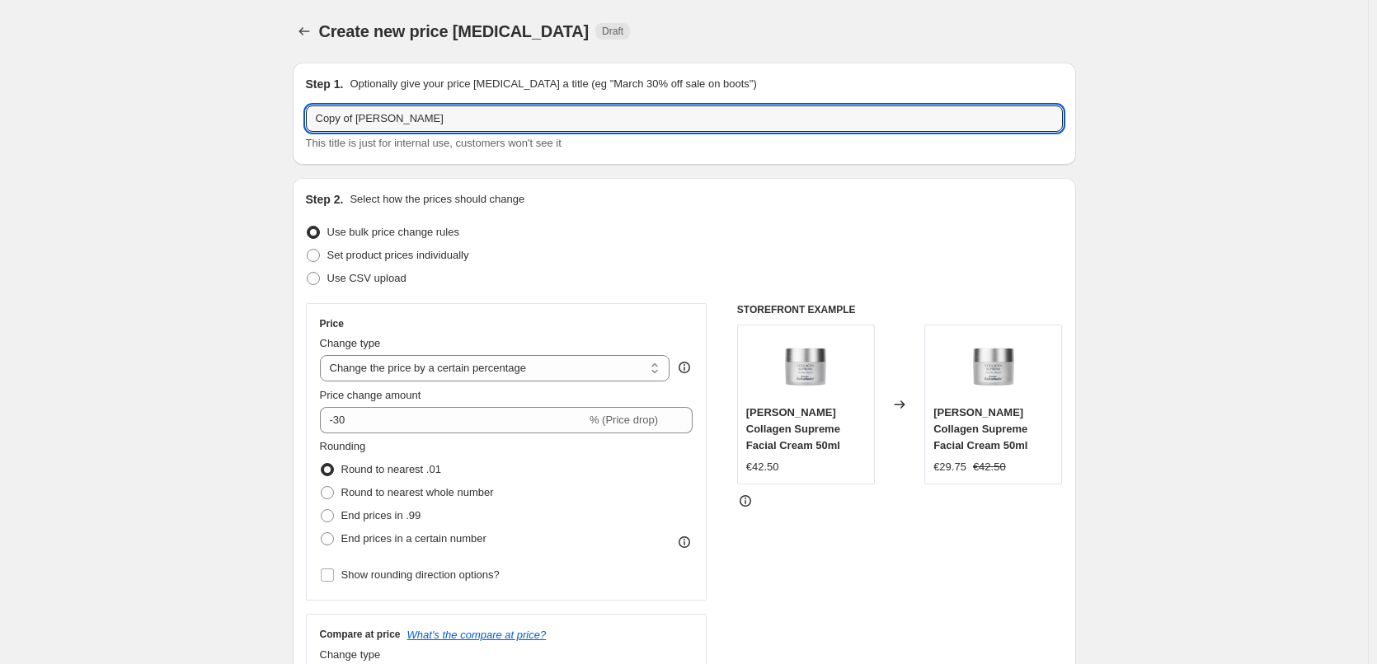
drag, startPoint x: 360, startPoint y: 120, endPoint x: 162, endPoint y: 112, distance: 198.0
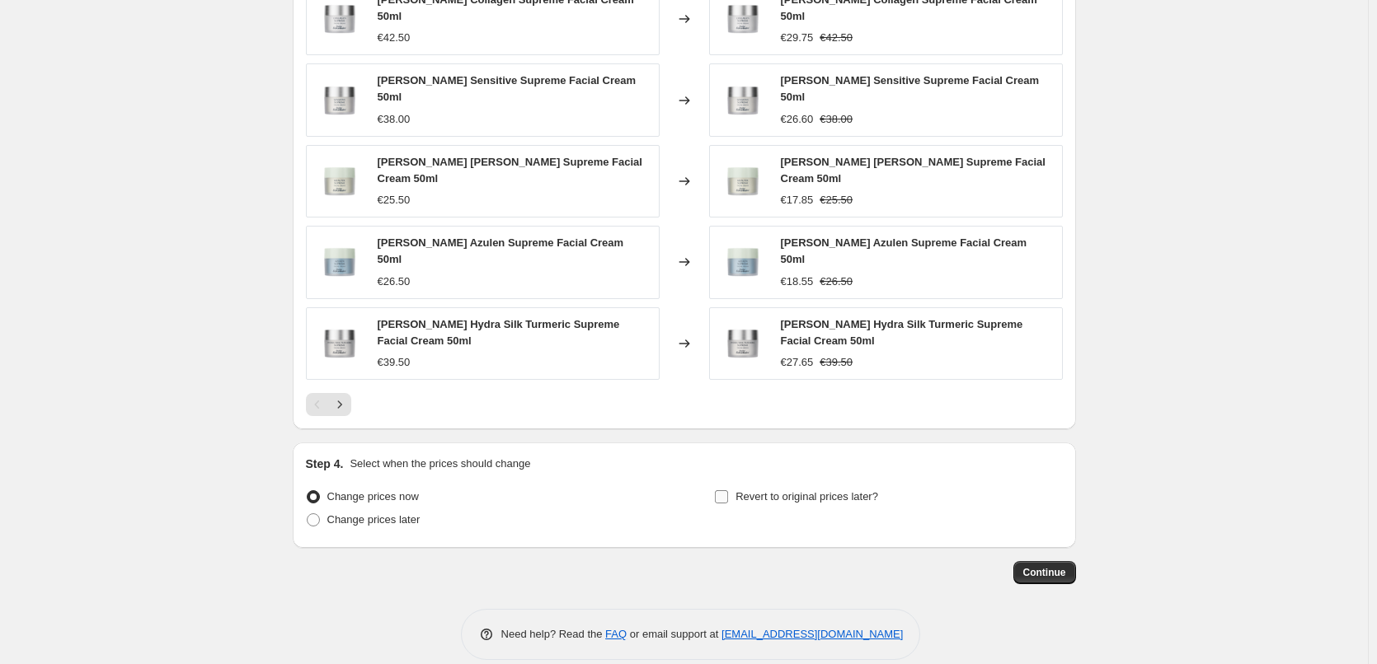
type input "[PERSON_NAME]"
click at [796, 491] on span "Revert to original prices later?" at bounding box center [806, 497] width 143 height 12
click at [728, 491] on input "Revert to original prices later?" at bounding box center [721, 497] width 13 height 13
checkbox input "true"
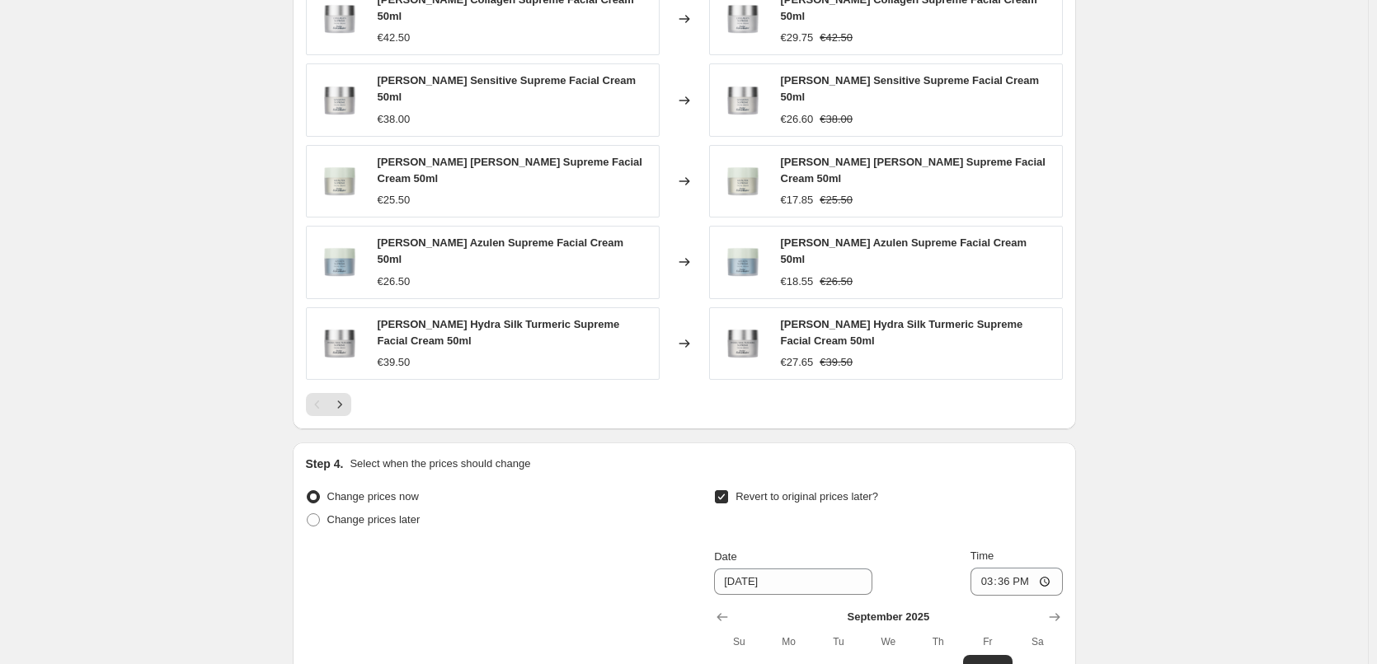
scroll to position [1457, 0]
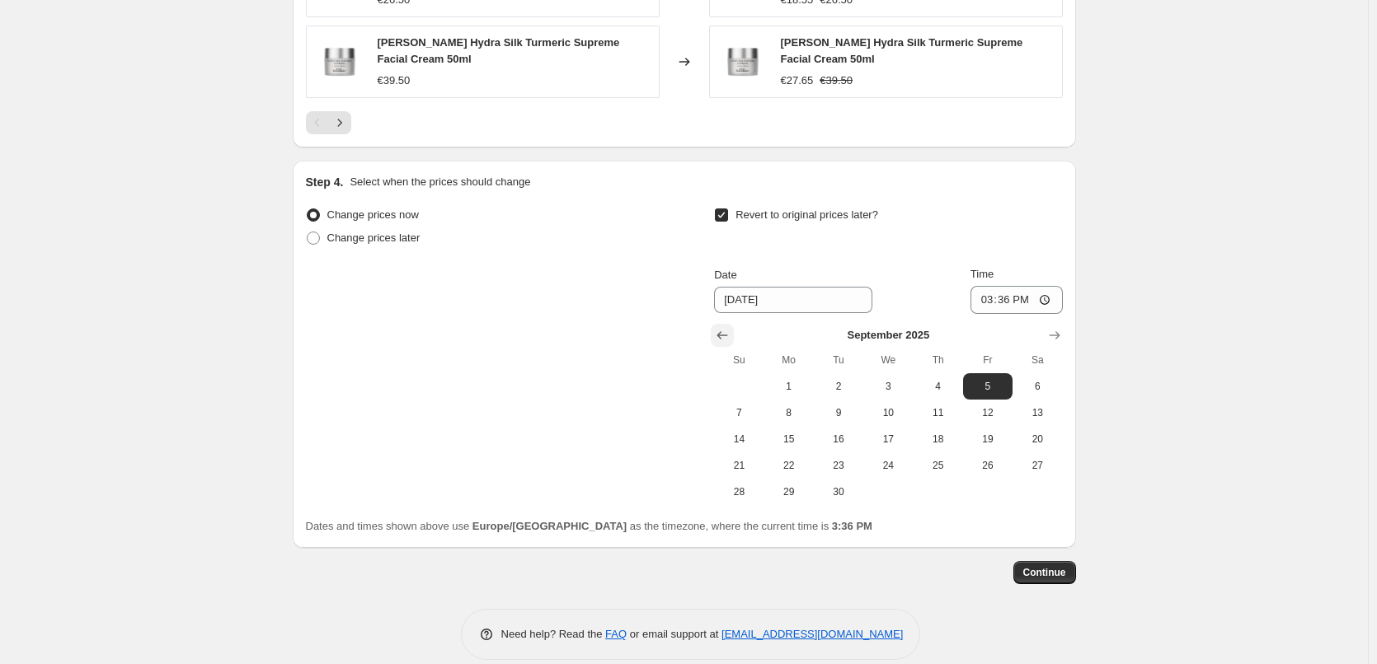
click at [725, 327] on icon "Show previous month, August 2025" at bounding box center [722, 335] width 16 height 16
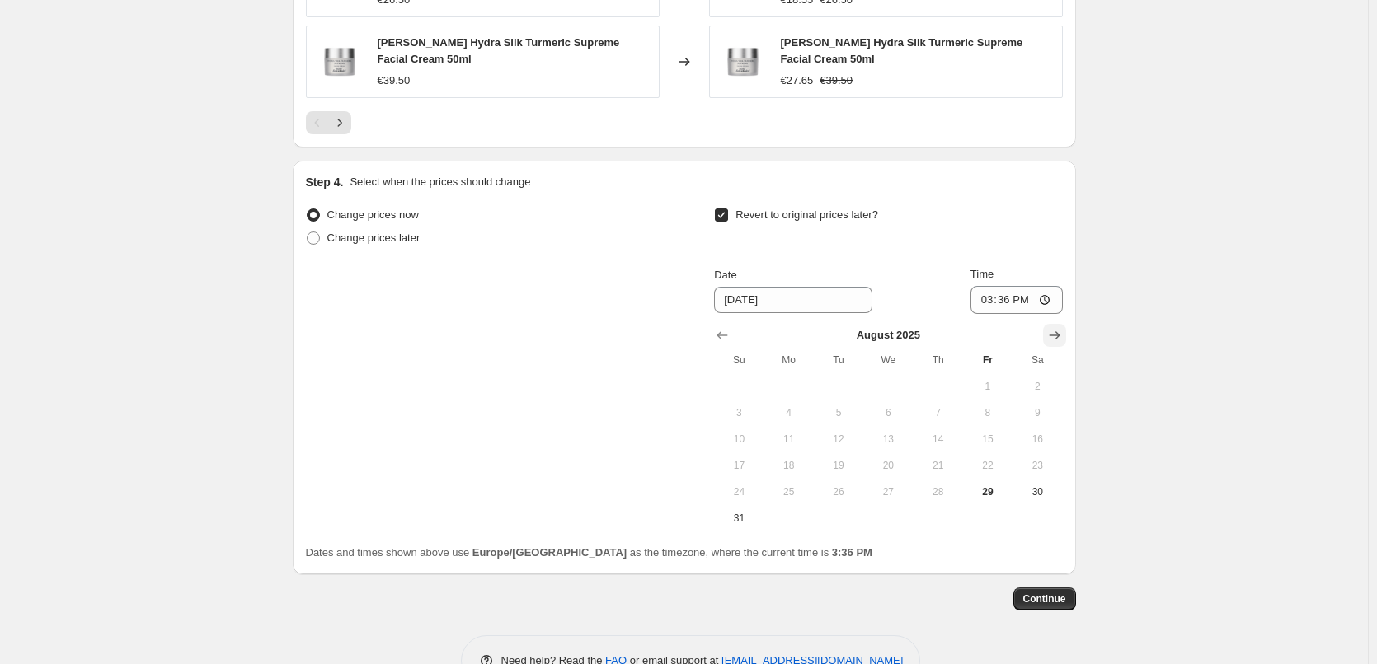
click at [1059, 331] on icon "Show next month, September 2025" at bounding box center [1054, 335] width 11 height 8
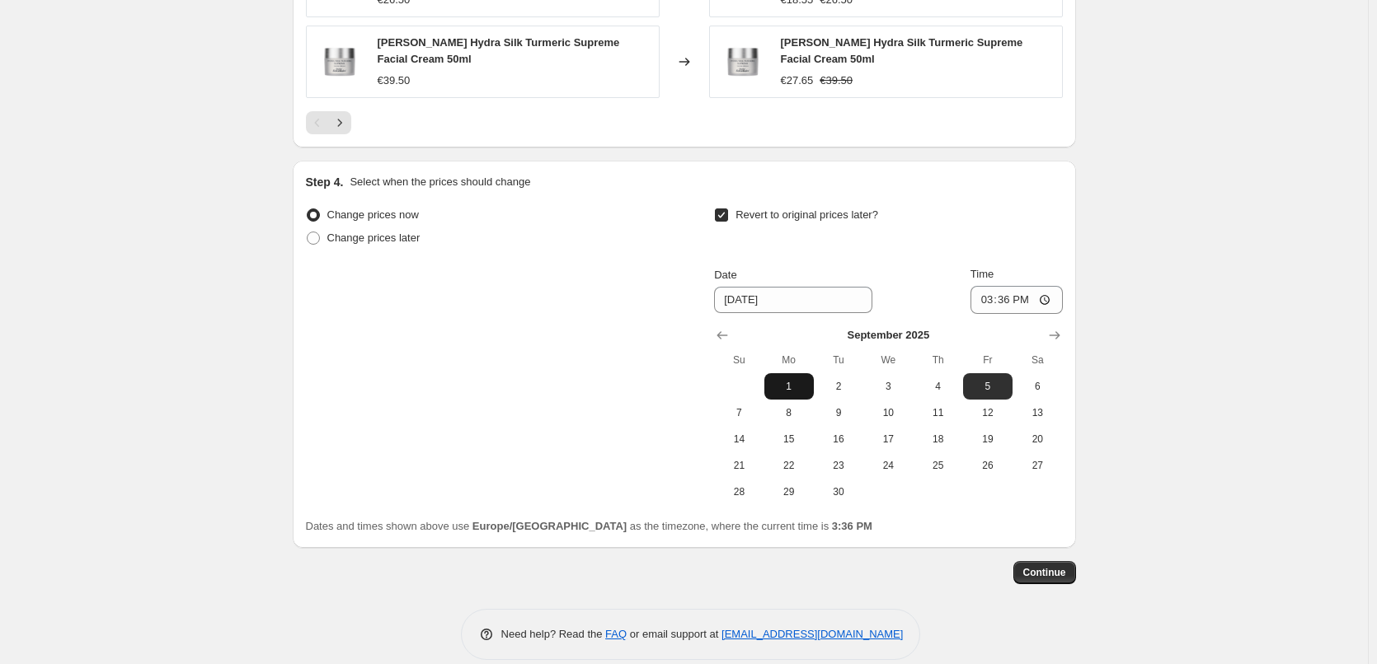
click at [785, 380] on span "1" at bounding box center [789, 386] width 36 height 13
type input "[DATE]"
click at [989, 286] on input "15:36" at bounding box center [1016, 300] width 92 height 28
type input "03:00"
click at [1054, 566] on span "Continue" at bounding box center [1044, 572] width 43 height 13
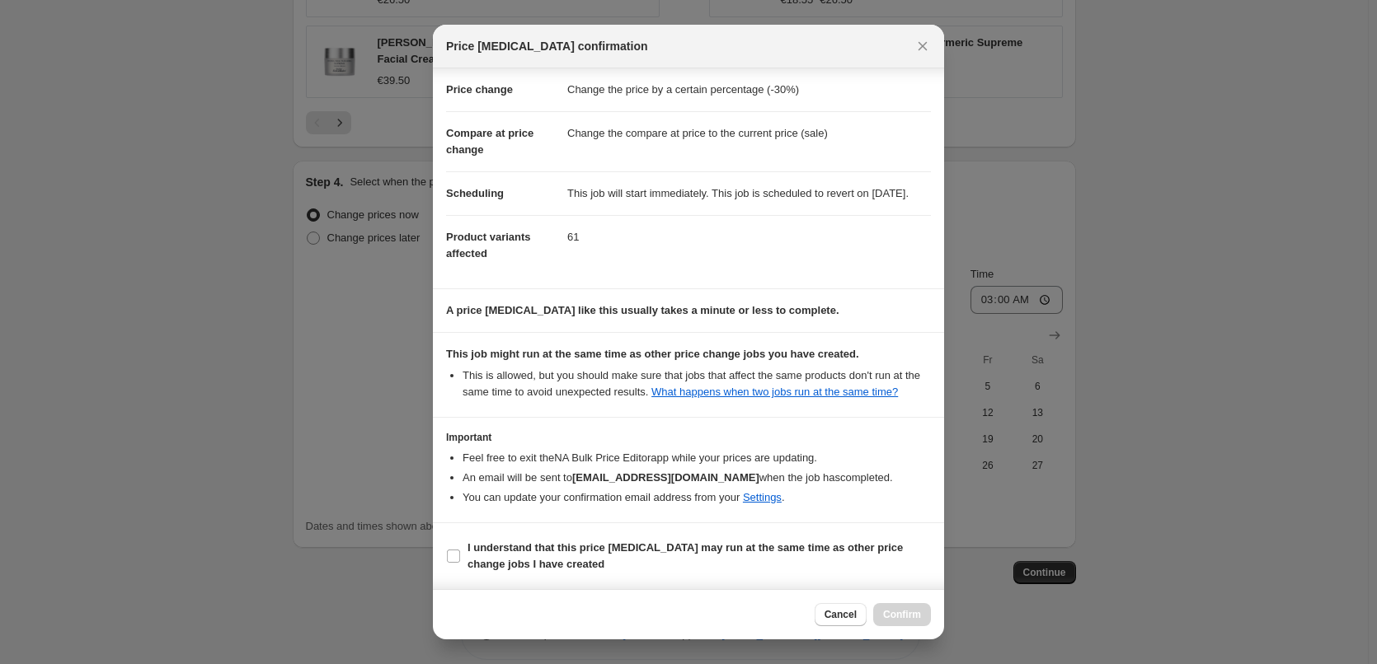
scroll to position [46, 0]
click at [534, 547] on b "I understand that this price [MEDICAL_DATA] may run at the same time as other p…" at bounding box center [684, 556] width 435 height 29
click at [460, 550] on input "I understand that this price [MEDICAL_DATA] may run at the same time as other p…" at bounding box center [453, 556] width 13 height 13
checkbox input "true"
click at [920, 623] on button "Confirm" at bounding box center [902, 614] width 58 height 23
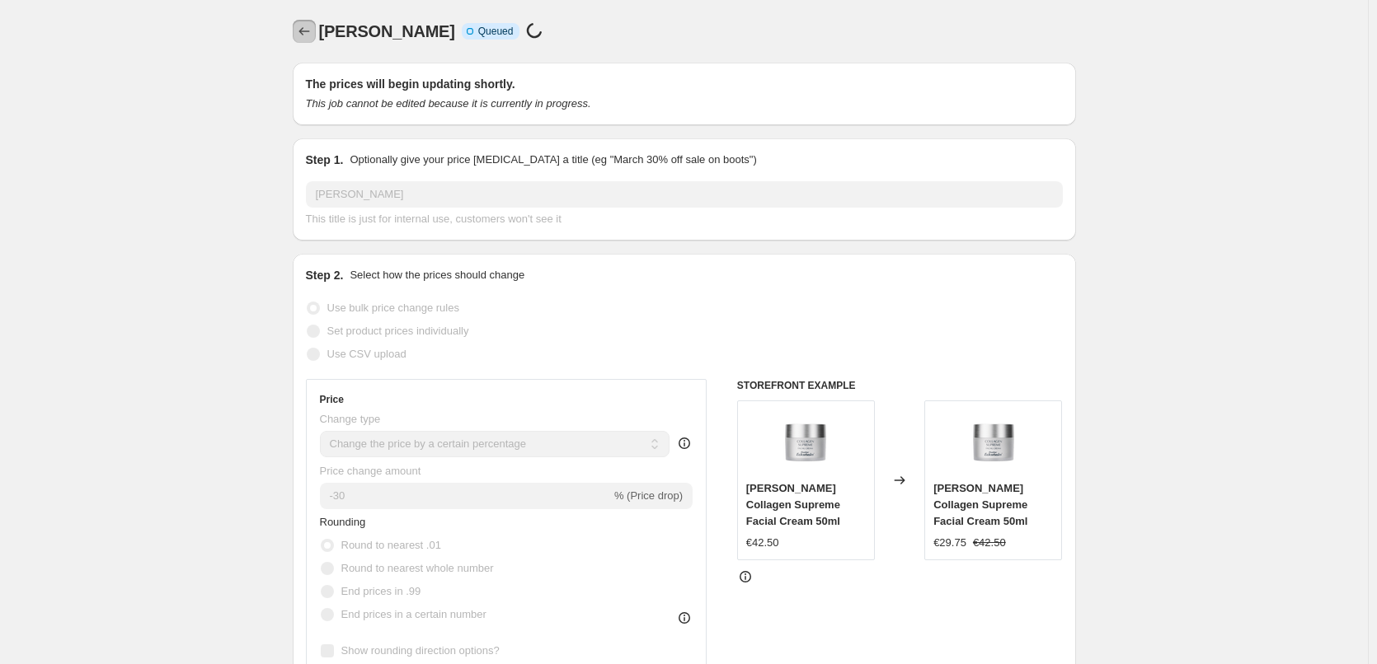
click at [309, 30] on icon "Price change jobs" at bounding box center [304, 31] width 16 height 16
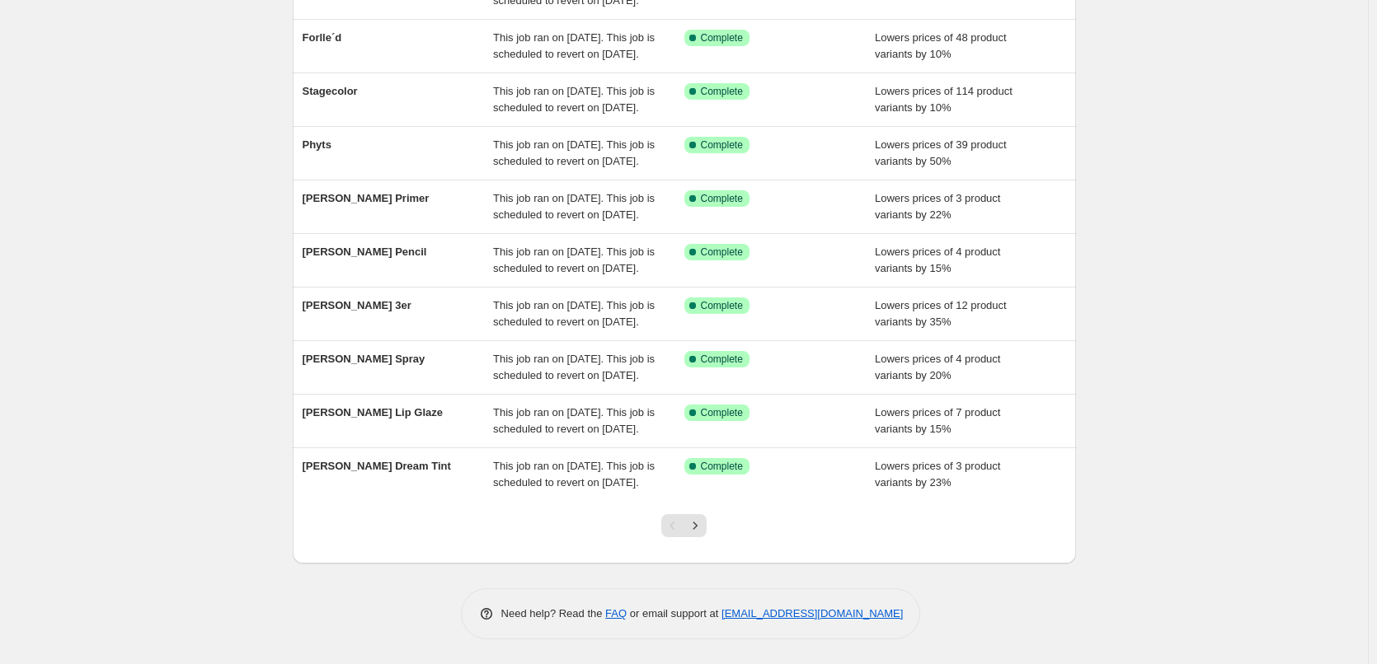
scroll to position [350, 0]
click at [721, 530] on div at bounding box center [684, 532] width 783 height 63
click at [702, 529] on icon "Next" at bounding box center [695, 526] width 16 height 16
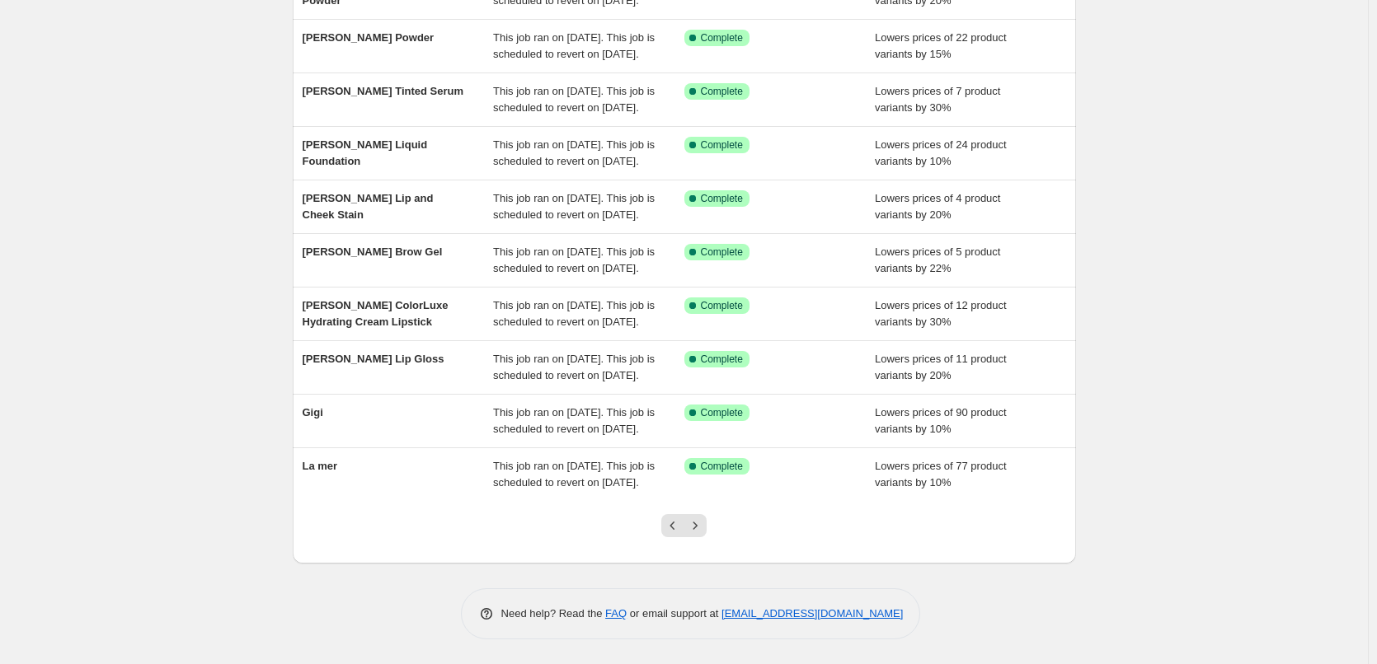
click at [702, 529] on icon "Next" at bounding box center [695, 526] width 16 height 16
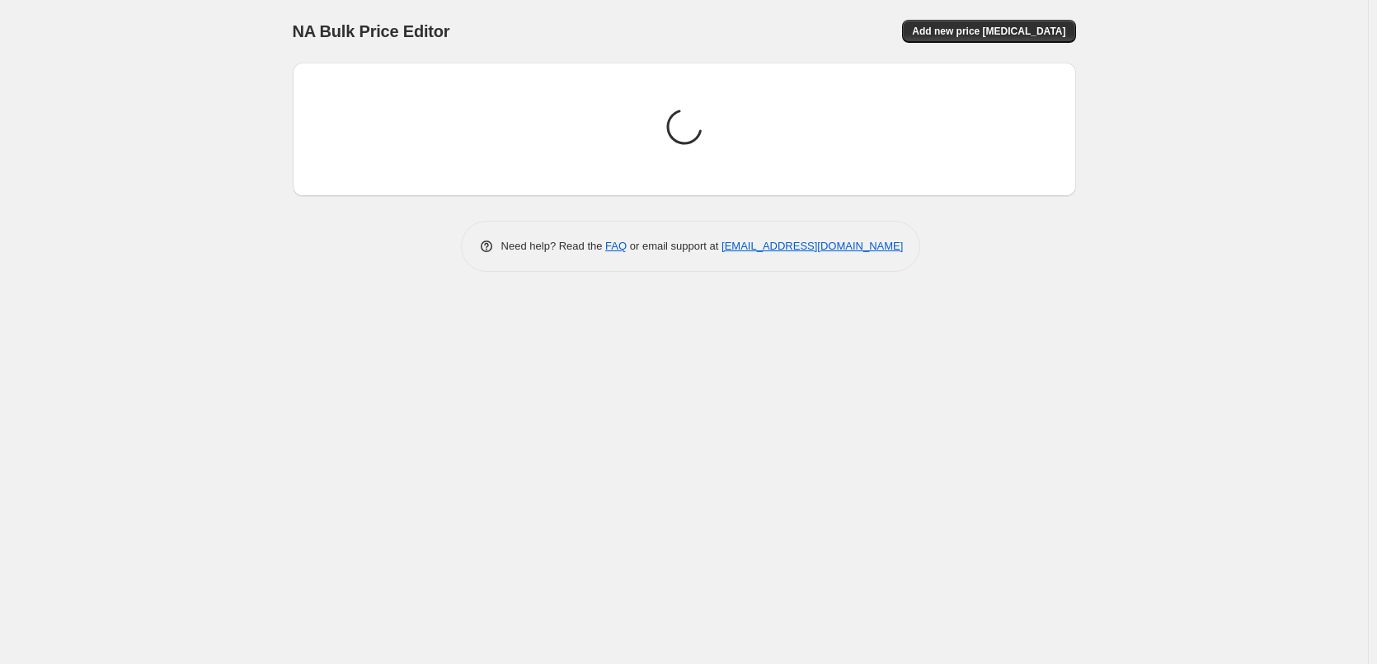
scroll to position [0, 0]
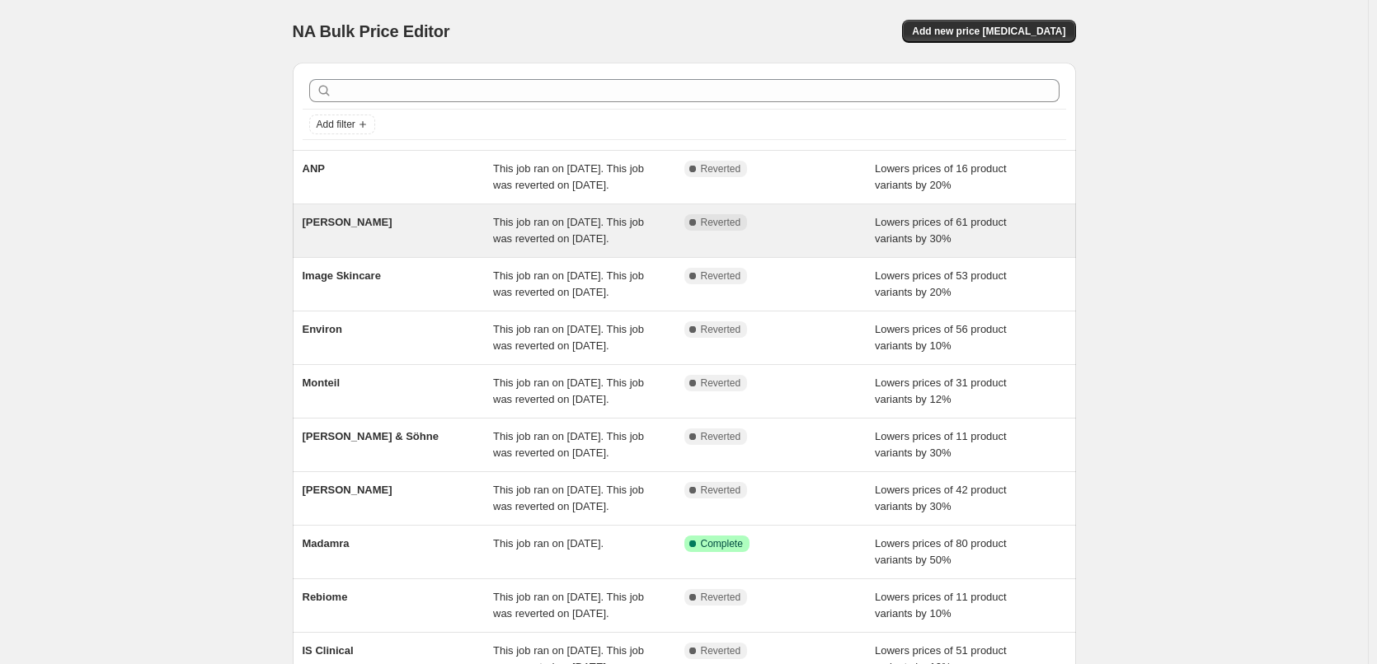
click at [344, 230] on div "[PERSON_NAME] This job ran on [DATE]. This job was reverted on [DATE]. Complete…" at bounding box center [684, 230] width 783 height 53
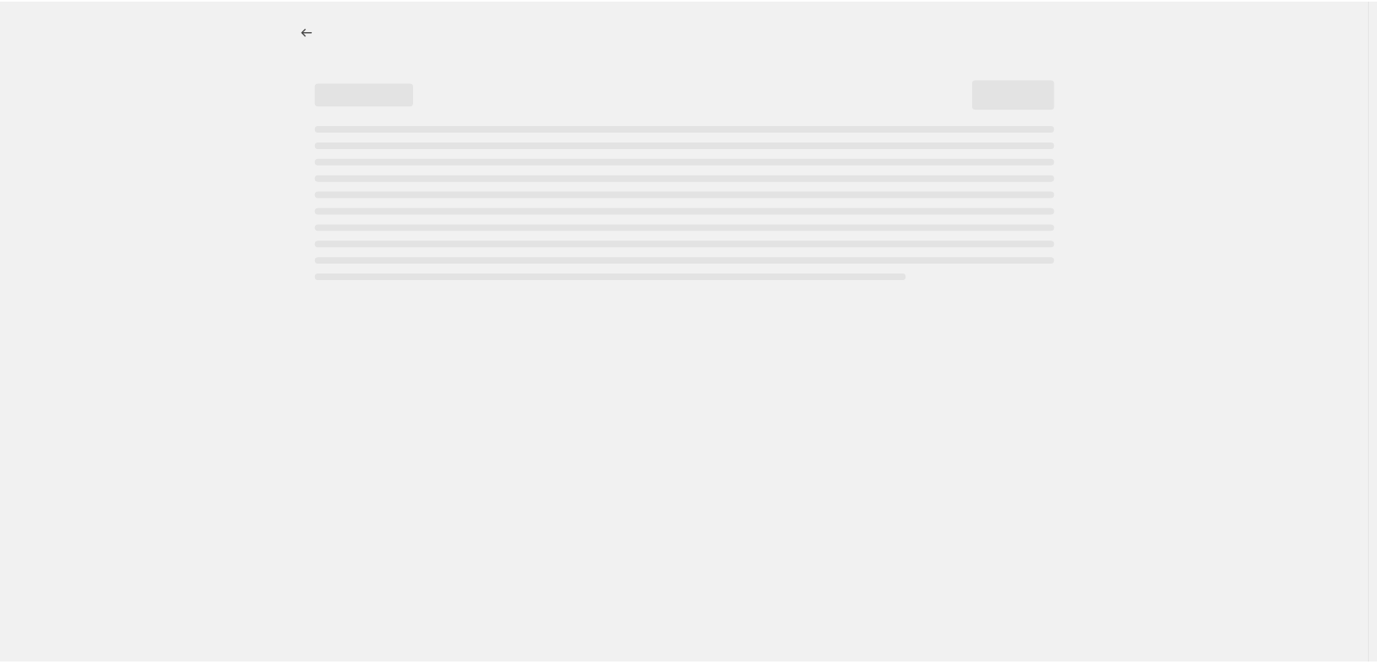
select select "percentage"
select select "vendor"
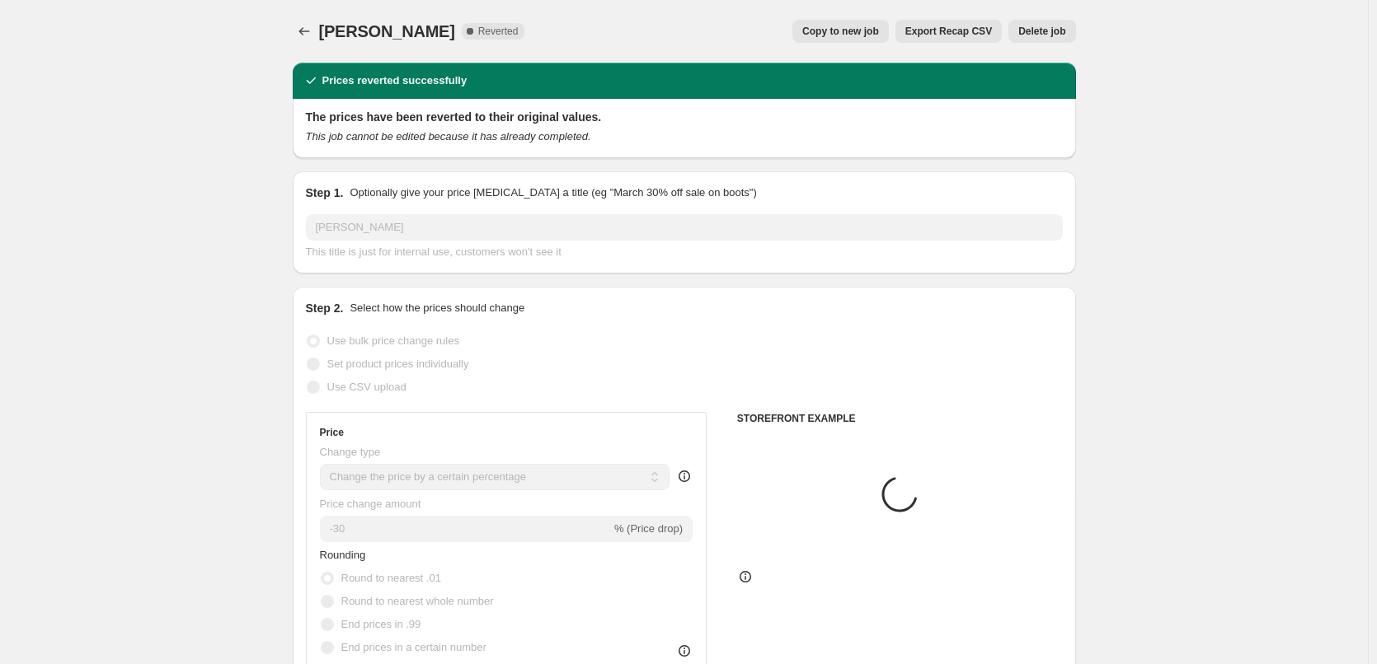
click at [1060, 35] on span "Delete job" at bounding box center [1041, 31] width 47 height 13
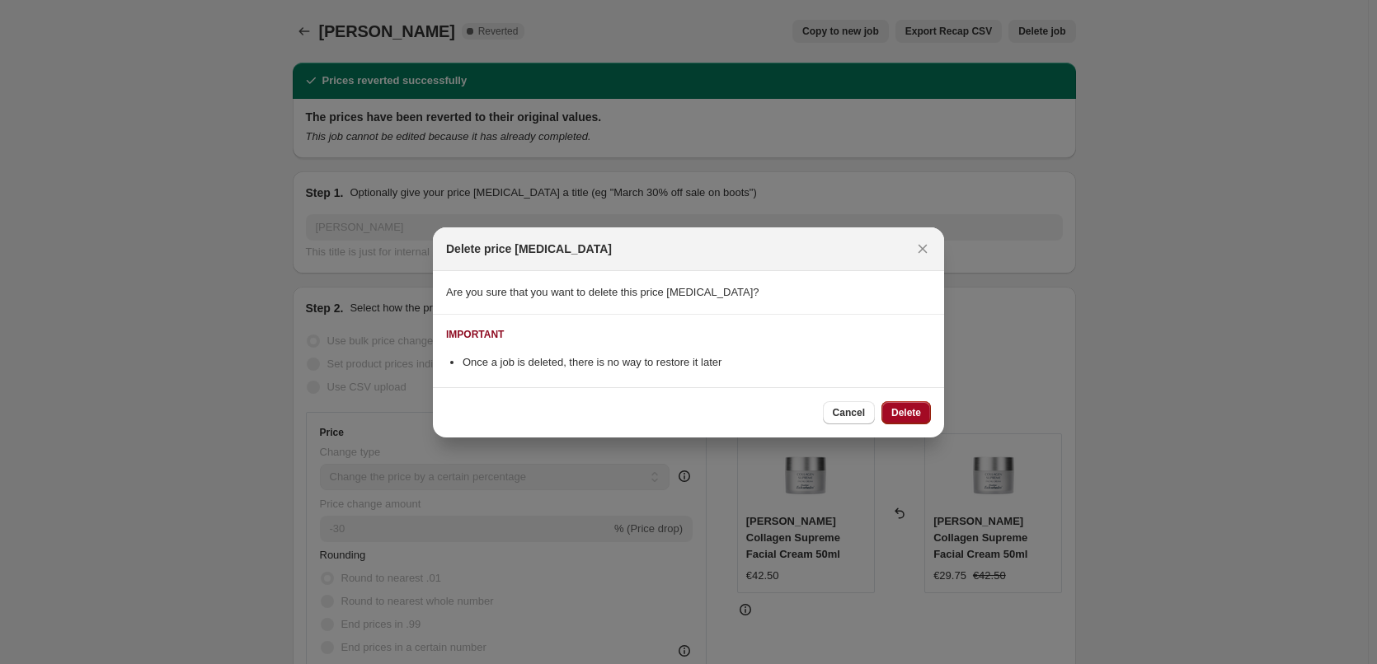
click at [919, 406] on button "Delete" at bounding box center [905, 412] width 49 height 23
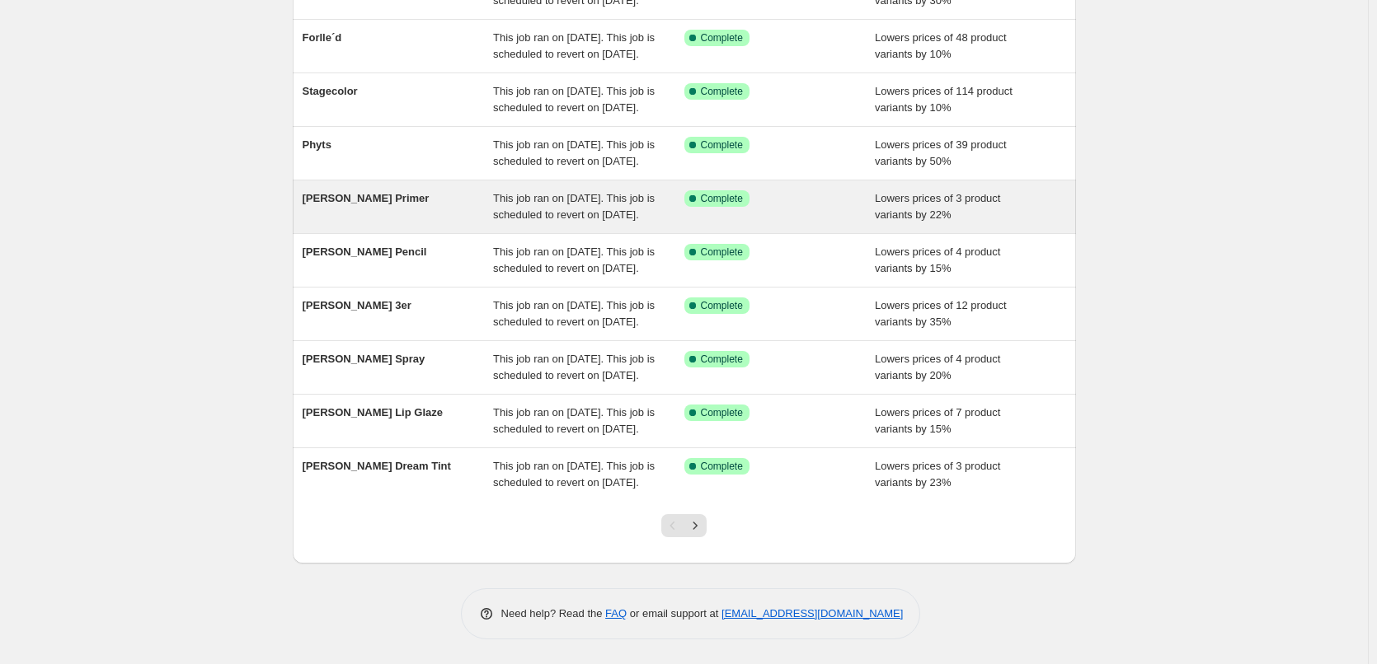
scroll to position [350, 0]
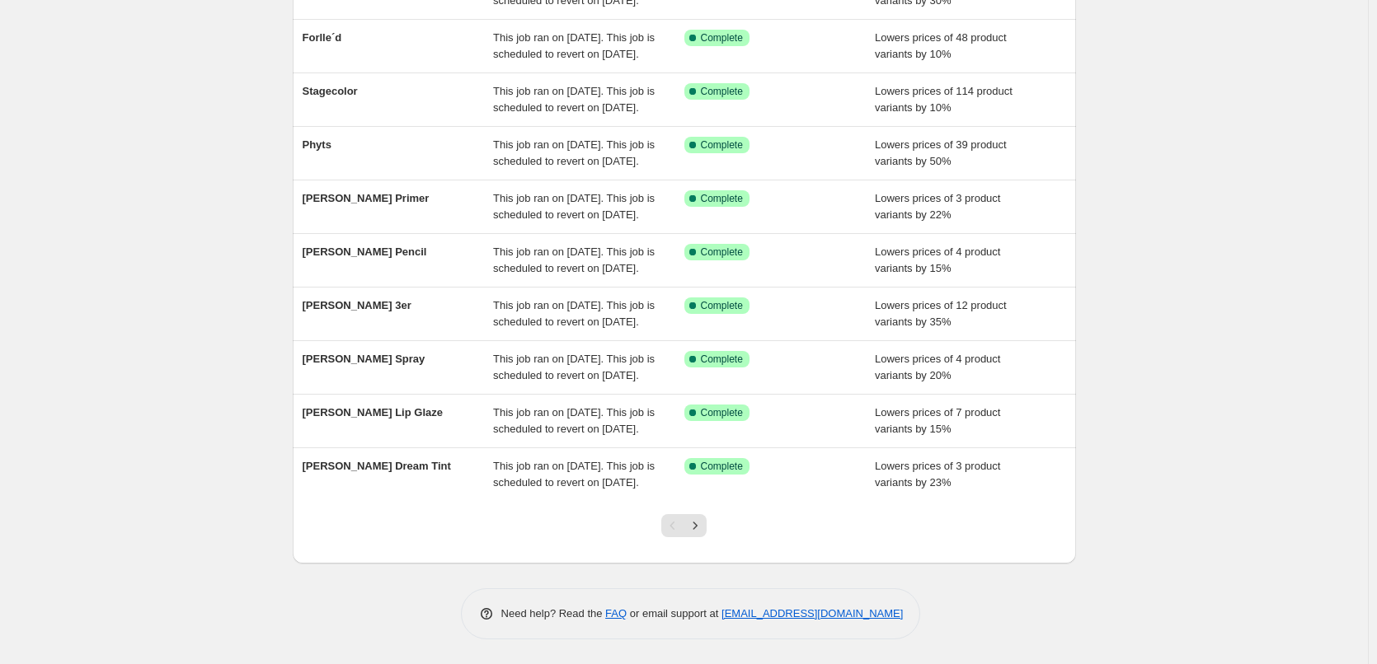
click at [684, 552] on div at bounding box center [683, 532] width 67 height 63
click at [703, 533] on icon "Next" at bounding box center [695, 526] width 16 height 16
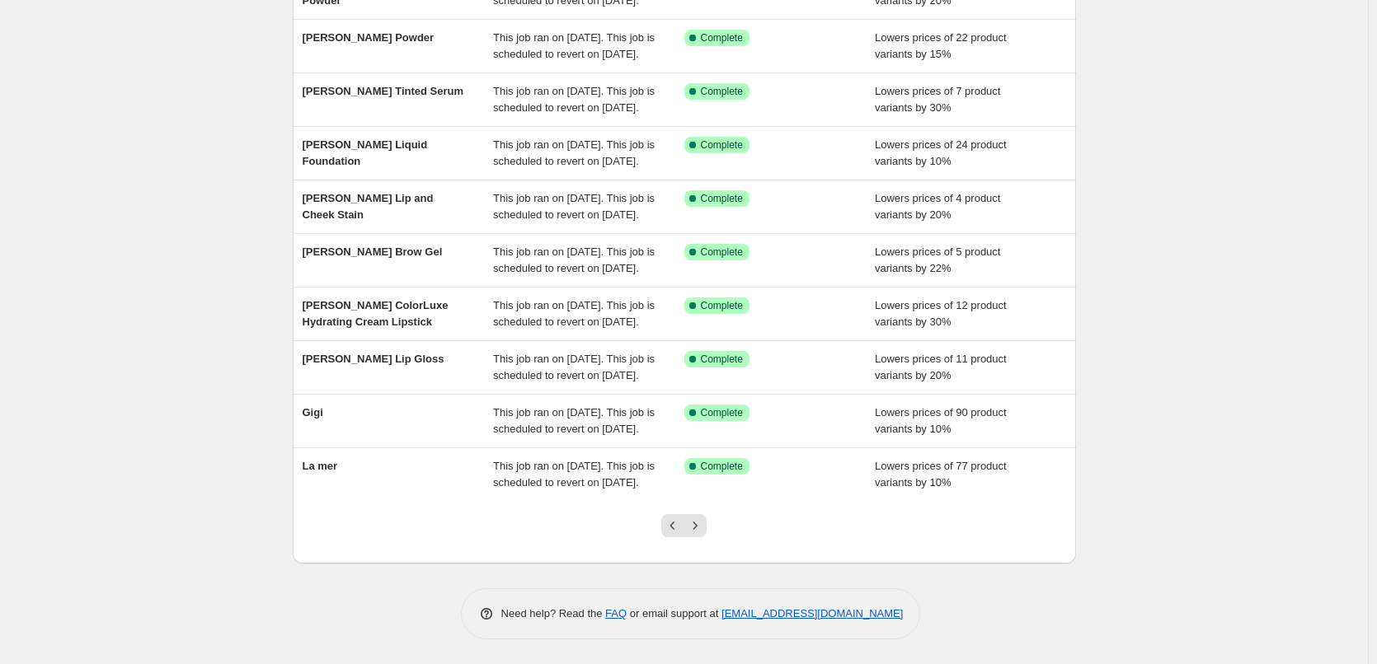
click at [703, 533] on icon "Next" at bounding box center [695, 526] width 16 height 16
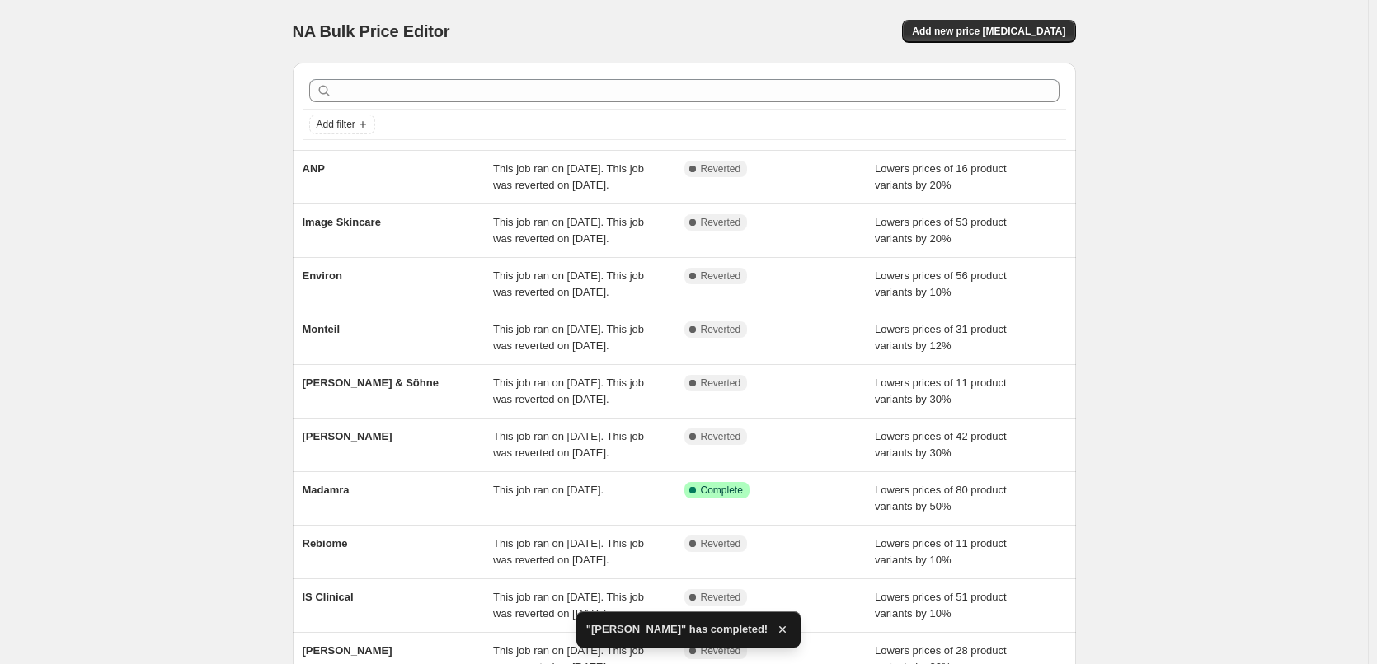
scroll to position [284, 0]
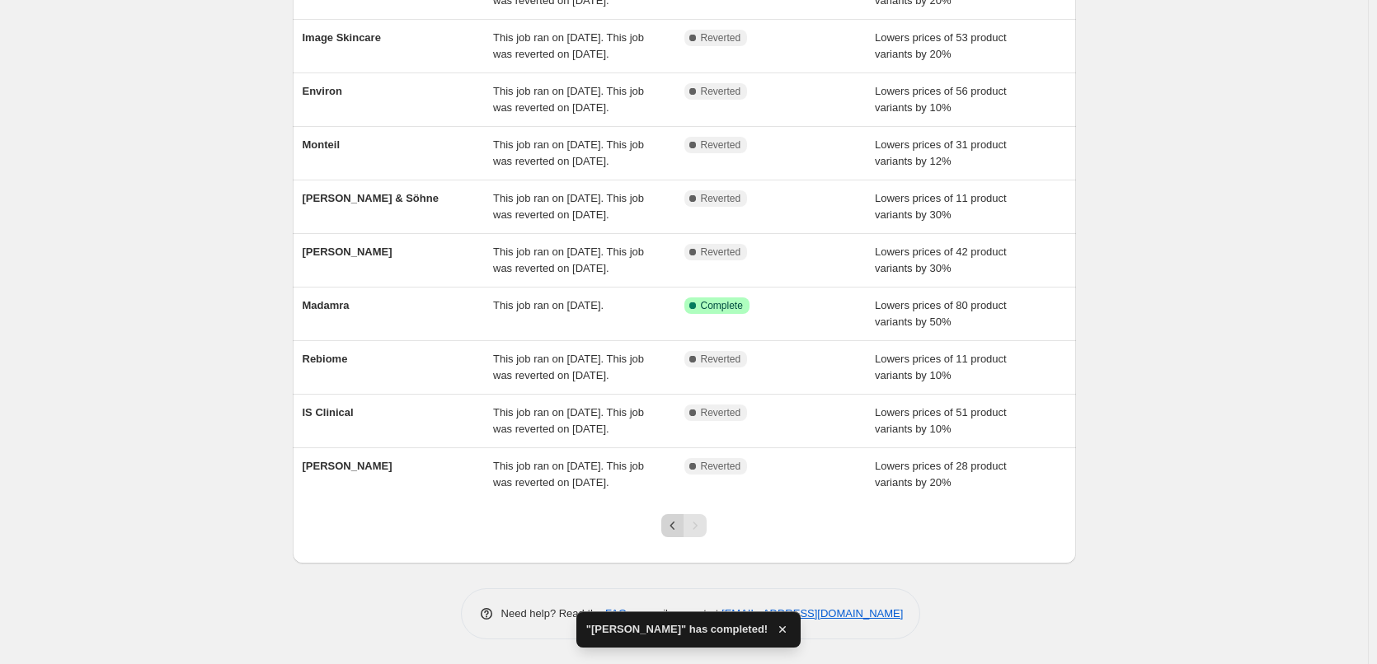
click at [667, 521] on button "Previous" at bounding box center [672, 525] width 23 height 23
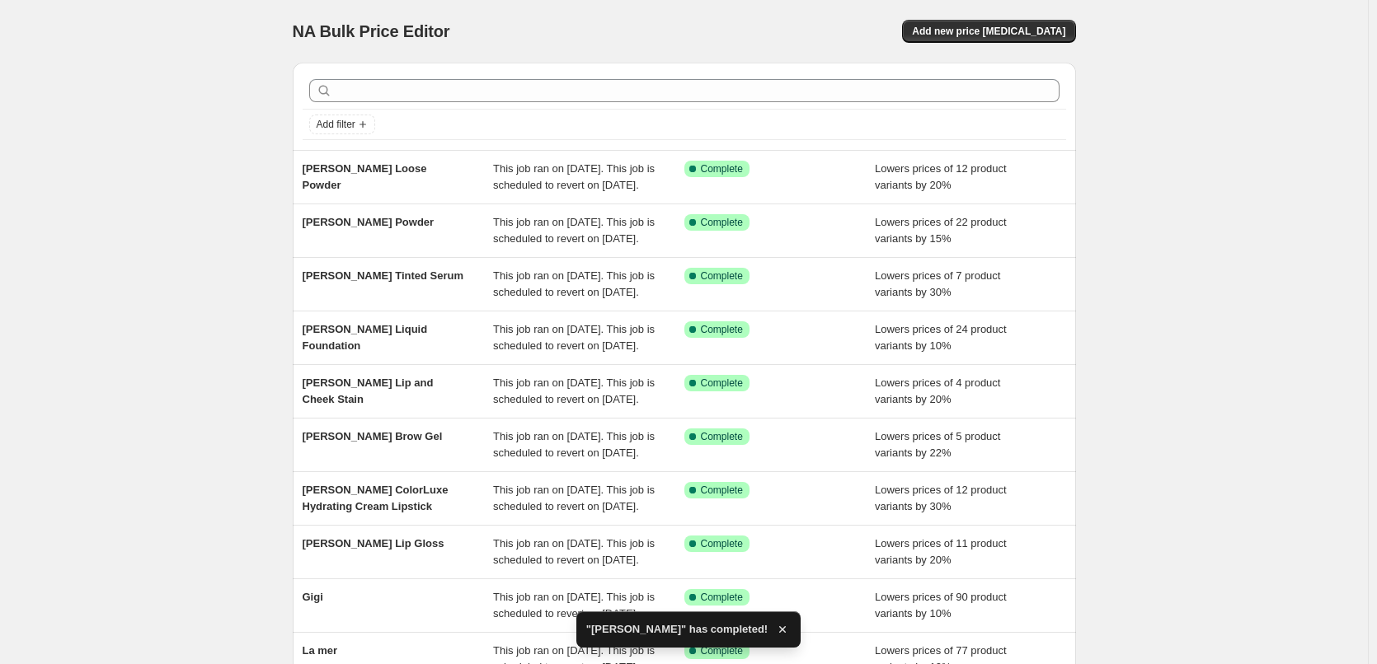
scroll to position [350, 0]
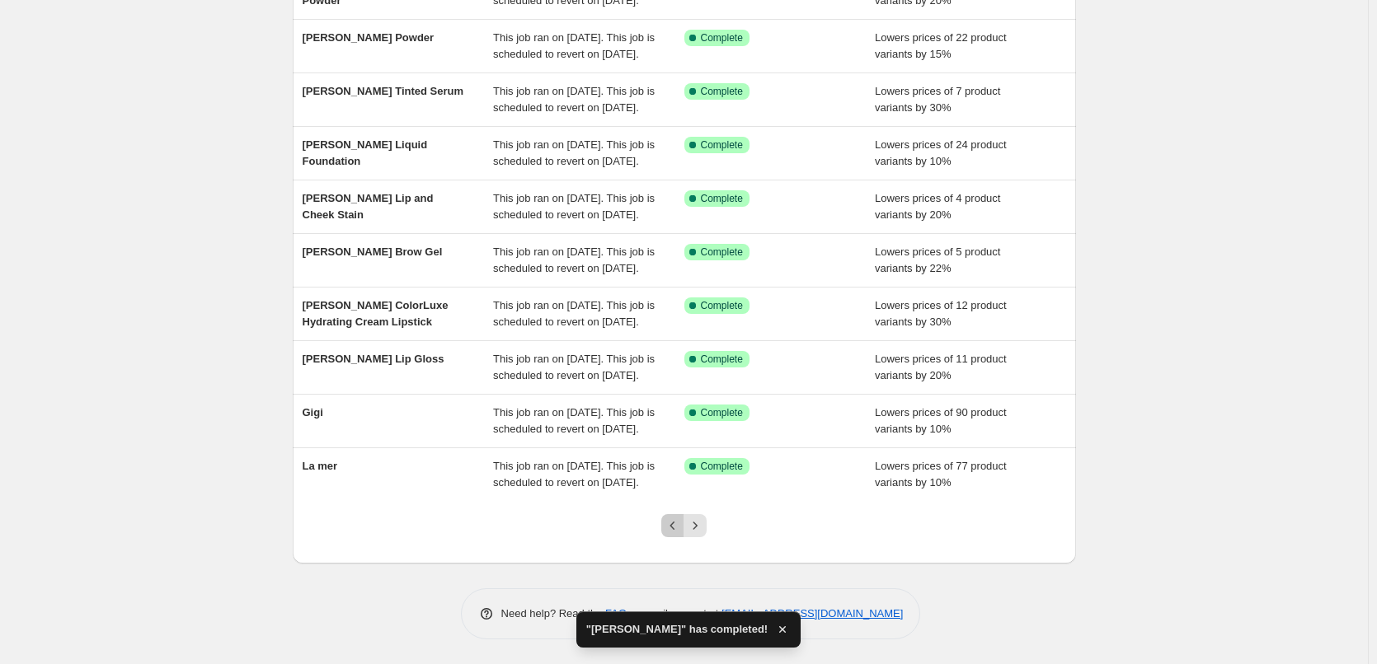
click at [666, 521] on button "Previous" at bounding box center [672, 525] width 23 height 23
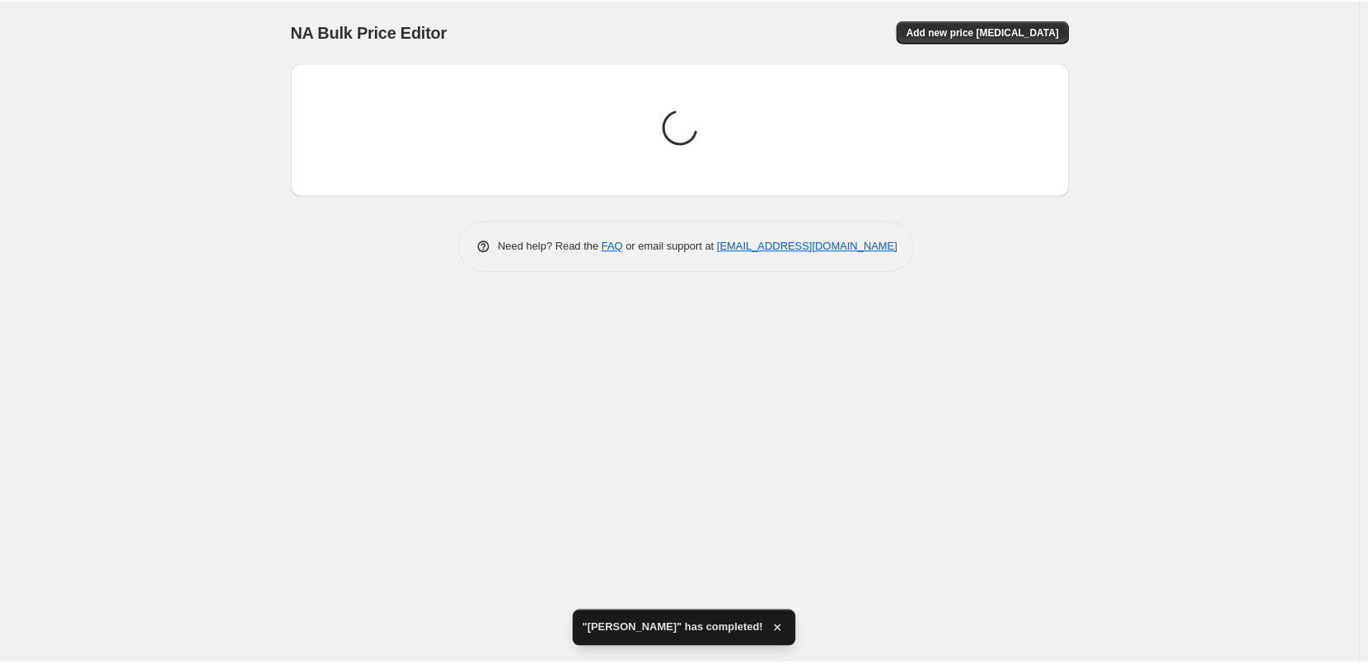
scroll to position [0, 0]
